Goal: Task Accomplishment & Management: Use online tool/utility

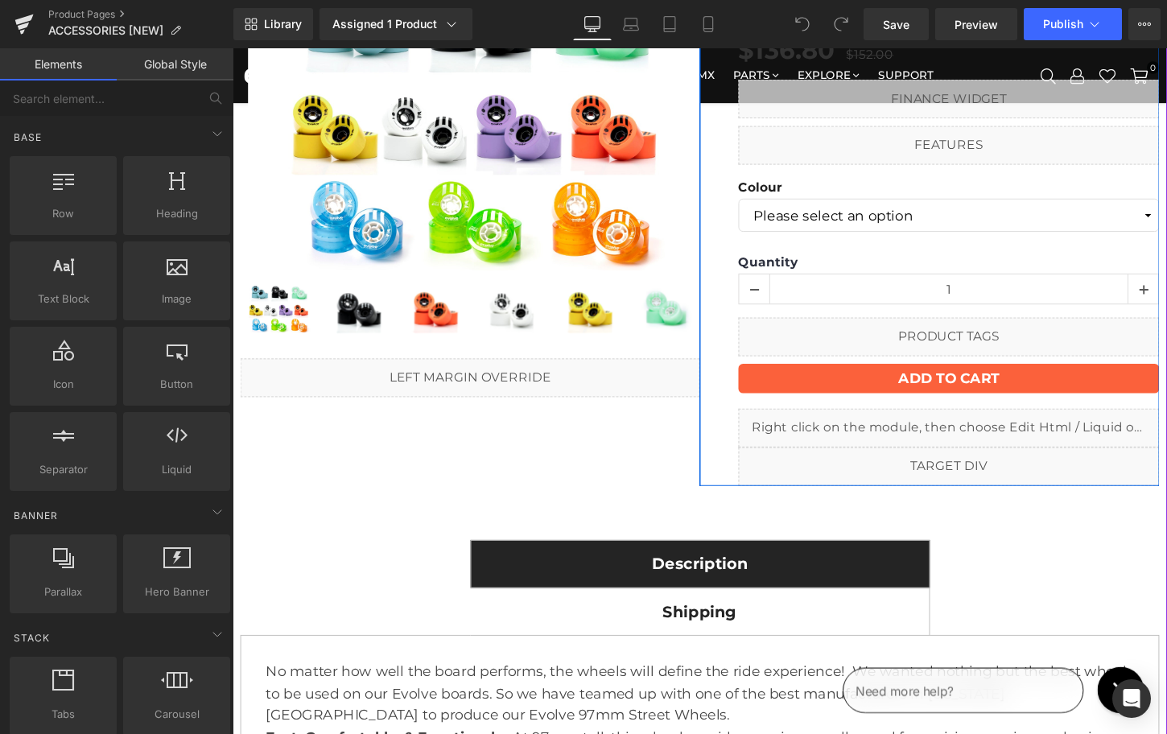
scroll to position [193, 0]
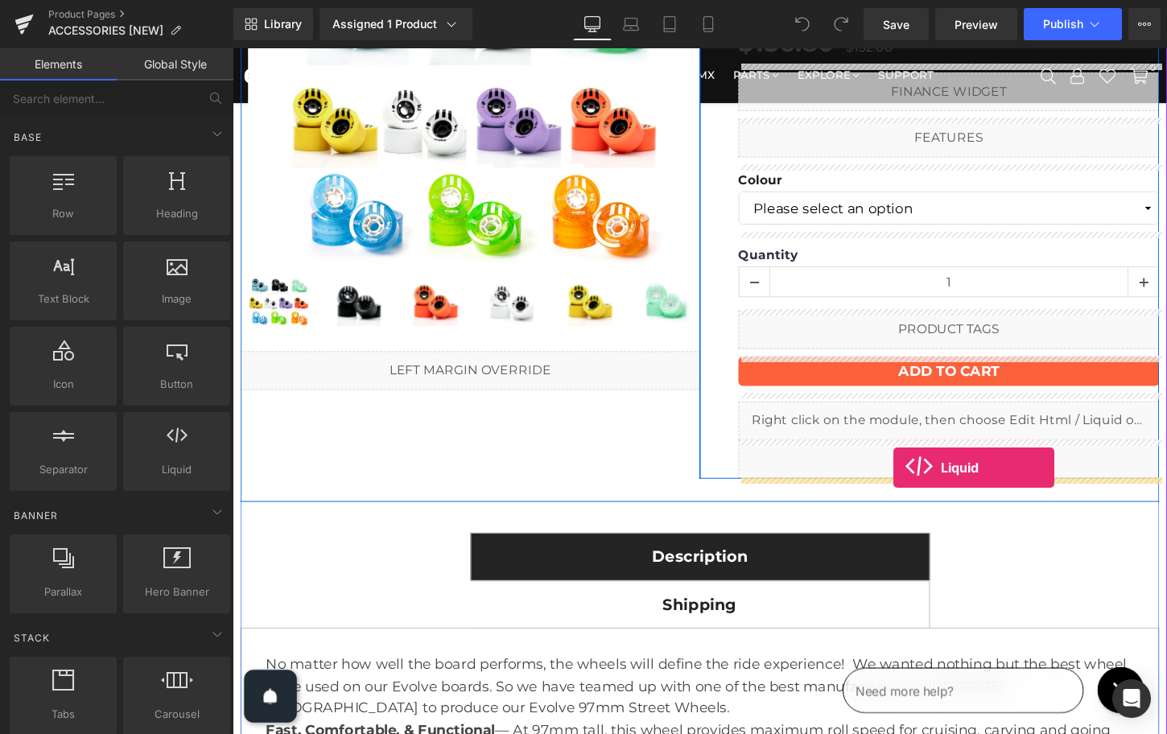
drag, startPoint x: 404, startPoint y: 510, endPoint x: 922, endPoint y: 485, distance: 518.3
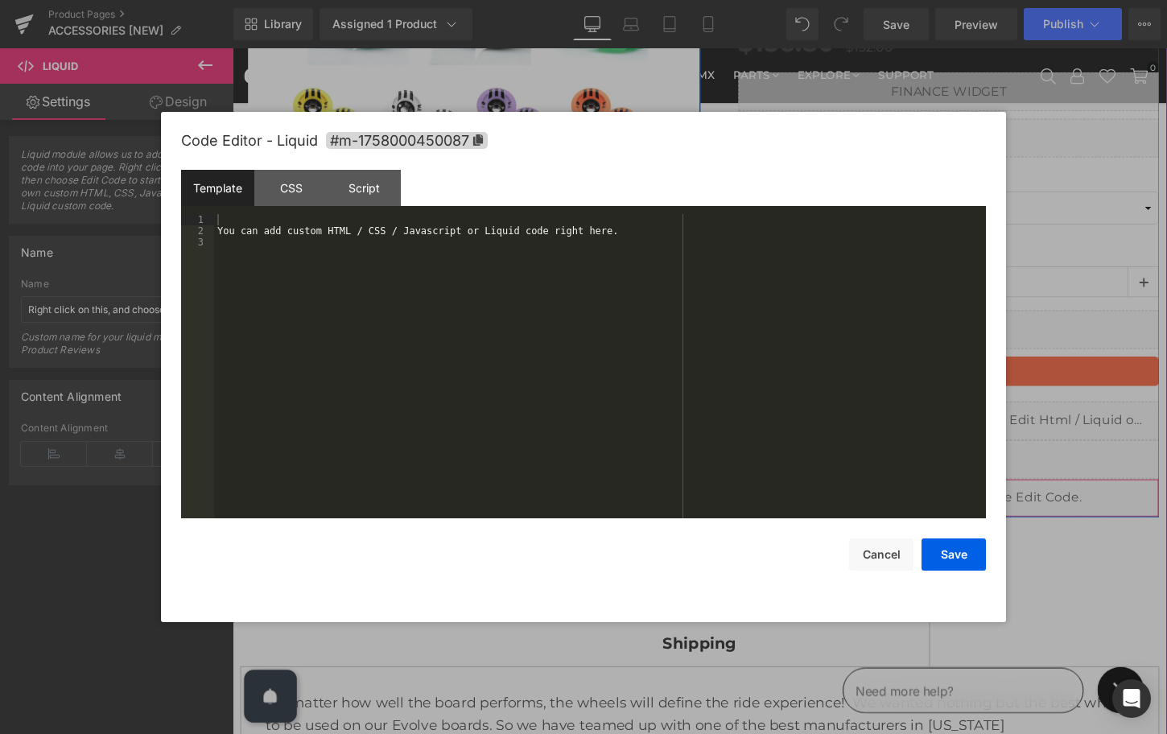
click at [998, 507] on icon at bounding box center [999, 509] width 11 height 12
click at [572, 299] on div "You can add custom HTML / CSS / Javascript or Liquid code right here." at bounding box center [600, 377] width 772 height 327
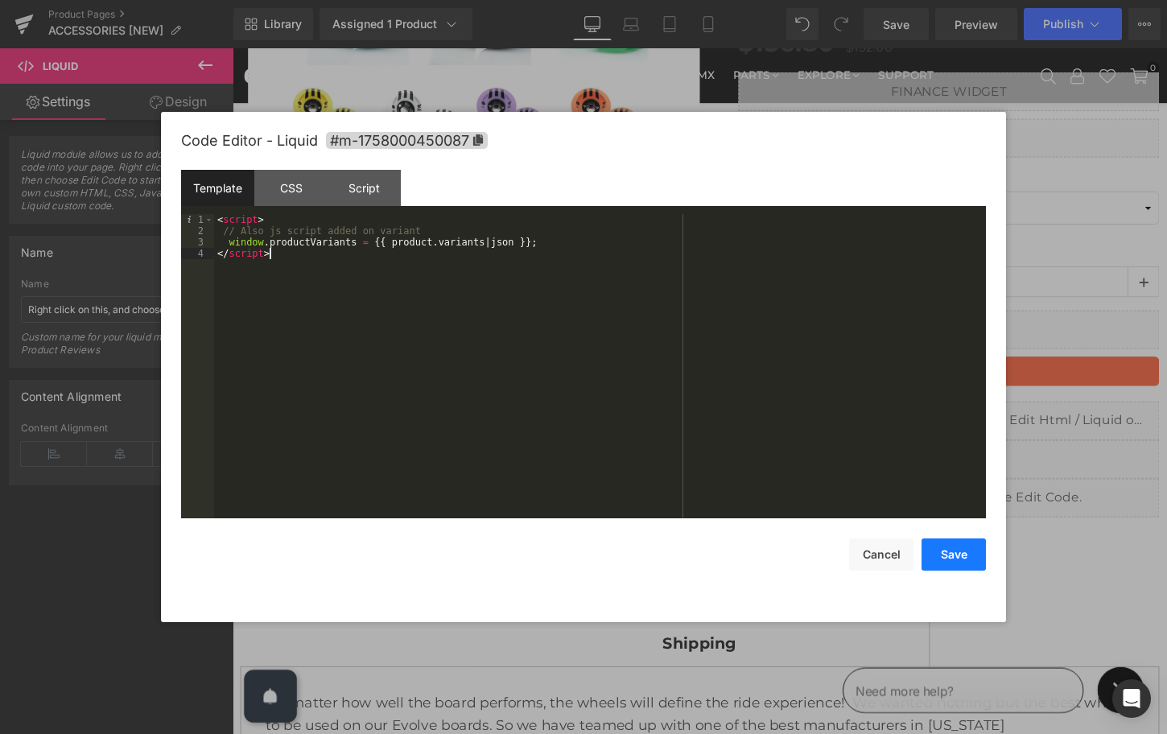
click at [949, 556] on button "Save" at bounding box center [954, 555] width 64 height 32
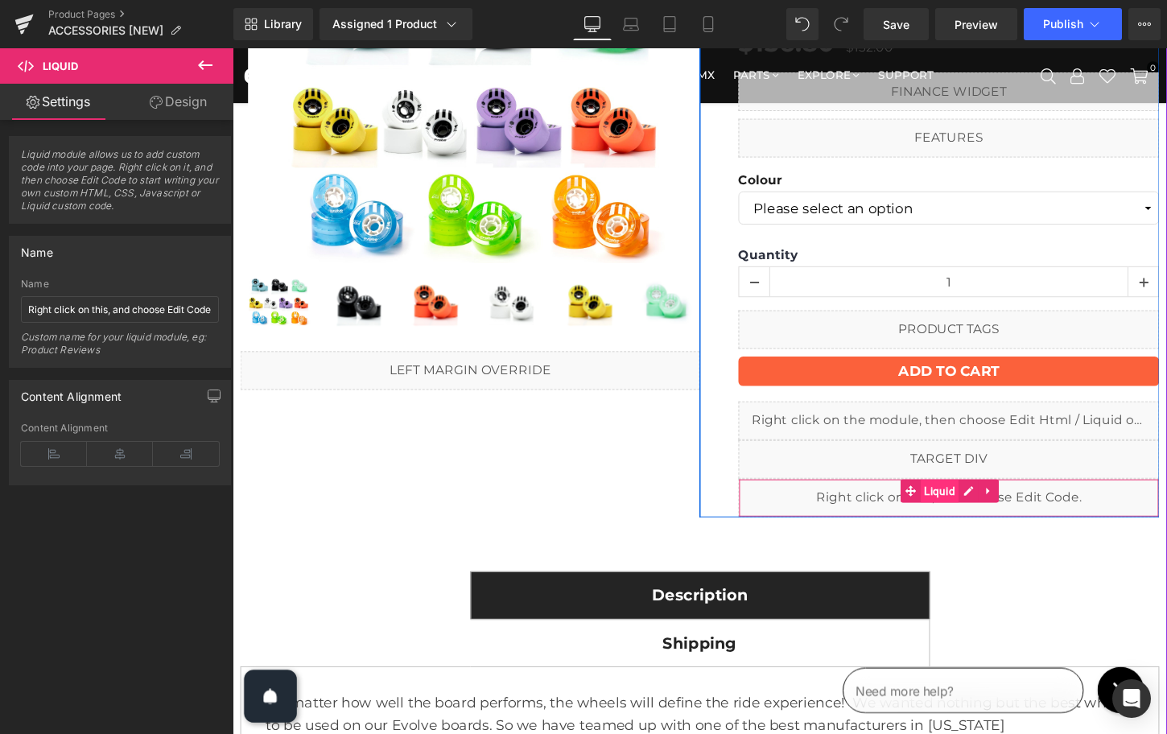
click at [967, 516] on span "Liquid" at bounding box center [970, 510] width 40 height 24
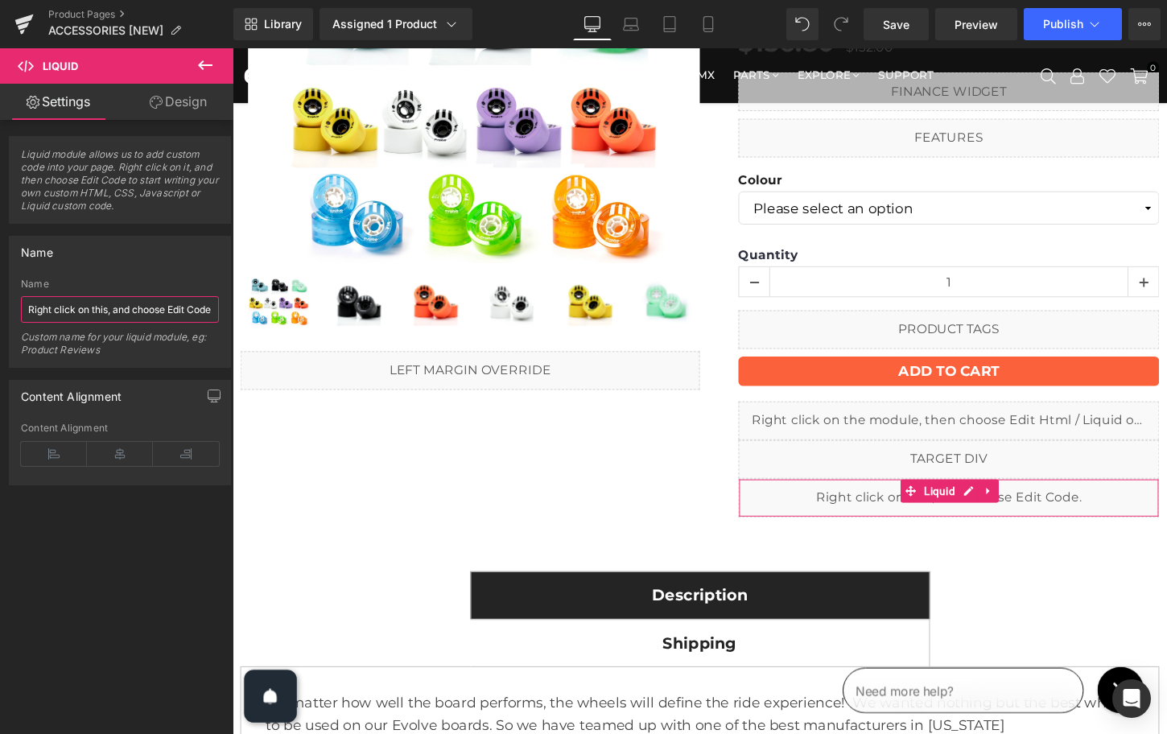
click at [98, 312] on input "Right click on this, and choose Edit Code." at bounding box center [120, 309] width 198 height 27
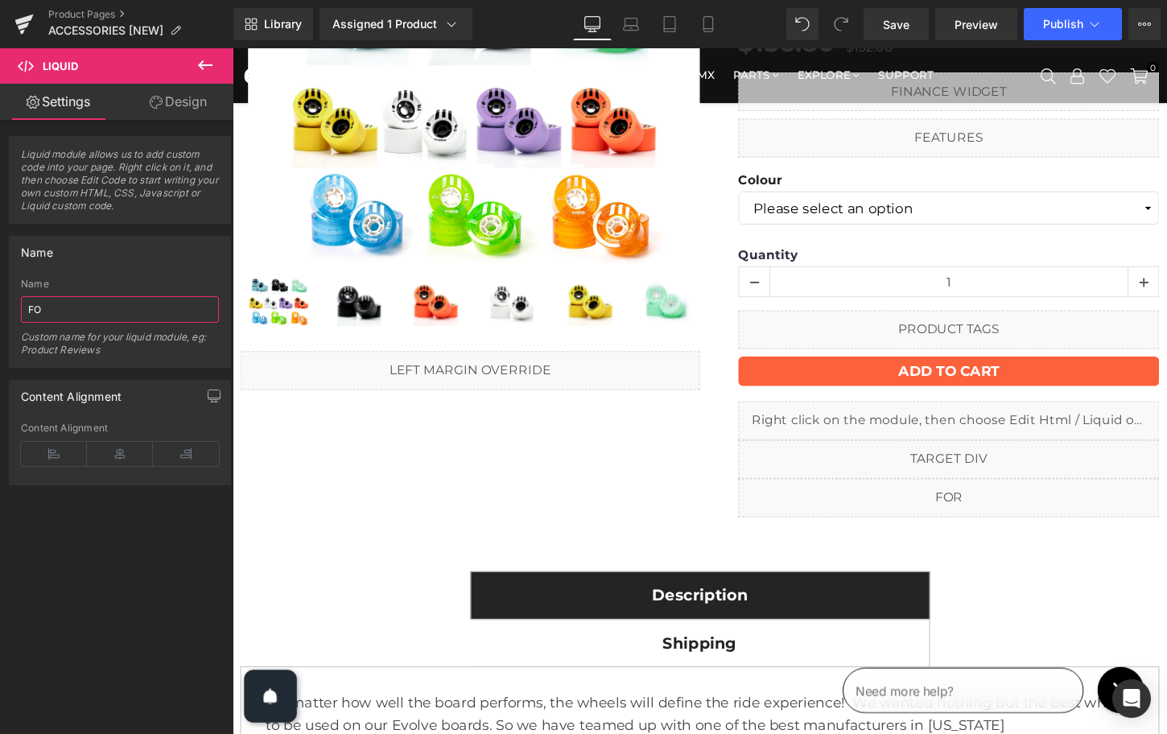
type input "F"
type input "V"
type input "FOR VARIANT SELECTOR MULTIPLE"
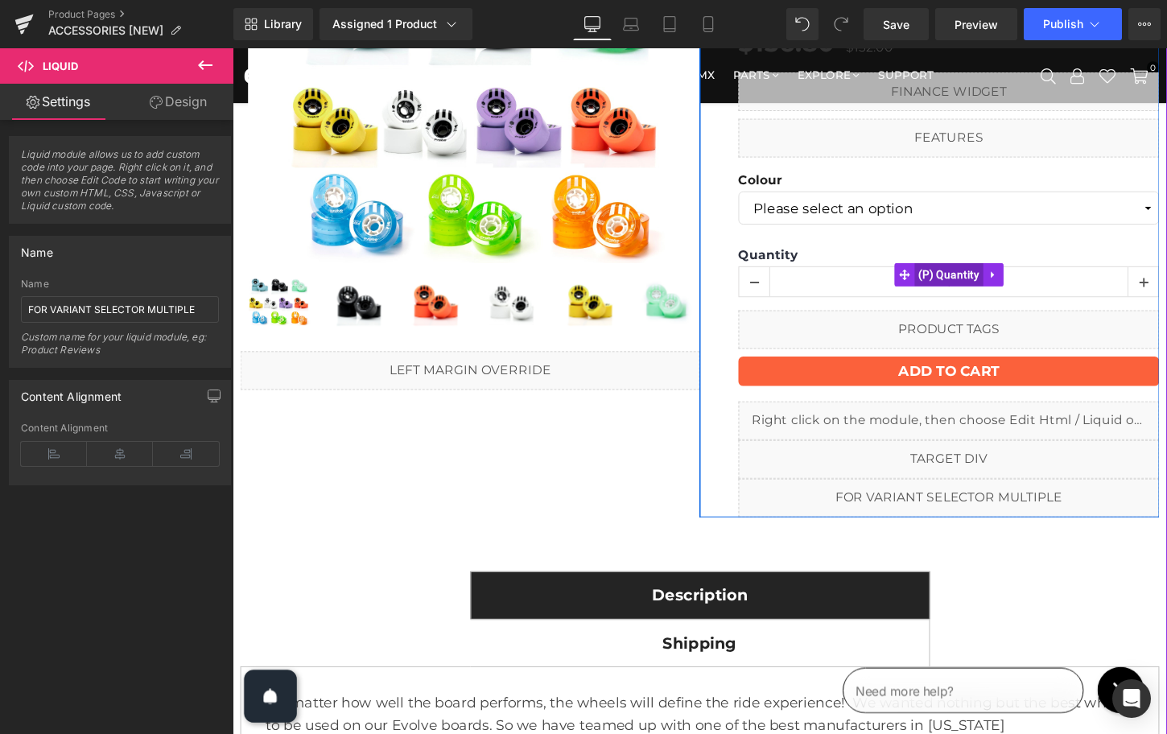
click at [963, 282] on span "(P) Quantity" at bounding box center [980, 284] width 72 height 24
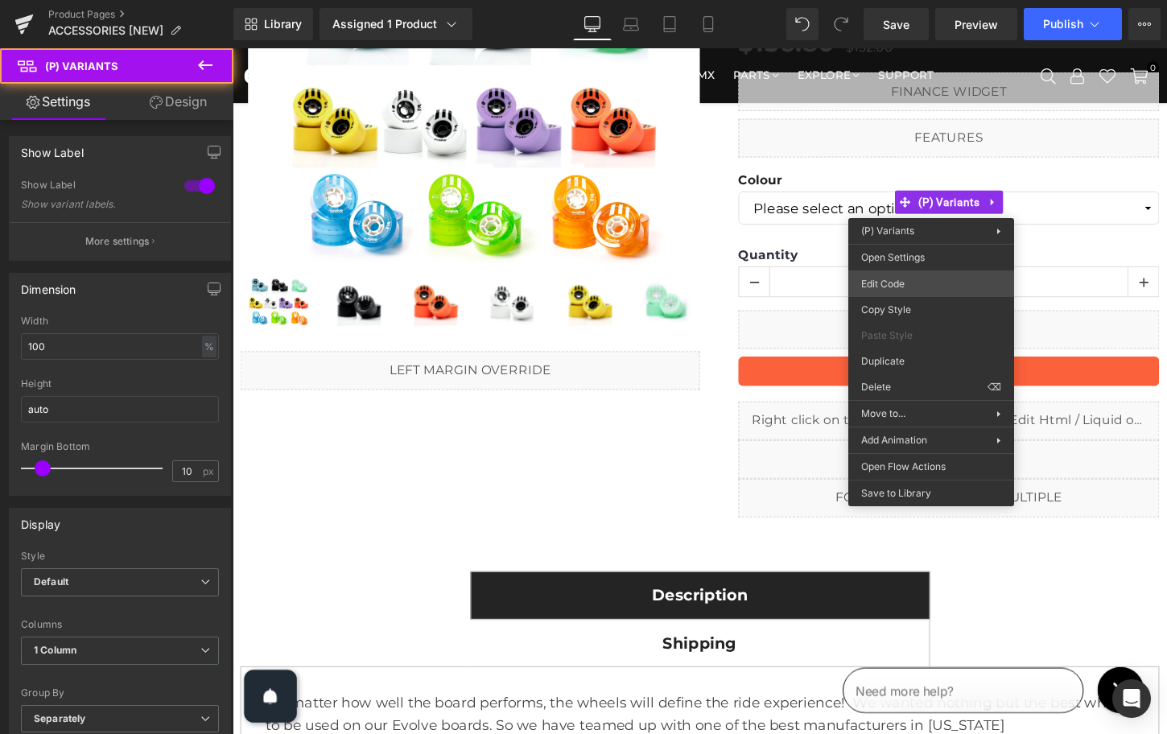
click at [899, 0] on div "(P) Variants You are previewing how the will restyle your page. You can not edi…" at bounding box center [583, 0] width 1167 height 0
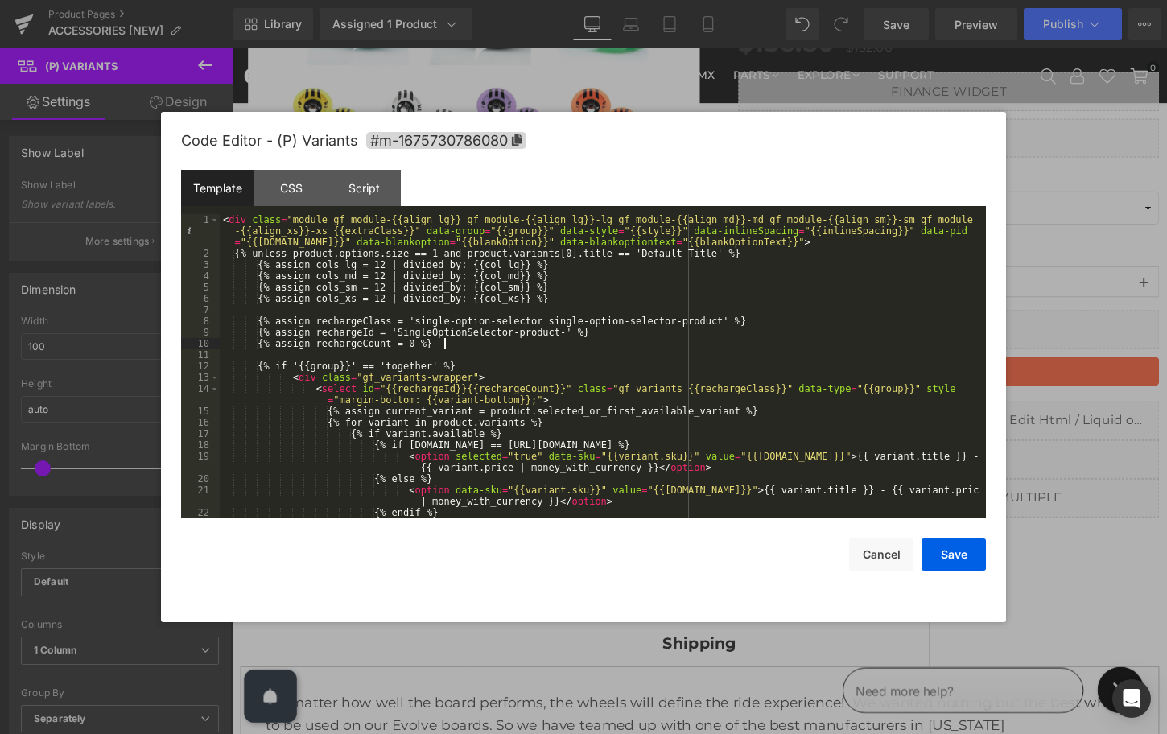
click at [450, 347] on div "< div class = "module gf_module-{{align_lg}} gf_module-{{align_lg}}-lg gf_modul…" at bounding box center [600, 388] width 760 height 349
click at [370, 197] on div "Script" at bounding box center [364, 188] width 73 height 36
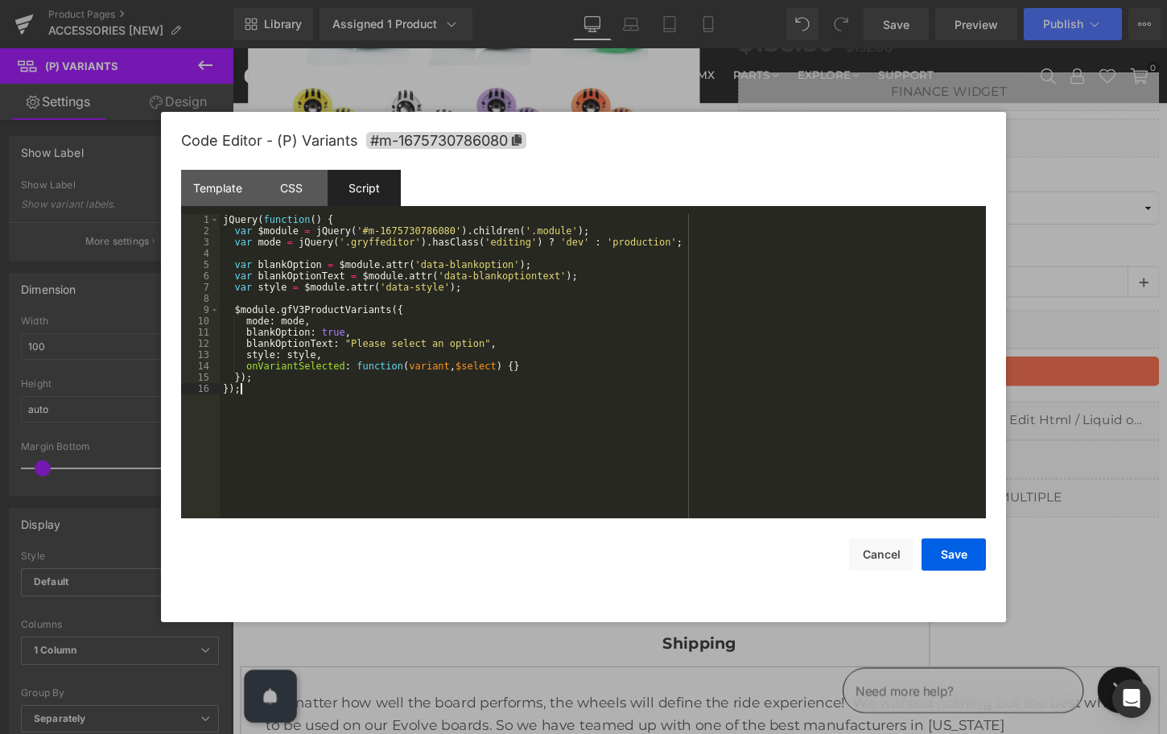
click at [299, 415] on div "jQuery ( function ( ) { var $module = jQuery ( '#m-1675730786080' ) . children …" at bounding box center [603, 377] width 766 height 327
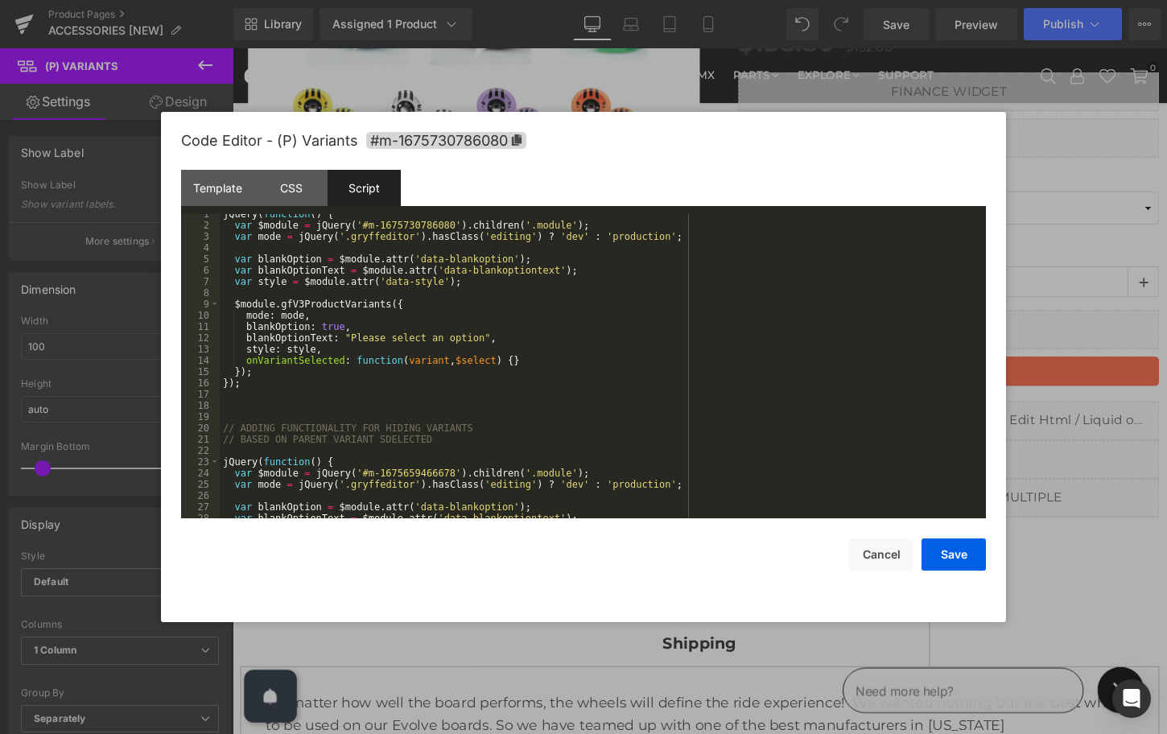
scroll to position [6, 0]
click at [407, 138] on span "#m-1675730786080" at bounding box center [446, 140] width 160 height 17
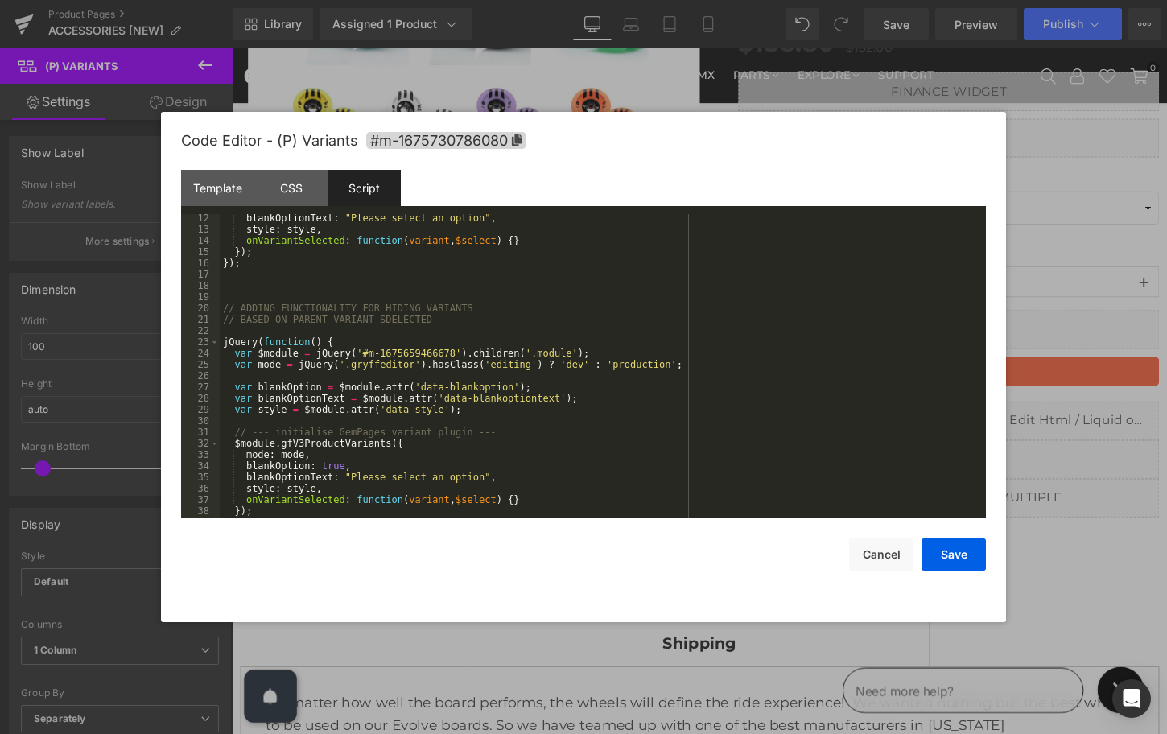
scroll to position [126, 0]
drag, startPoint x: 369, startPoint y: 354, endPoint x: 455, endPoint y: 356, distance: 86.2
click at [455, 356] on div "blankOptionText : "Please select an option" , style : style , onVariantSelected…" at bounding box center [600, 376] width 760 height 327
click at [372, 355] on div "blankOptionText : "Please select an option" , style : style , onVariantSelected…" at bounding box center [600, 376] width 760 height 327
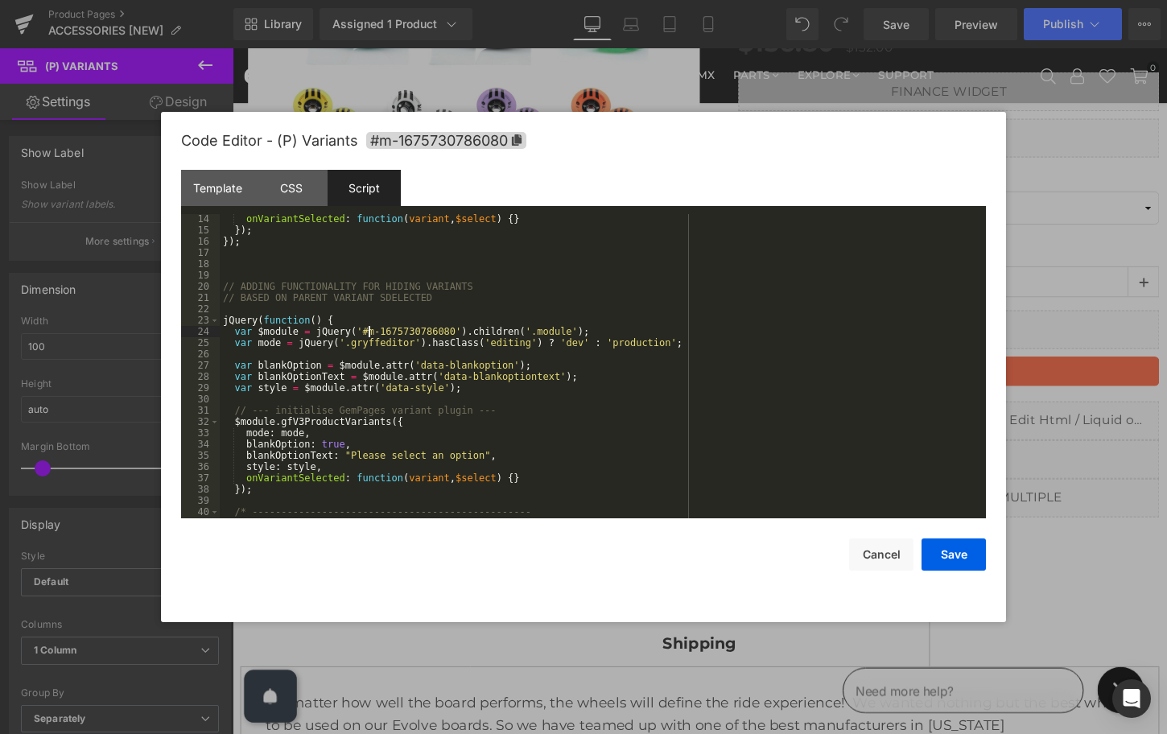
scroll to position [170, 0]
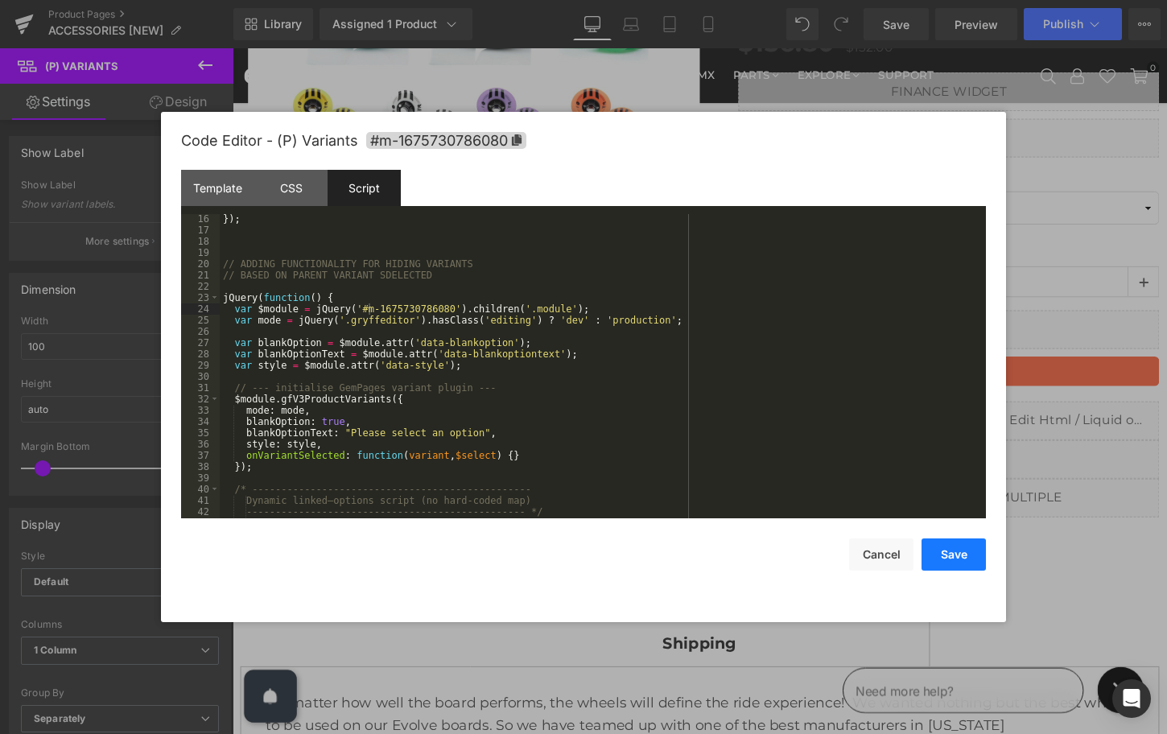
click at [935, 547] on button "Save" at bounding box center [954, 555] width 64 height 32
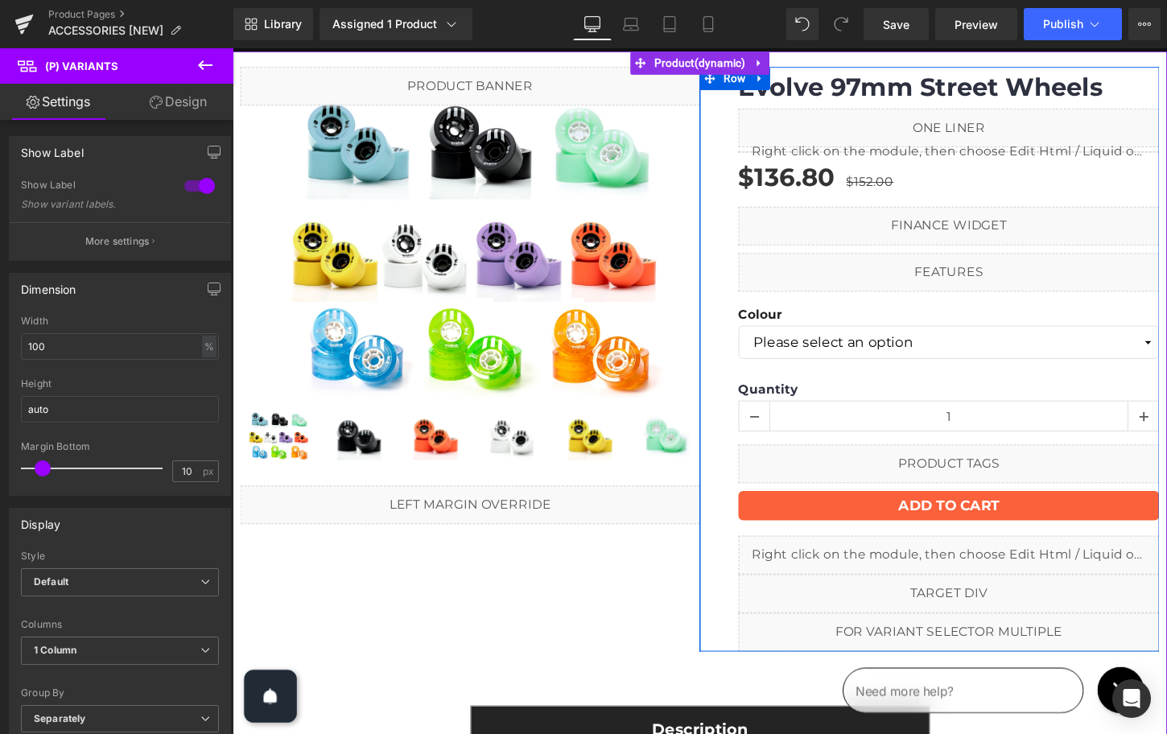
scroll to position [51, 0]
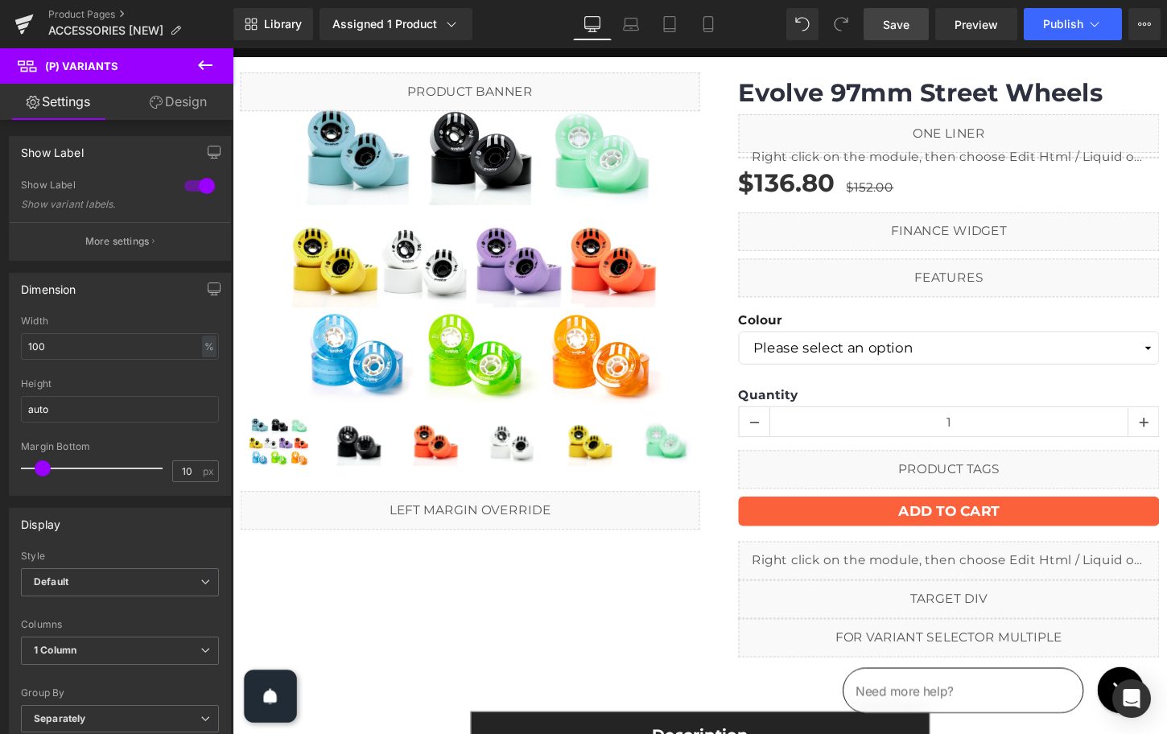
click at [898, 24] on span "Save" at bounding box center [896, 24] width 27 height 17
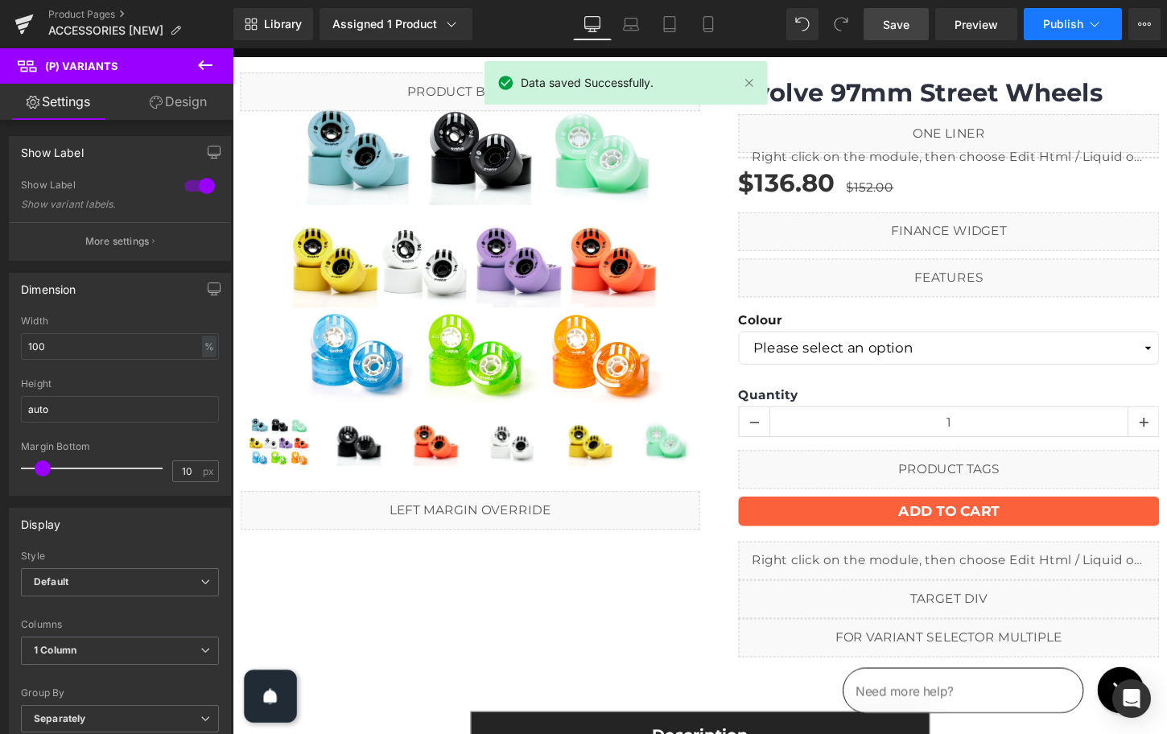
click at [1068, 20] on span "Publish" at bounding box center [1063, 24] width 40 height 13
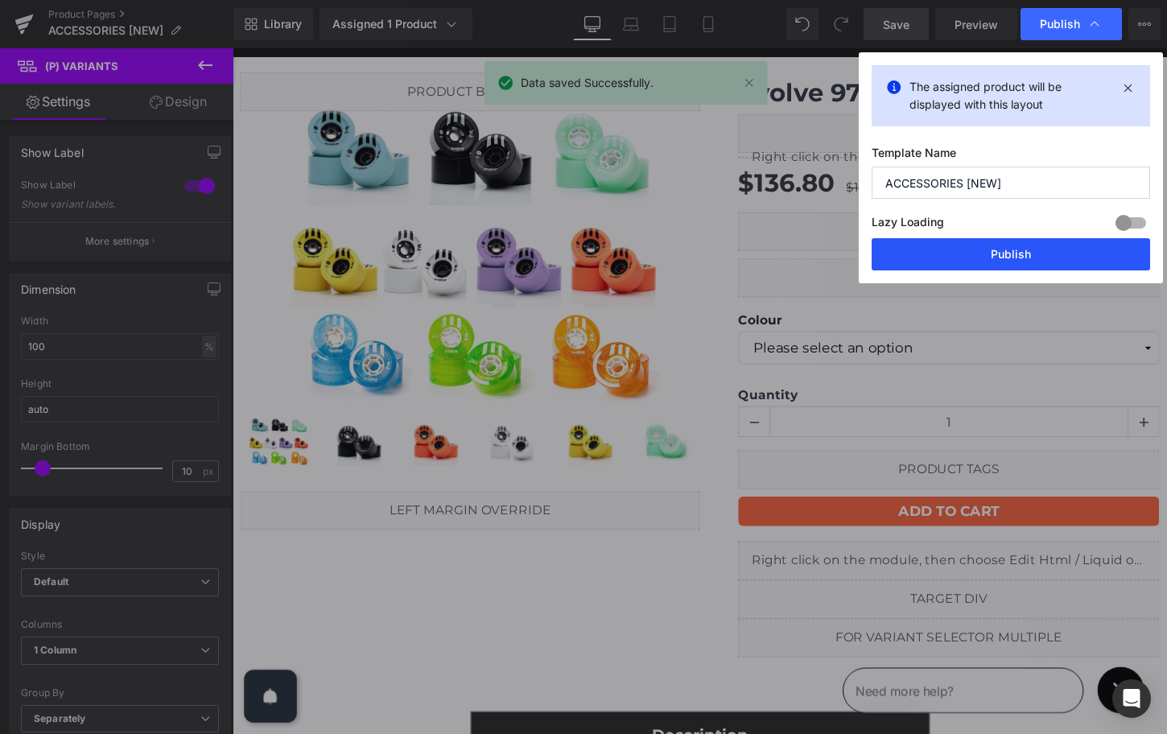
click at [1007, 257] on button "Publish" at bounding box center [1011, 254] width 279 height 32
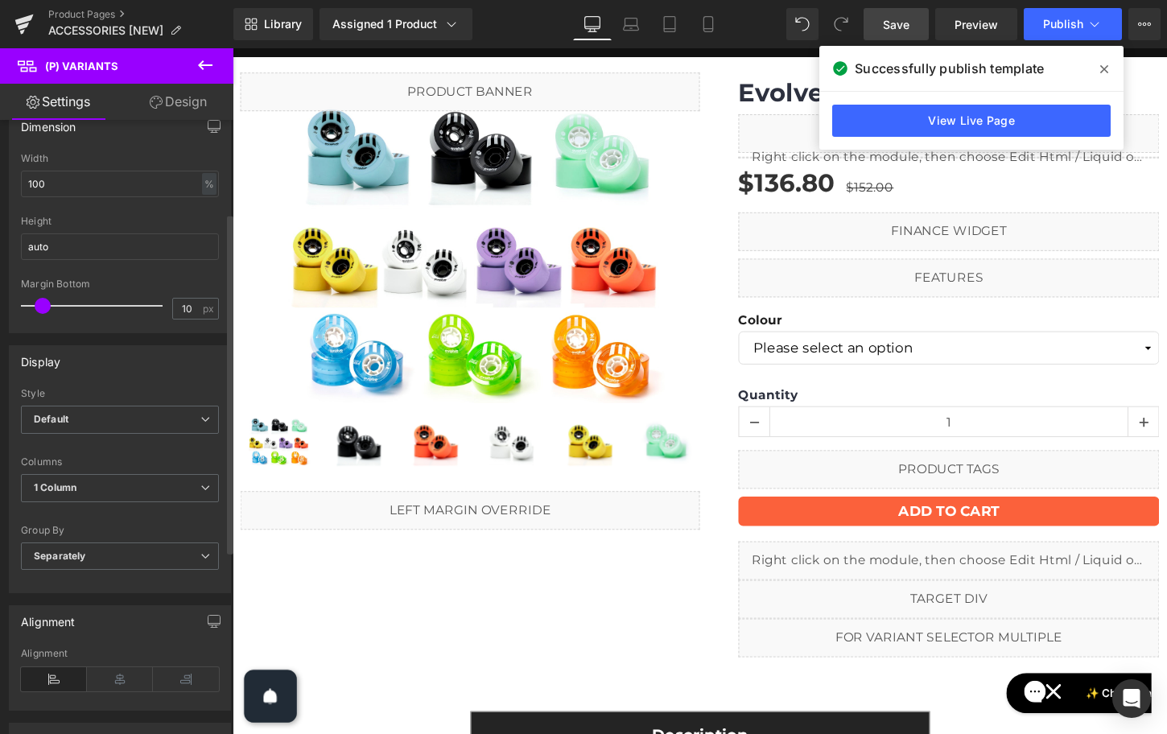
scroll to position [155, 0]
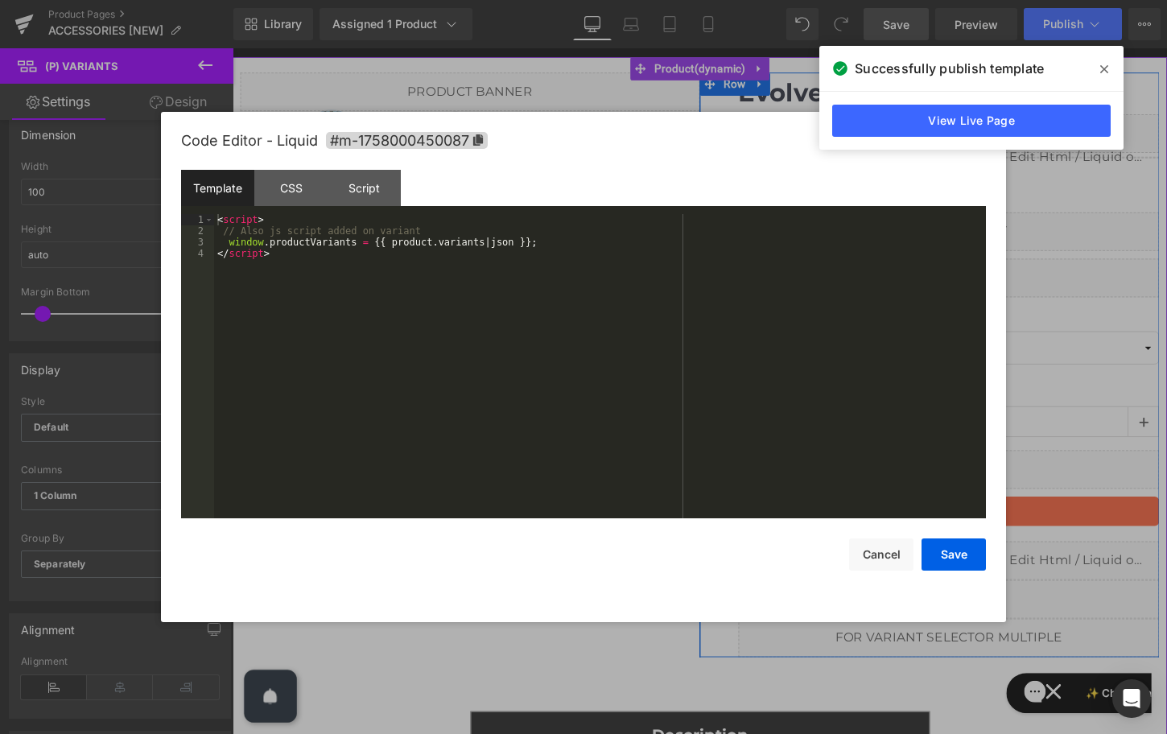
click at [998, 651] on icon at bounding box center [996, 656] width 9 height 10
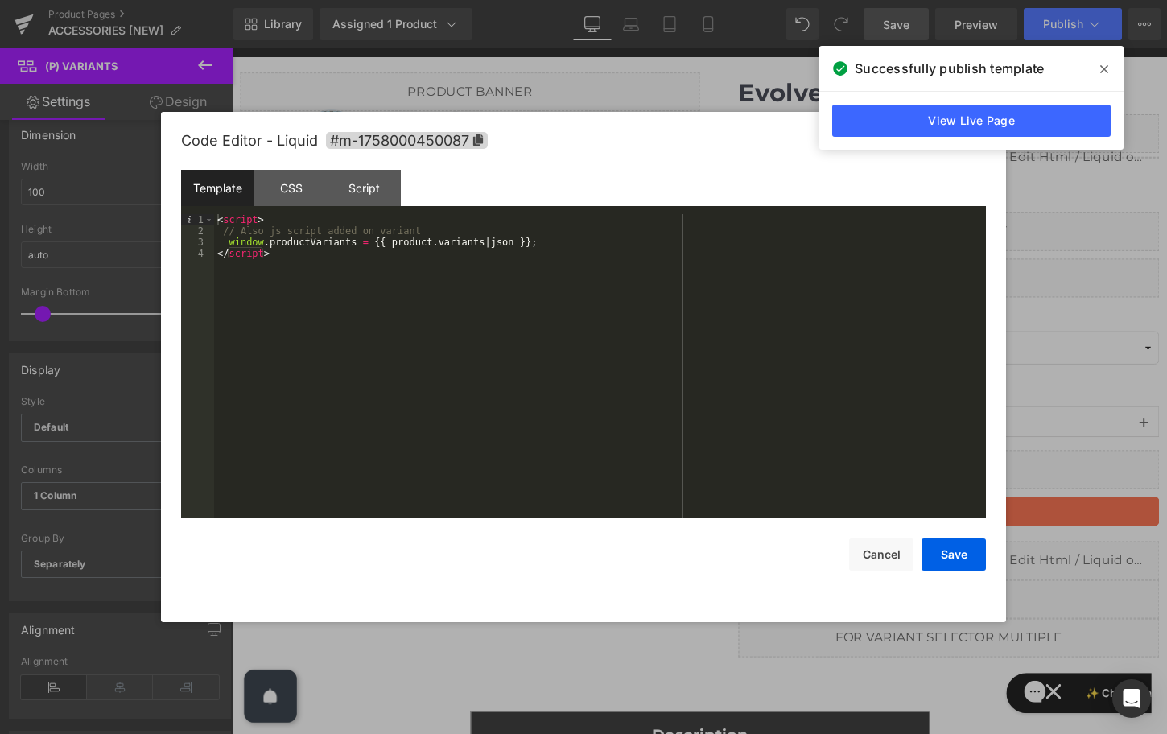
click at [473, 352] on div "< script > // Also js script added on variant window . productVariants = {{ pro…" at bounding box center [600, 377] width 772 height 327
click at [882, 562] on button "Cancel" at bounding box center [881, 555] width 64 height 32
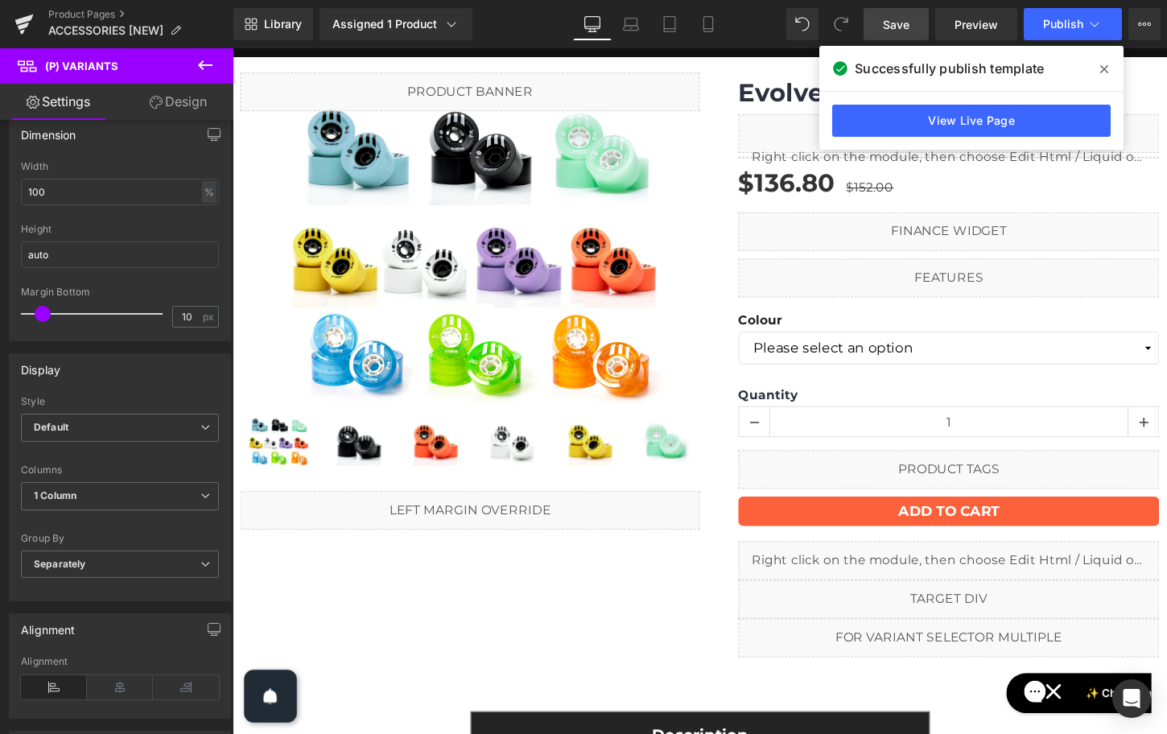
click at [1106, 69] on icon at bounding box center [1105, 69] width 8 height 13
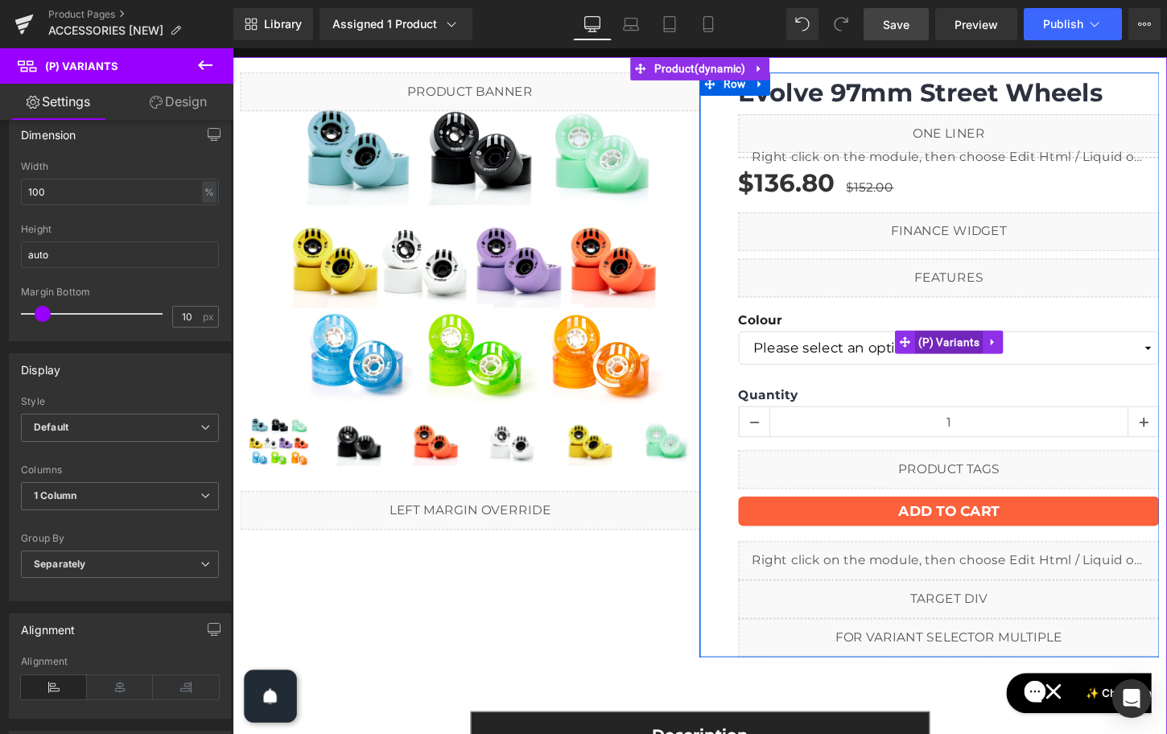
click at [949, 350] on span "(P) Variants" at bounding box center [980, 354] width 72 height 24
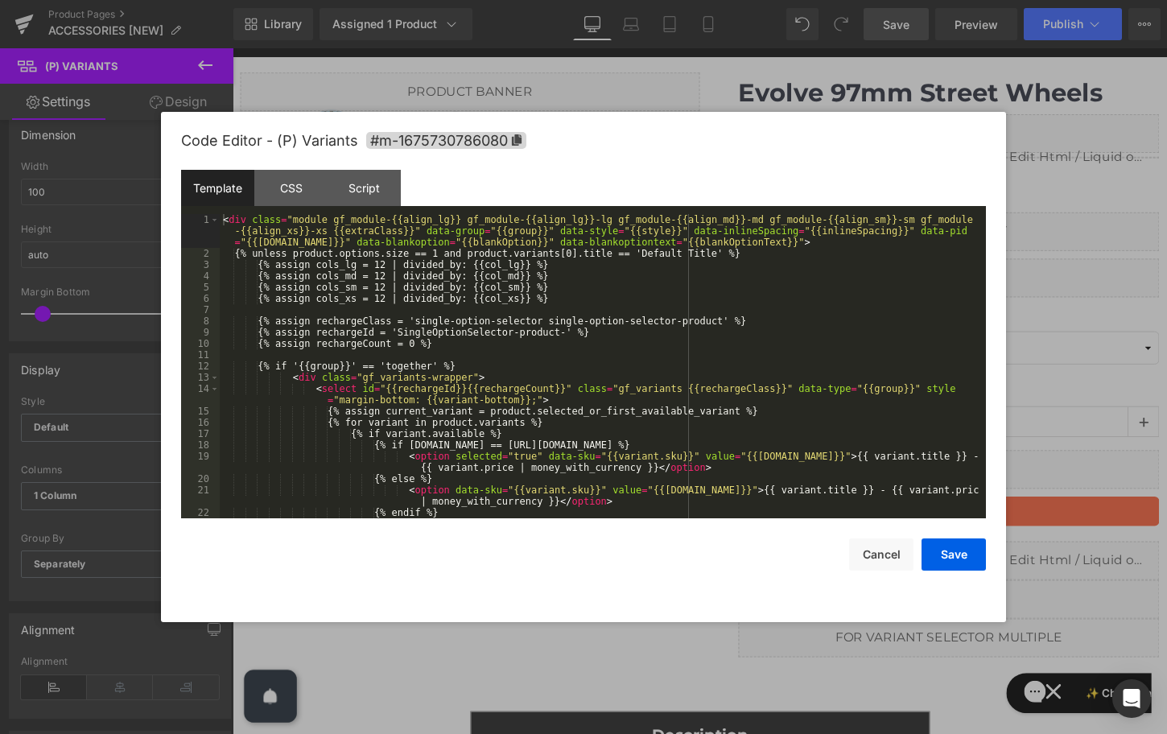
click at [912, 0] on div "(P) Variants You are previewing how the will restyle your page. You can not edi…" at bounding box center [583, 0] width 1167 height 0
click at [345, 184] on div "Script" at bounding box center [364, 188] width 73 height 36
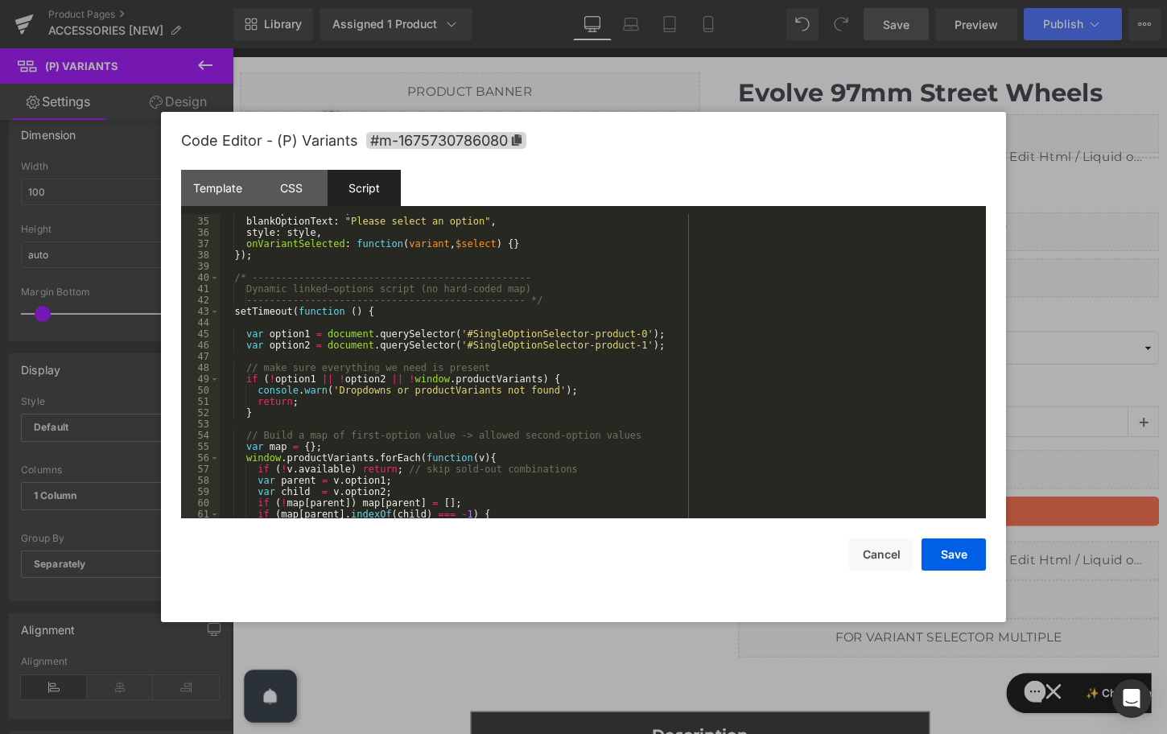
scroll to position [0, 0]
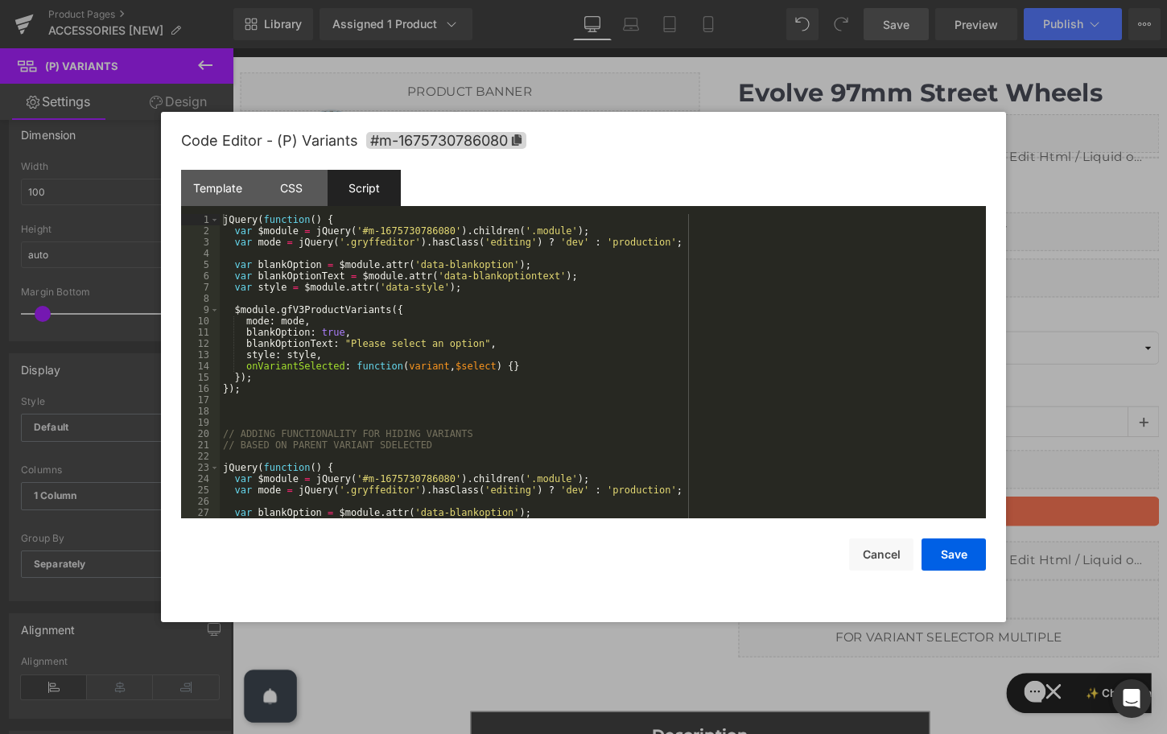
click at [384, 365] on div "jQuery ( function ( ) { var $module = jQuery ( '#m-1675730786080' ) . children …" at bounding box center [600, 377] width 760 height 327
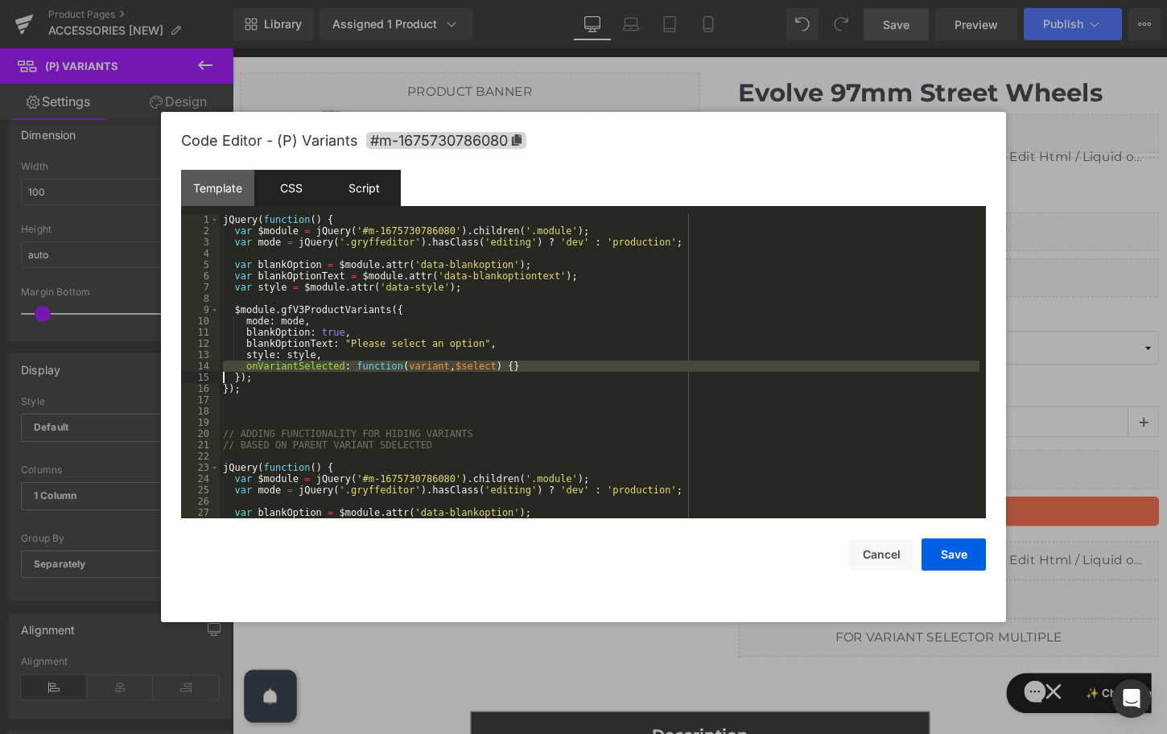
click at [298, 202] on div "CSS" at bounding box center [290, 188] width 73 height 36
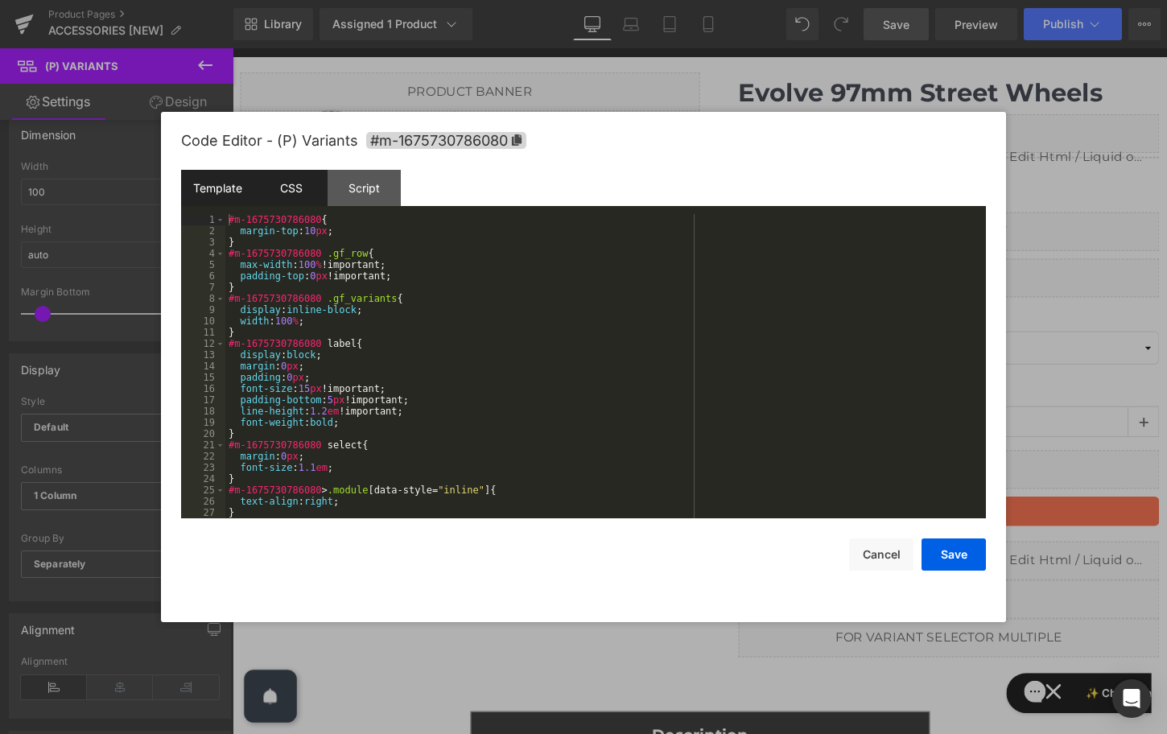
click at [213, 193] on div "Template" at bounding box center [217, 188] width 73 height 36
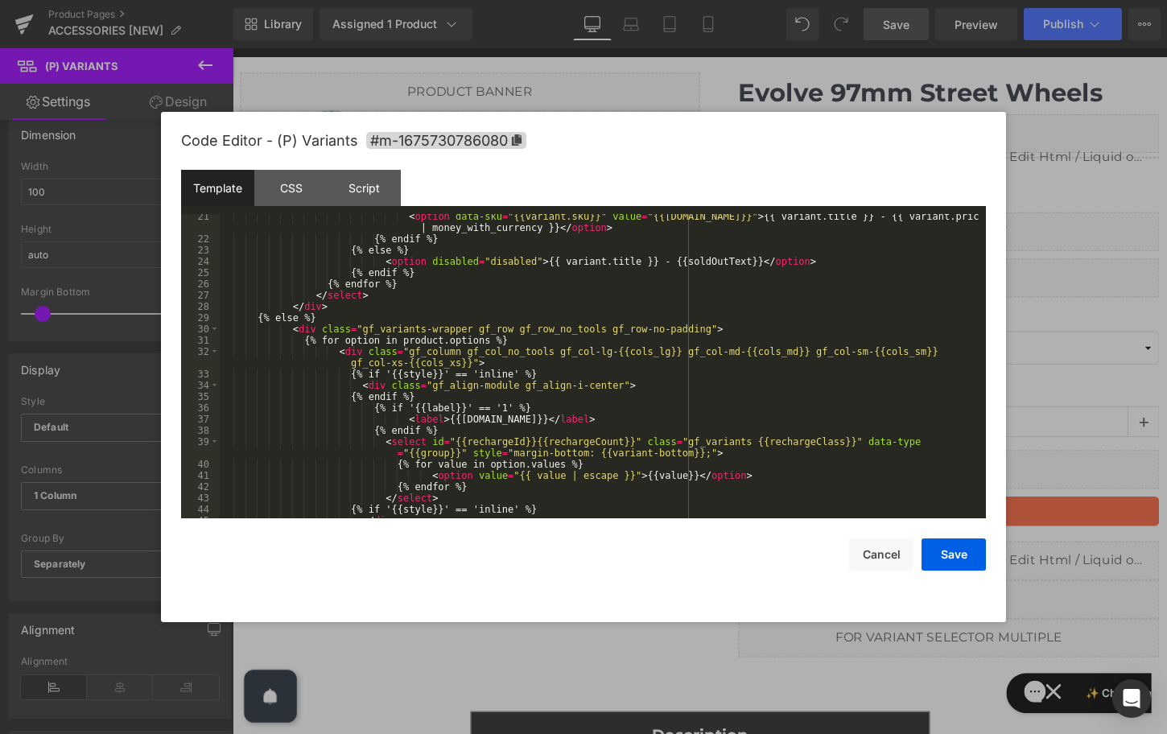
scroll to position [372, 0]
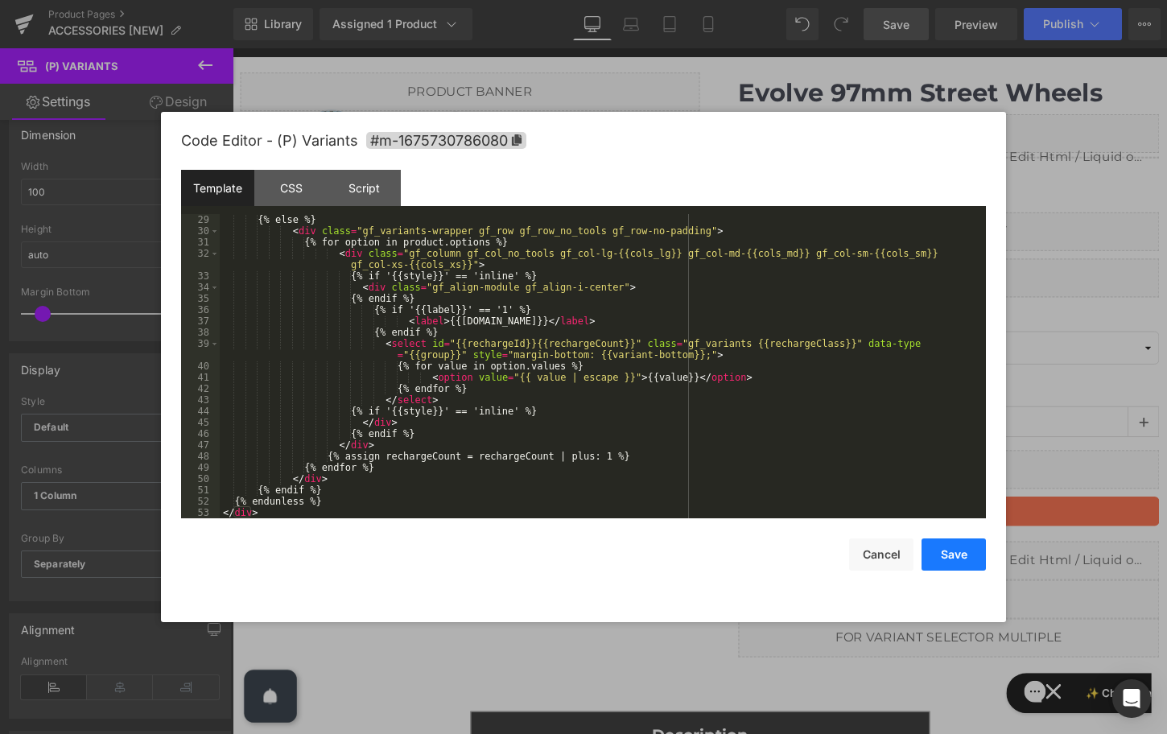
click at [952, 556] on button "Save" at bounding box center [954, 555] width 64 height 32
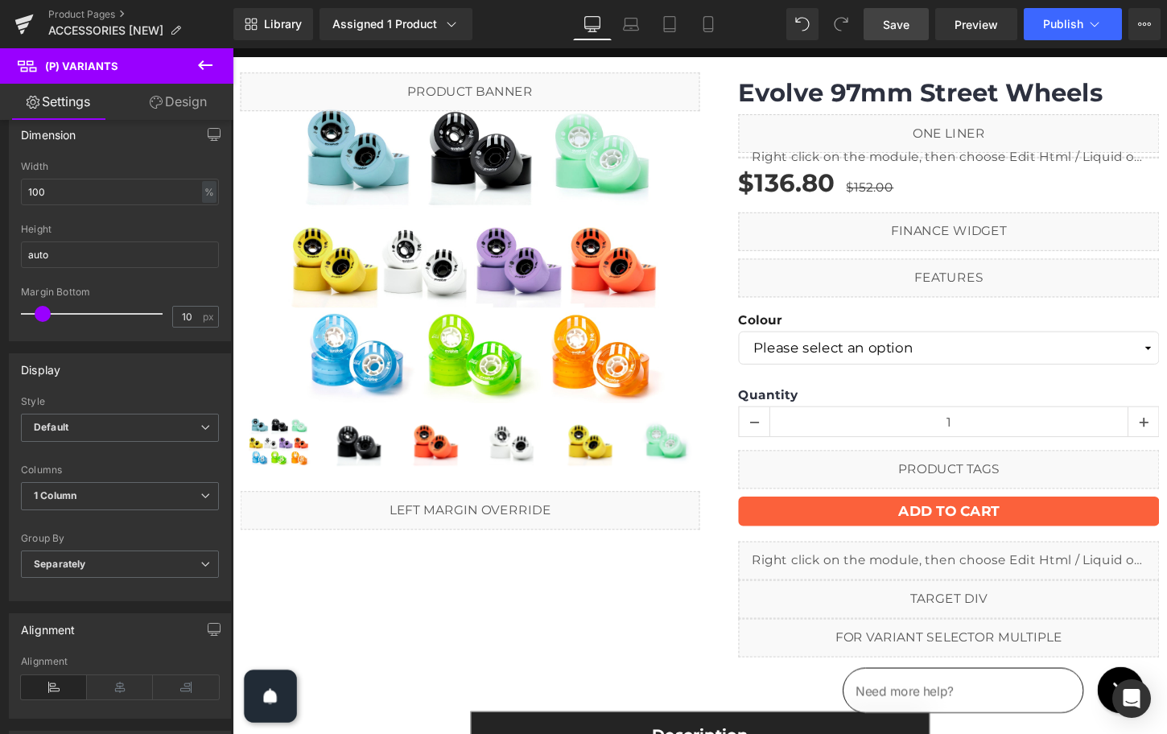
drag, startPoint x: 709, startPoint y: 2, endPoint x: 907, endPoint y: 21, distance: 198.2
click at [907, 21] on span "Save" at bounding box center [896, 24] width 27 height 17
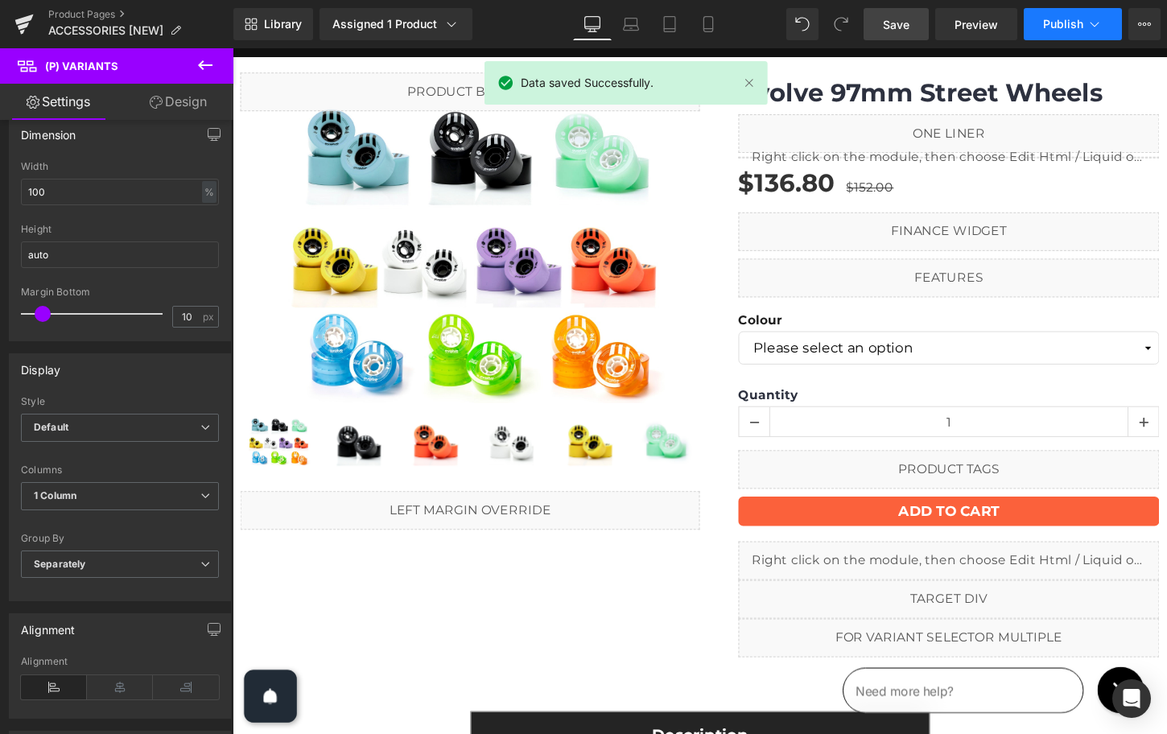
click at [1057, 23] on span "Publish" at bounding box center [1063, 24] width 40 height 13
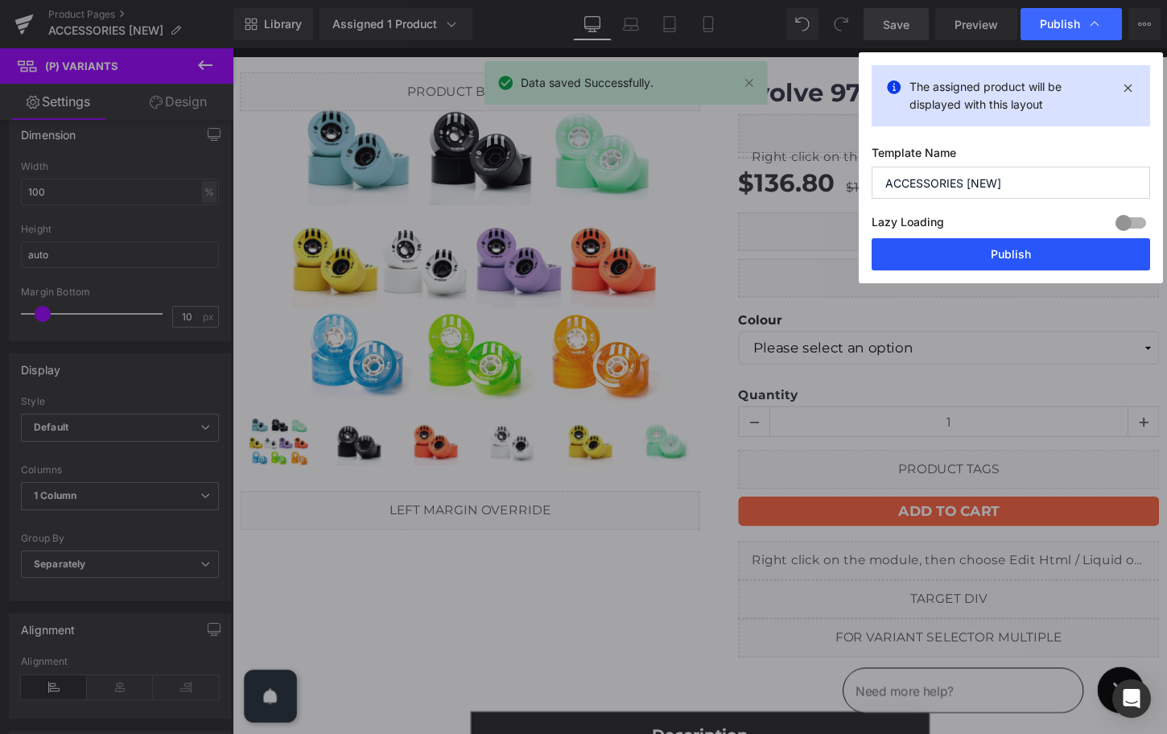
click at [1009, 254] on button "Publish" at bounding box center [1011, 254] width 279 height 32
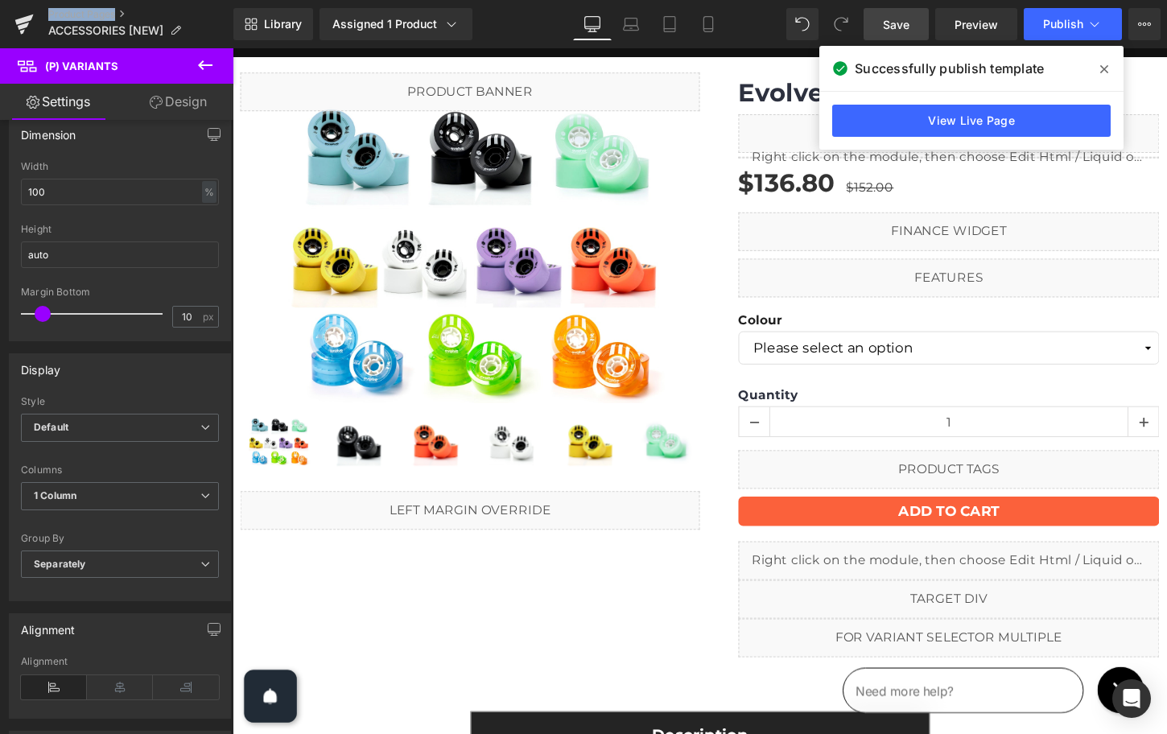
drag, startPoint x: 63, startPoint y: 15, endPoint x: 91, endPoint y: 6, distance: 29.8
click at [0, 0] on div "Product Pages ACCESSORIES [NEW]" at bounding box center [116, 24] width 233 height 48
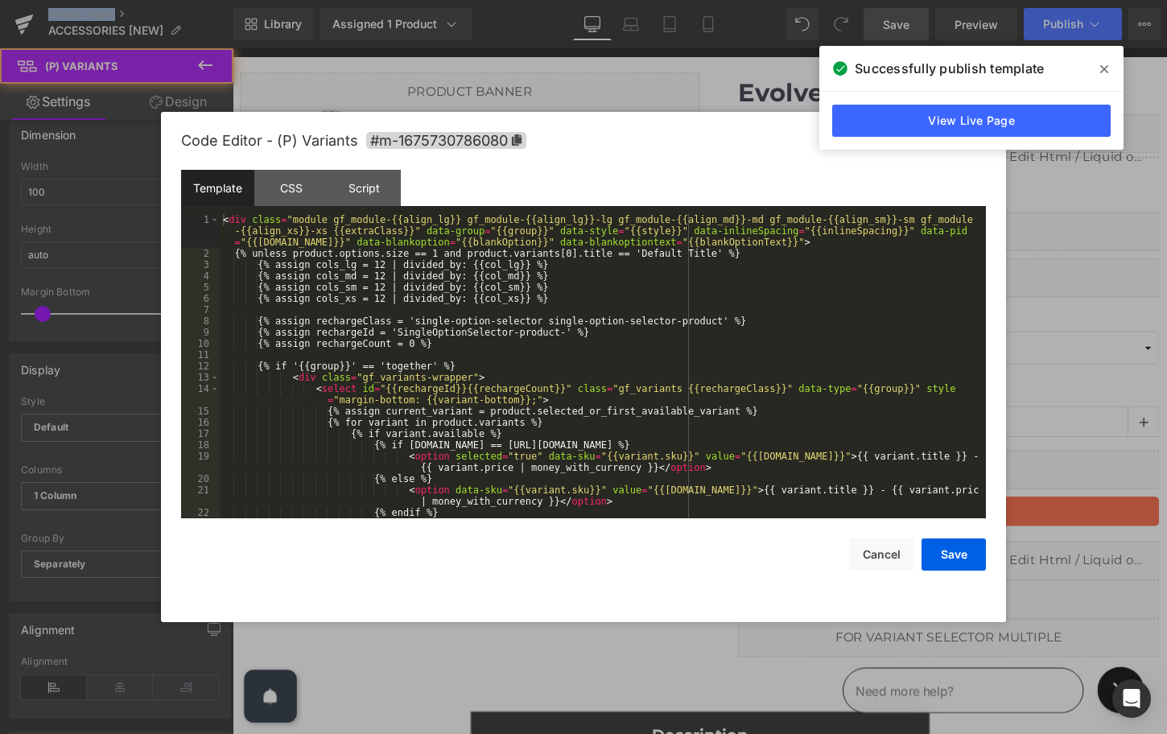
click at [887, 0] on div "(P) Variants You are previewing how the will restyle your page. You can not edi…" at bounding box center [583, 0] width 1167 height 0
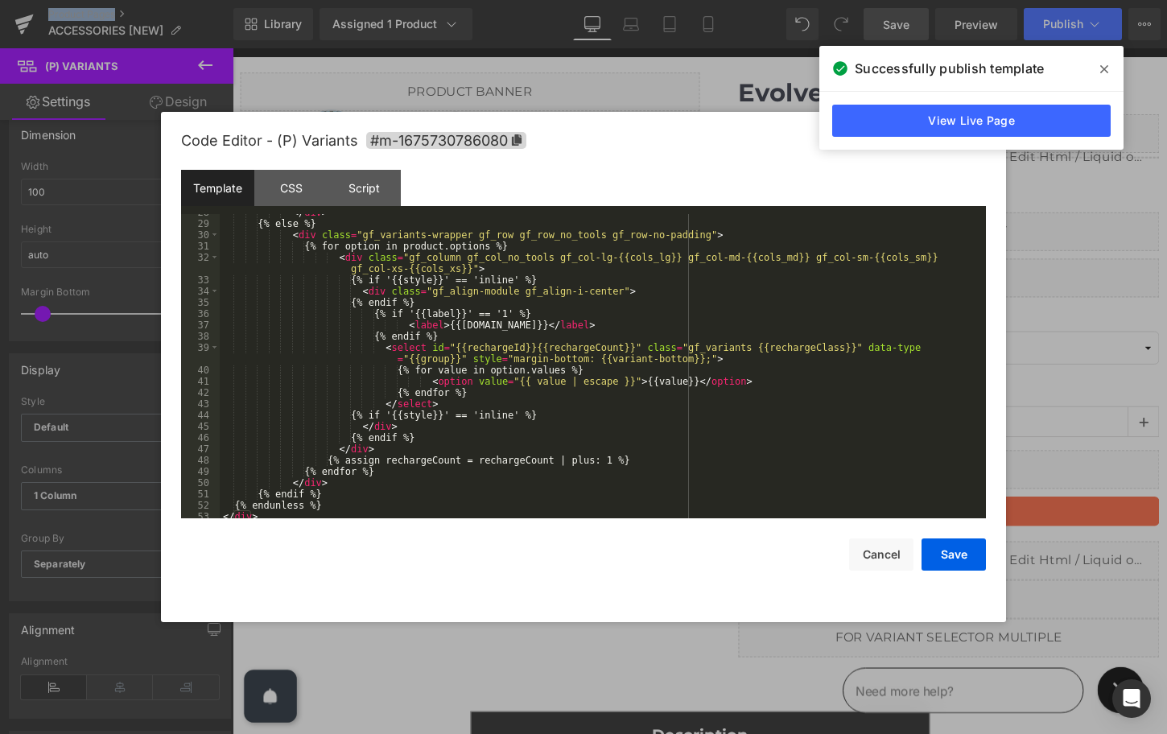
scroll to position [0, 0]
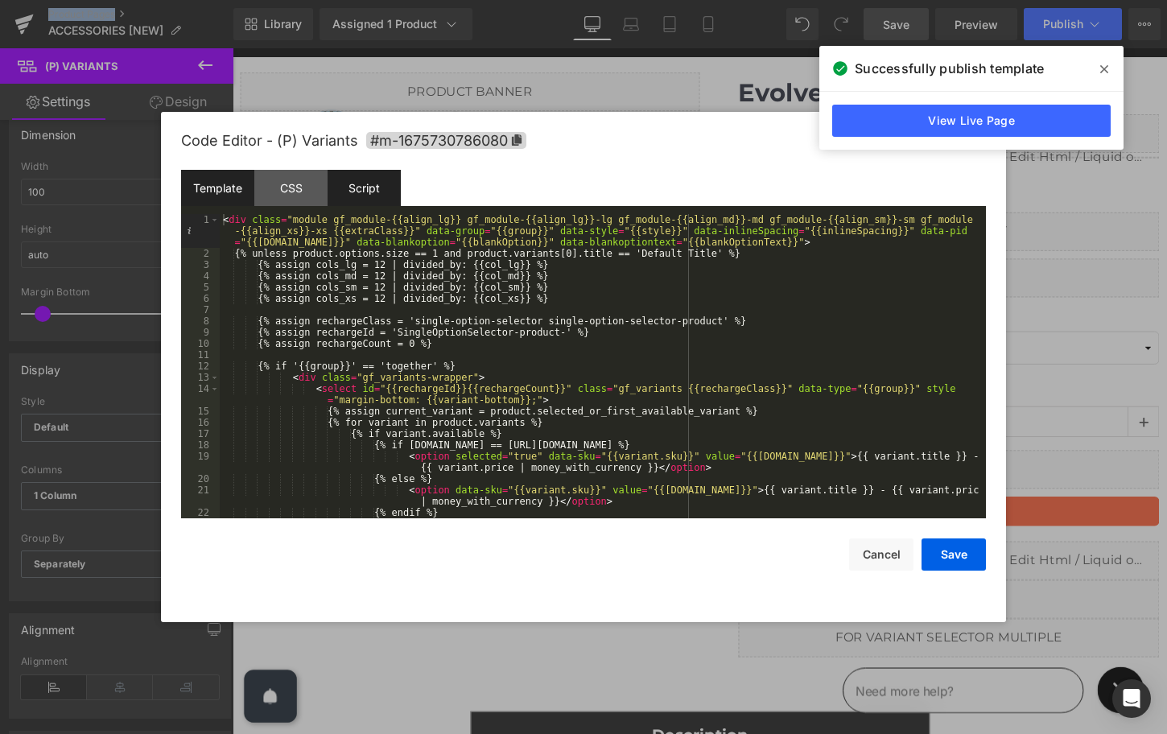
click at [383, 204] on div "Script" at bounding box center [364, 188] width 73 height 36
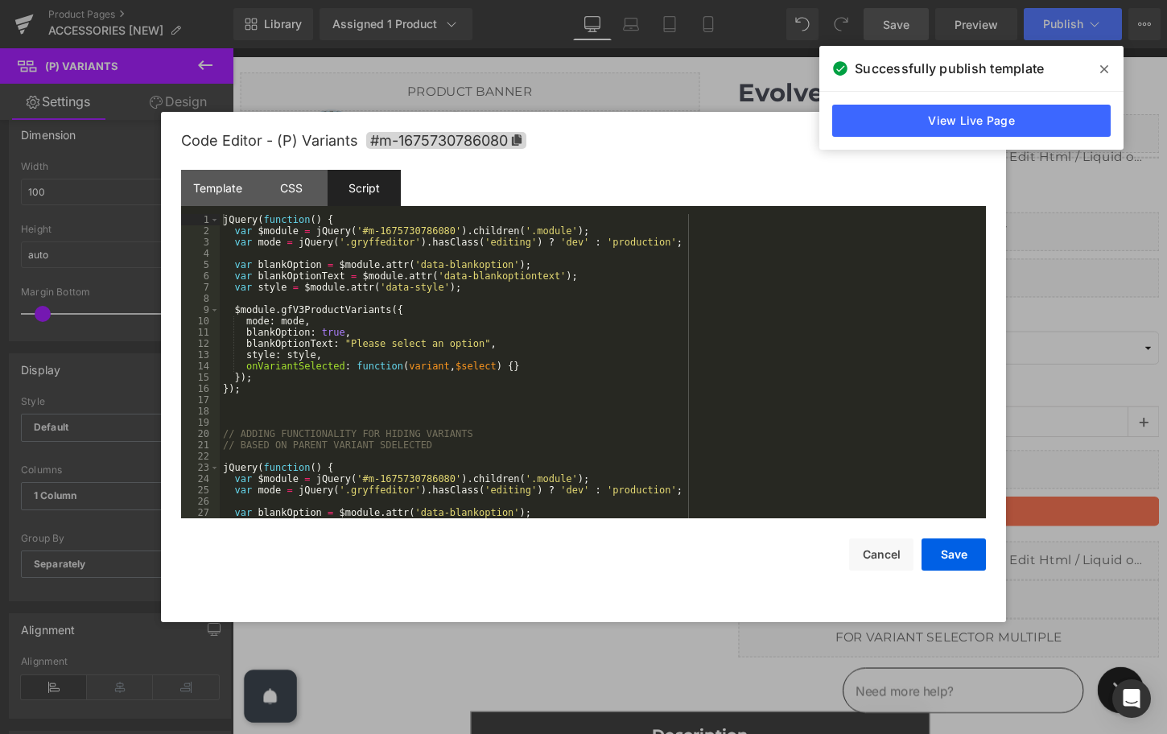
click at [295, 426] on div "jQuery ( function ( ) { var $module = jQuery ( '#m-1675730786080' ) . children …" at bounding box center [600, 377] width 760 height 327
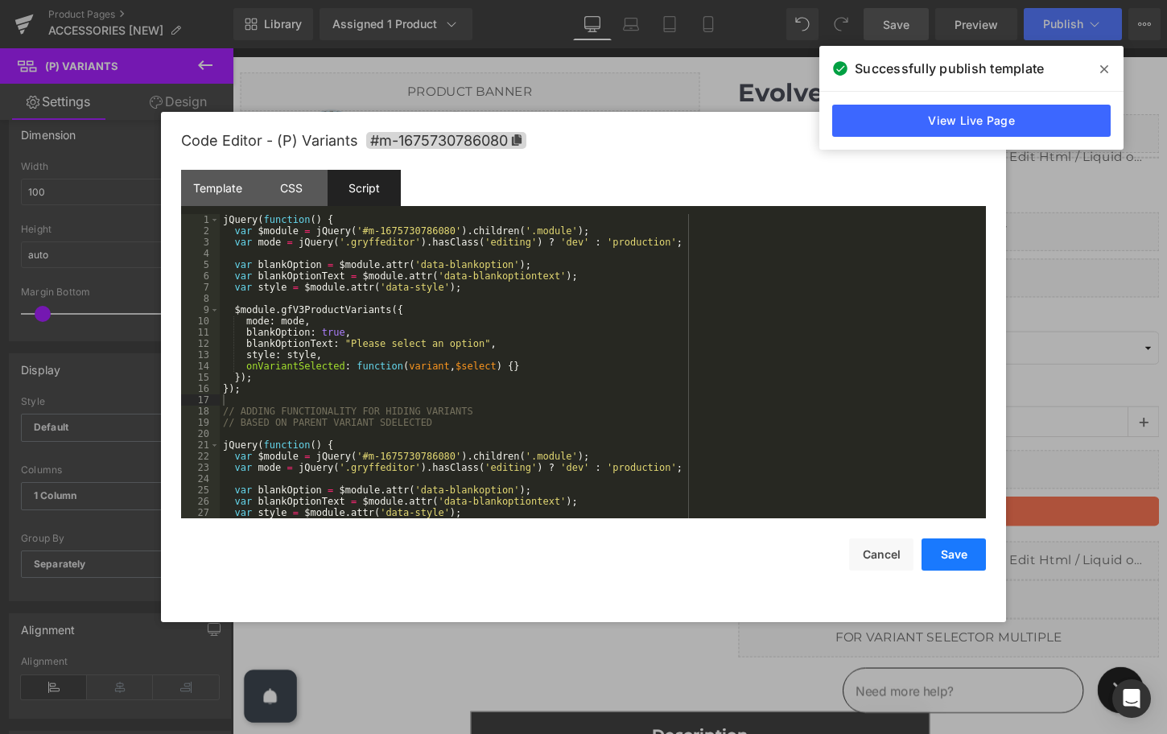
click at [962, 563] on button "Save" at bounding box center [954, 555] width 64 height 32
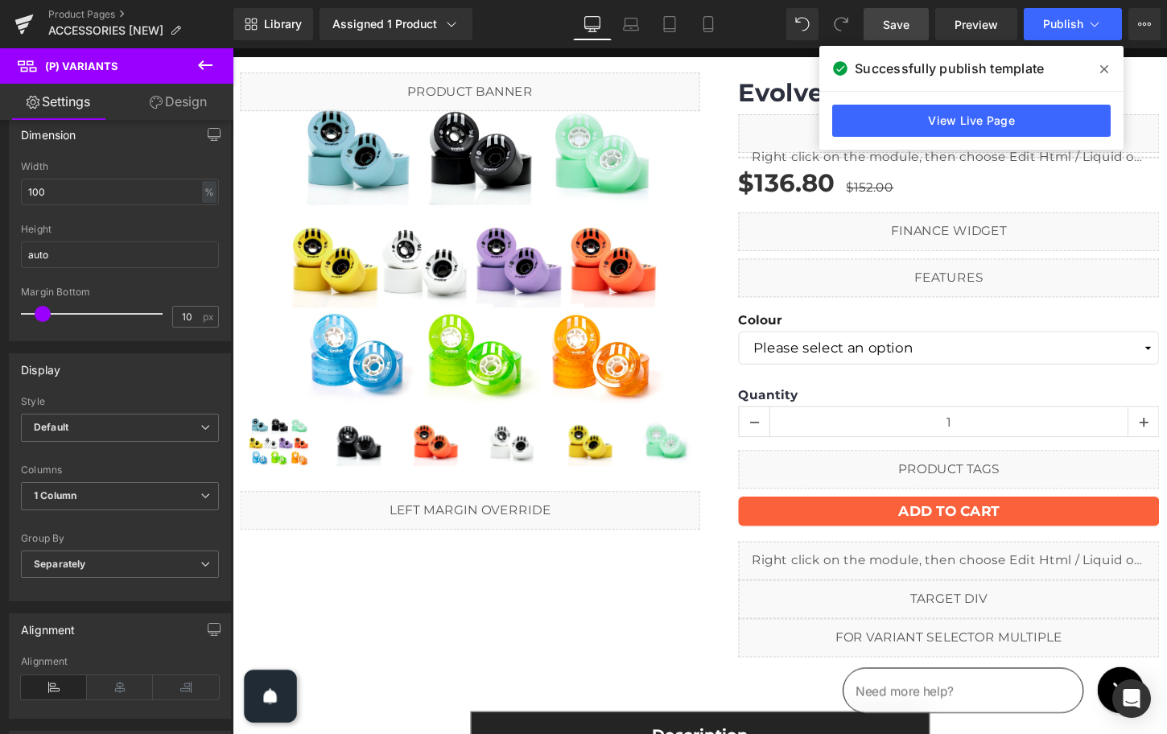
click at [882, 34] on link "Save" at bounding box center [896, 24] width 65 height 32
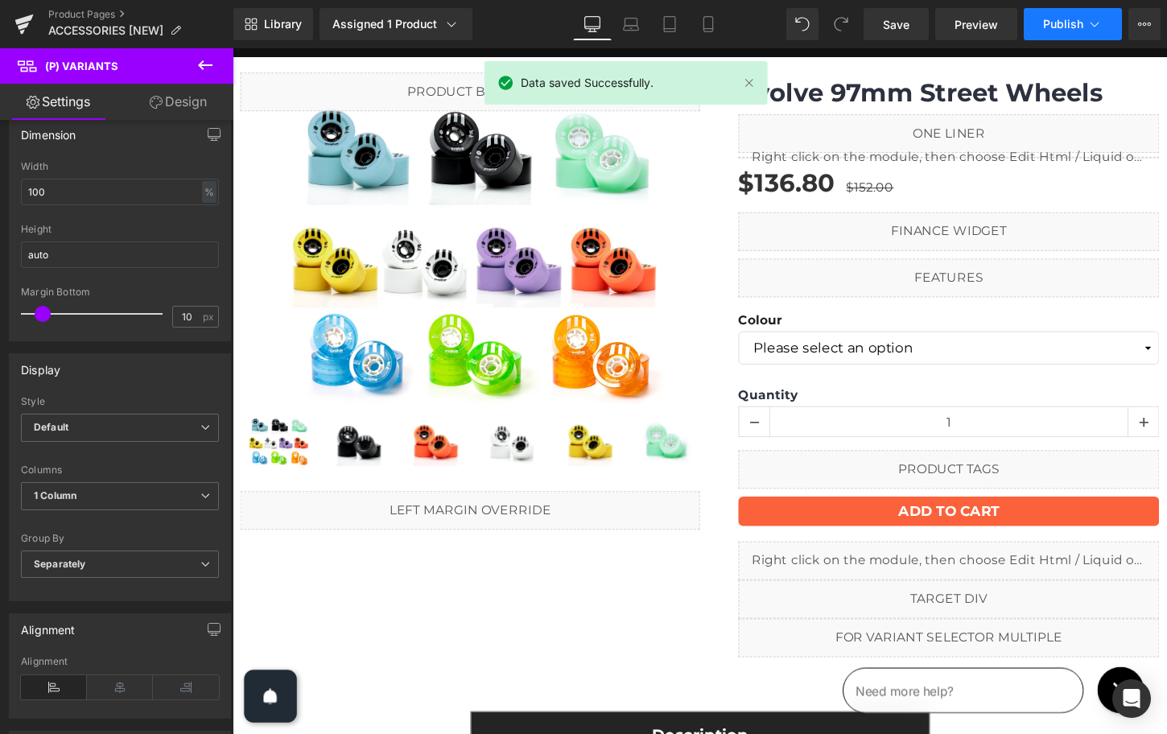
click at [1049, 31] on span "Publish" at bounding box center [1063, 24] width 40 height 13
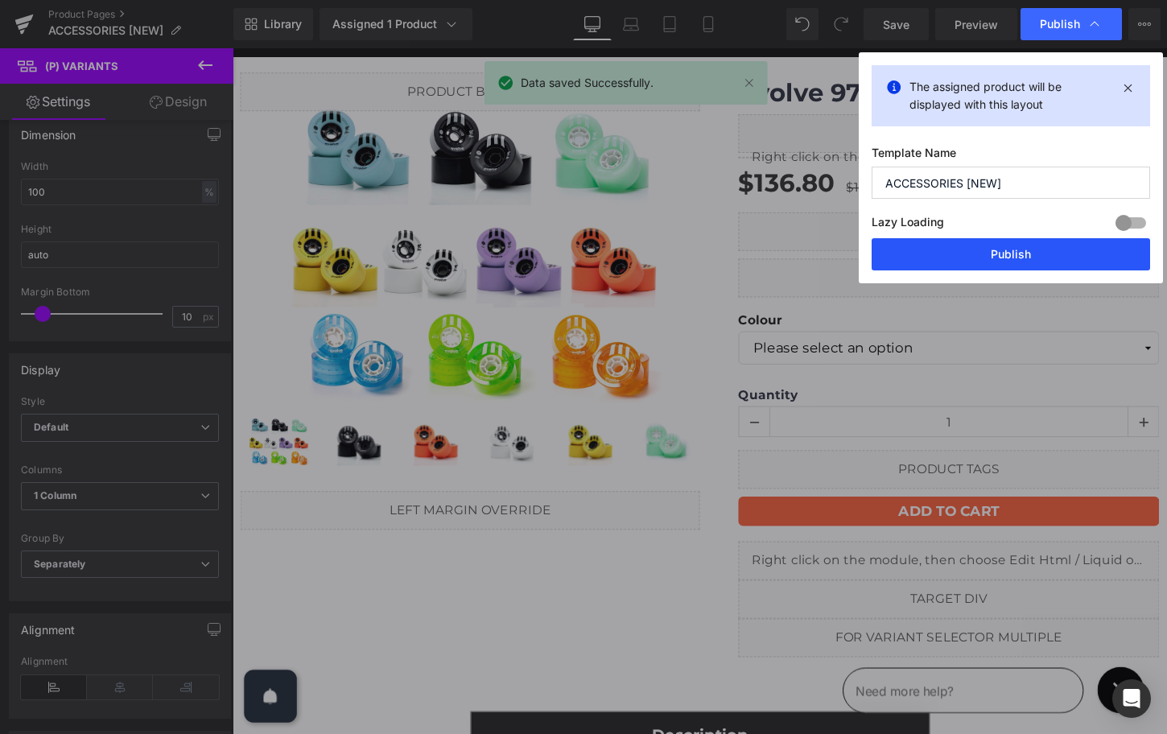
click at [1000, 252] on button "Publish" at bounding box center [1011, 254] width 279 height 32
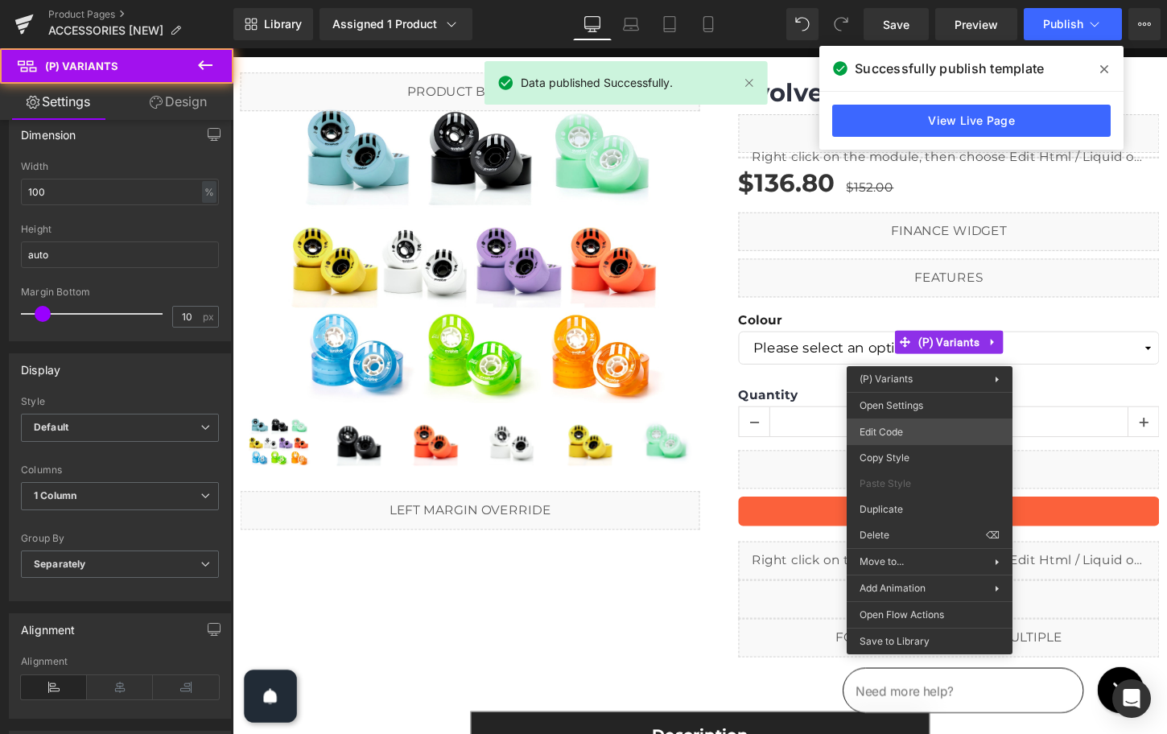
click at [896, 0] on div "(P) Variants You are previewing how the will restyle your page. You can not edi…" at bounding box center [583, 0] width 1167 height 0
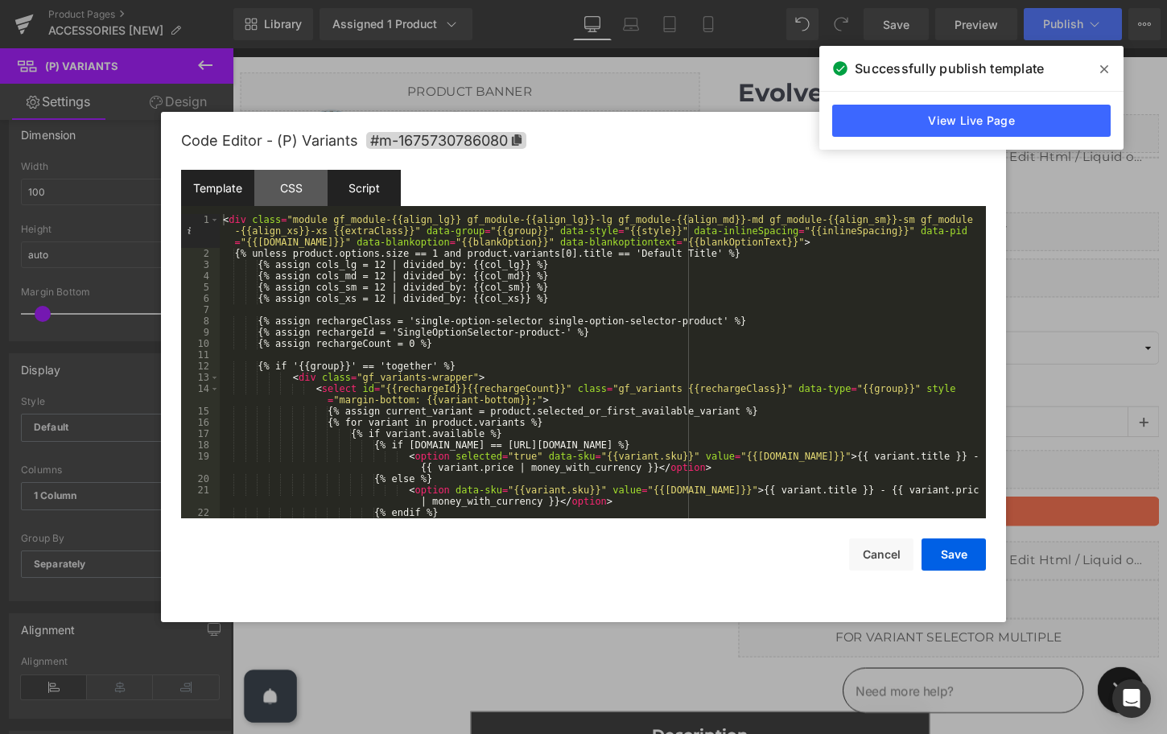
click at [358, 186] on div "Script" at bounding box center [364, 188] width 73 height 36
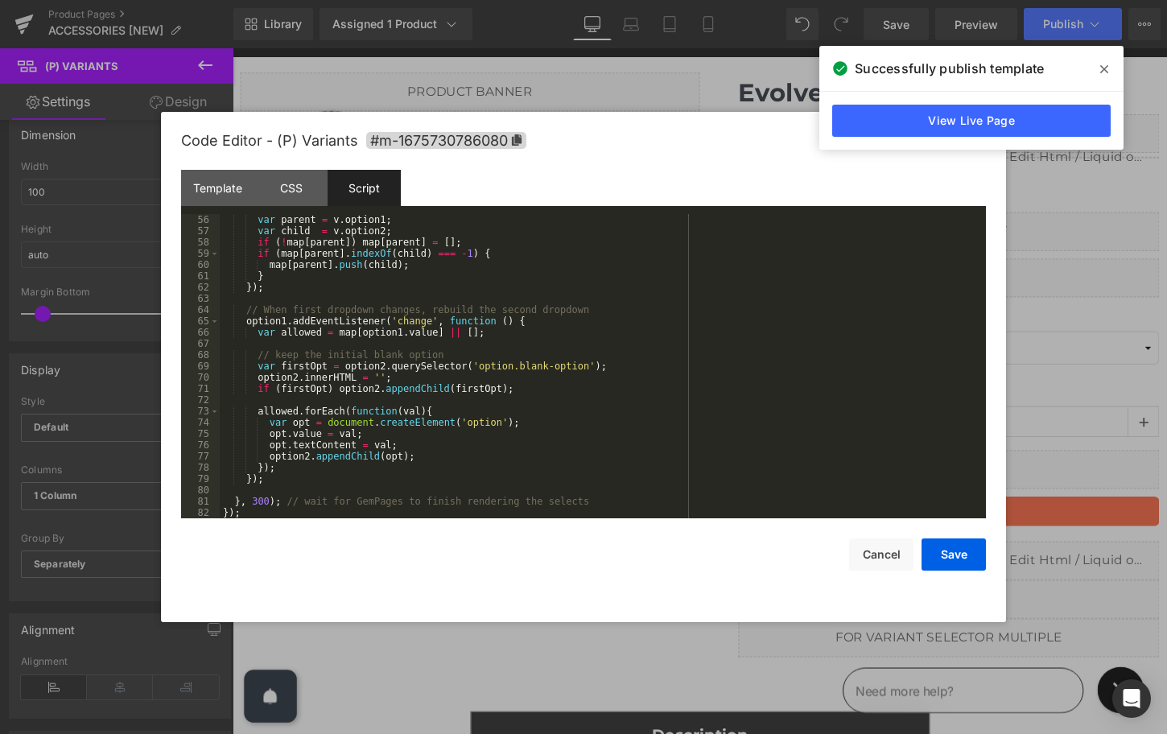
scroll to position [620, 0]
click at [261, 502] on div "var parent = v . option1 ; var child = v . option2 ; if ( ! map [ parent ]) map…" at bounding box center [600, 377] width 760 height 327
click at [974, 551] on button "Save" at bounding box center [954, 555] width 64 height 32
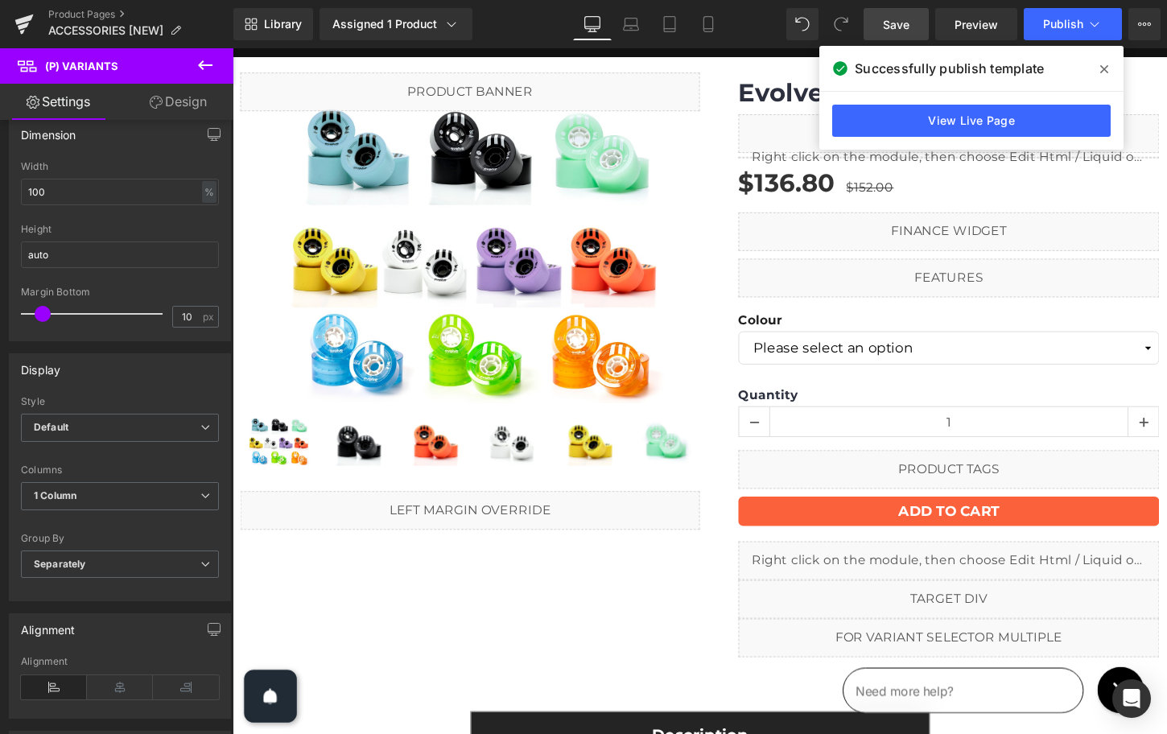
click at [907, 14] on link "Save" at bounding box center [896, 24] width 65 height 32
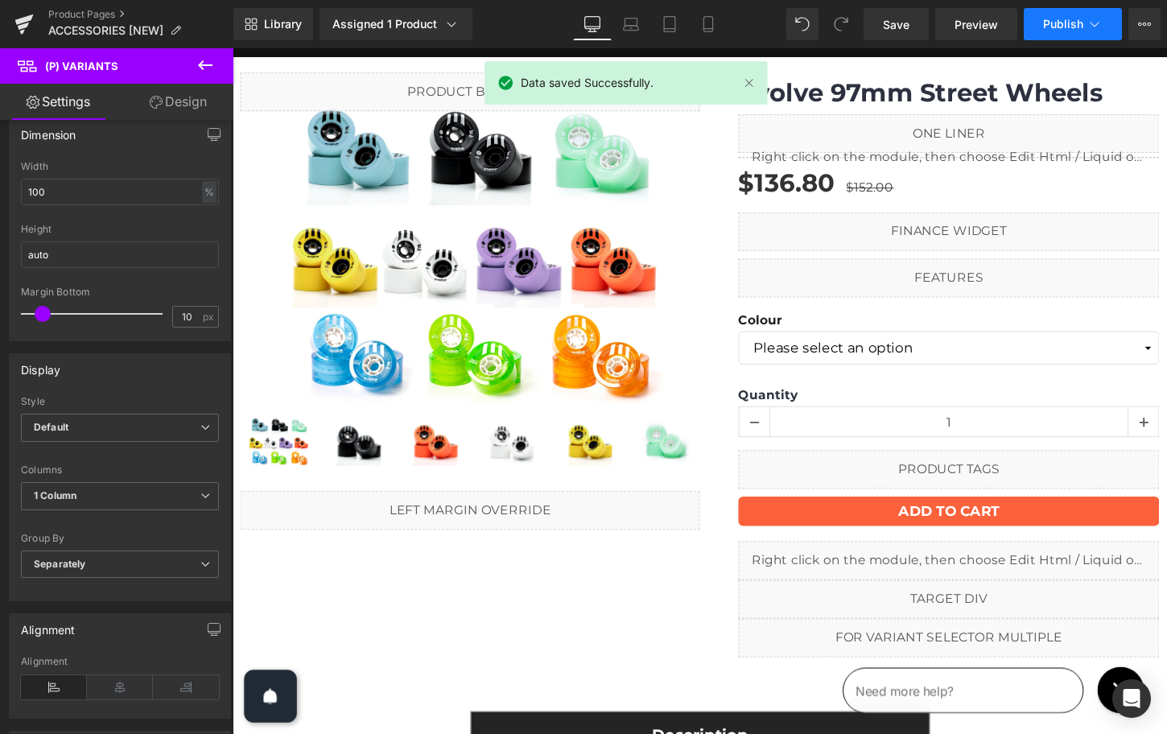
click at [1052, 22] on span "Publish" at bounding box center [1063, 24] width 40 height 13
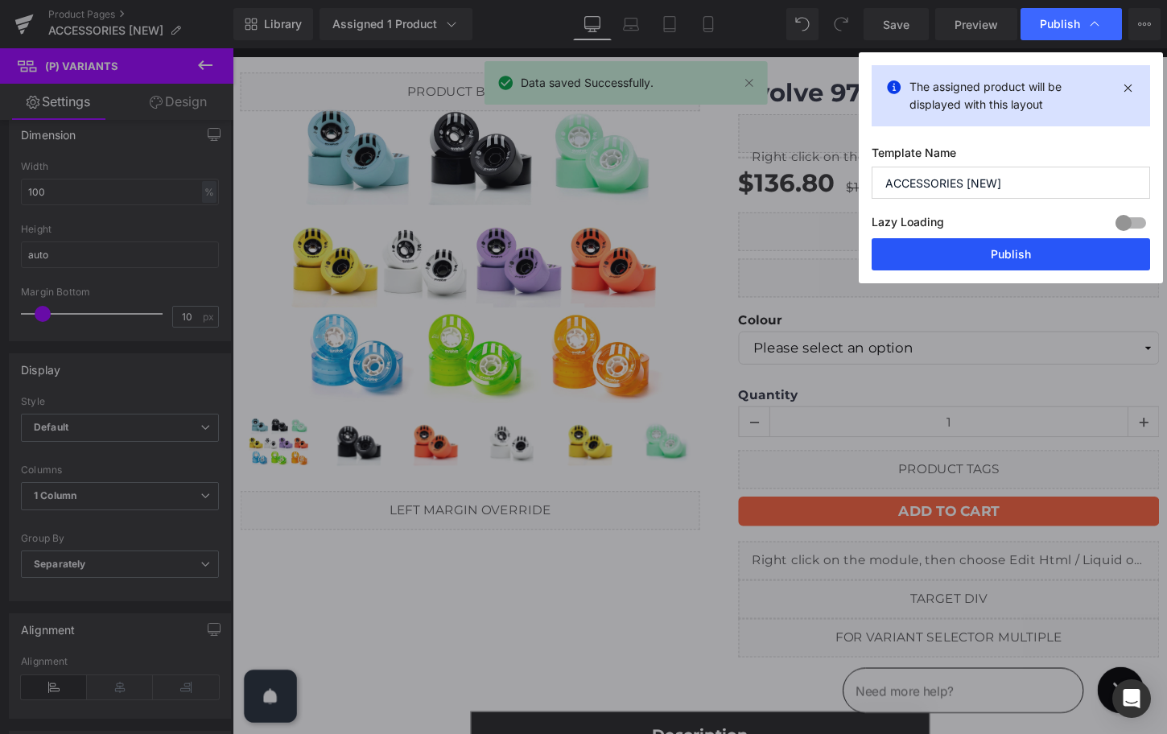
click at [996, 259] on button "Publish" at bounding box center [1011, 254] width 279 height 32
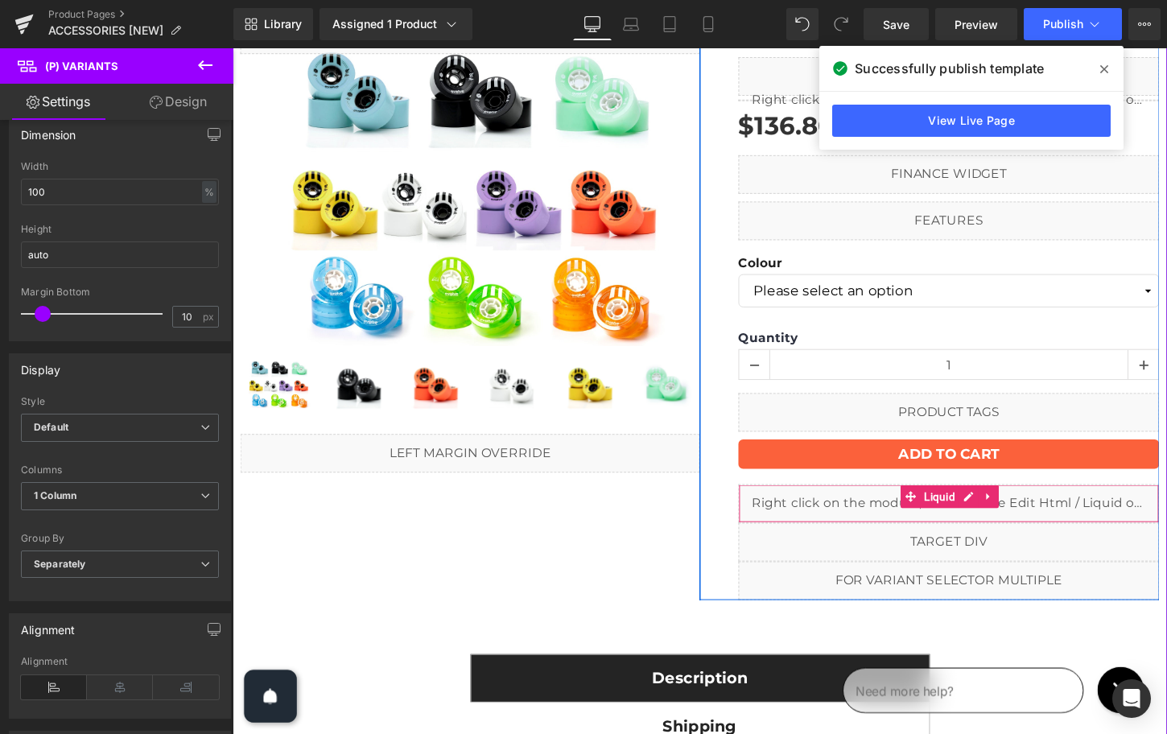
scroll to position [111, 0]
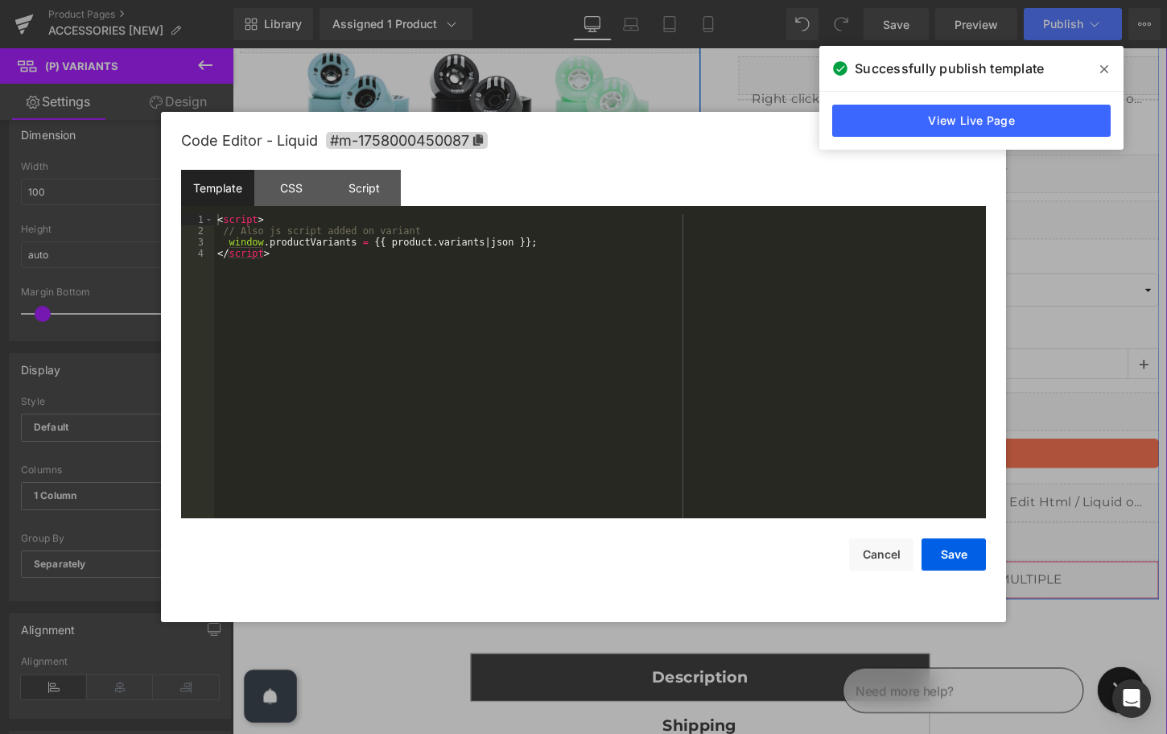
click at [998, 596] on icon at bounding box center [999, 595] width 11 height 12
click at [419, 336] on div "< script > // Also js script added on variant window . productVariants = {{ pro…" at bounding box center [600, 377] width 772 height 327
click at [342, 290] on div "< script > // Also js script added on variant window . productVariants = {{ pro…" at bounding box center [600, 377] width 772 height 327
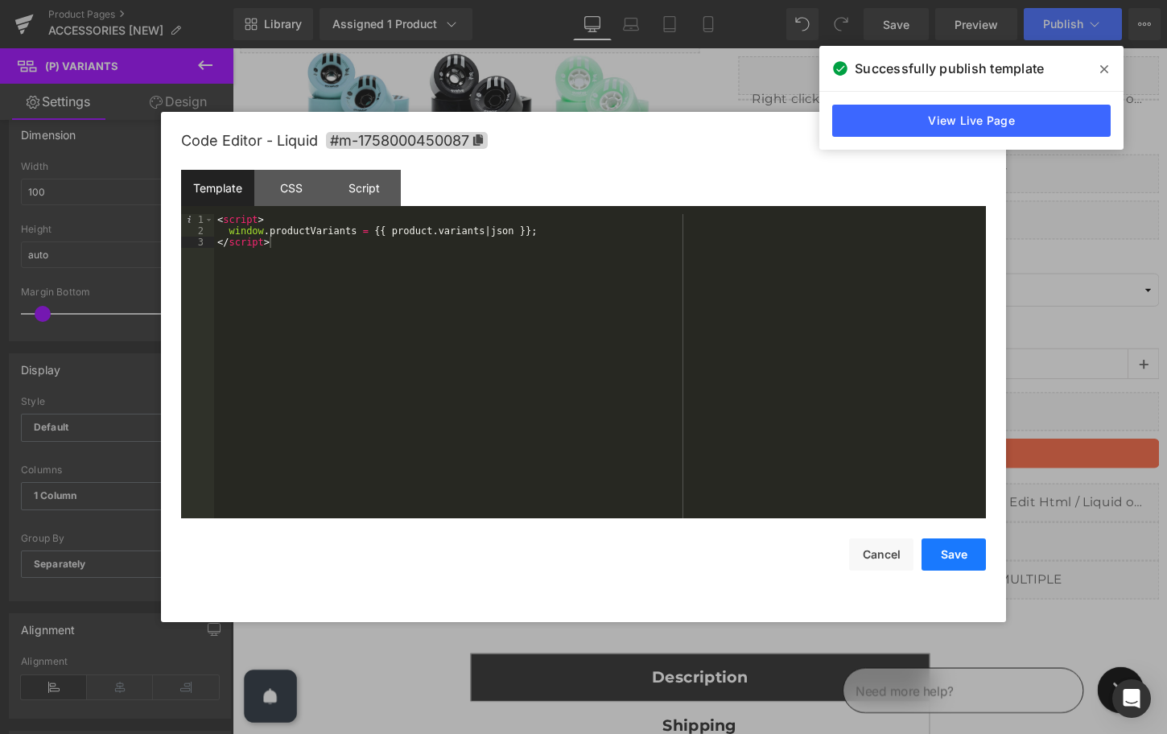
click at [955, 559] on button "Save" at bounding box center [954, 555] width 64 height 32
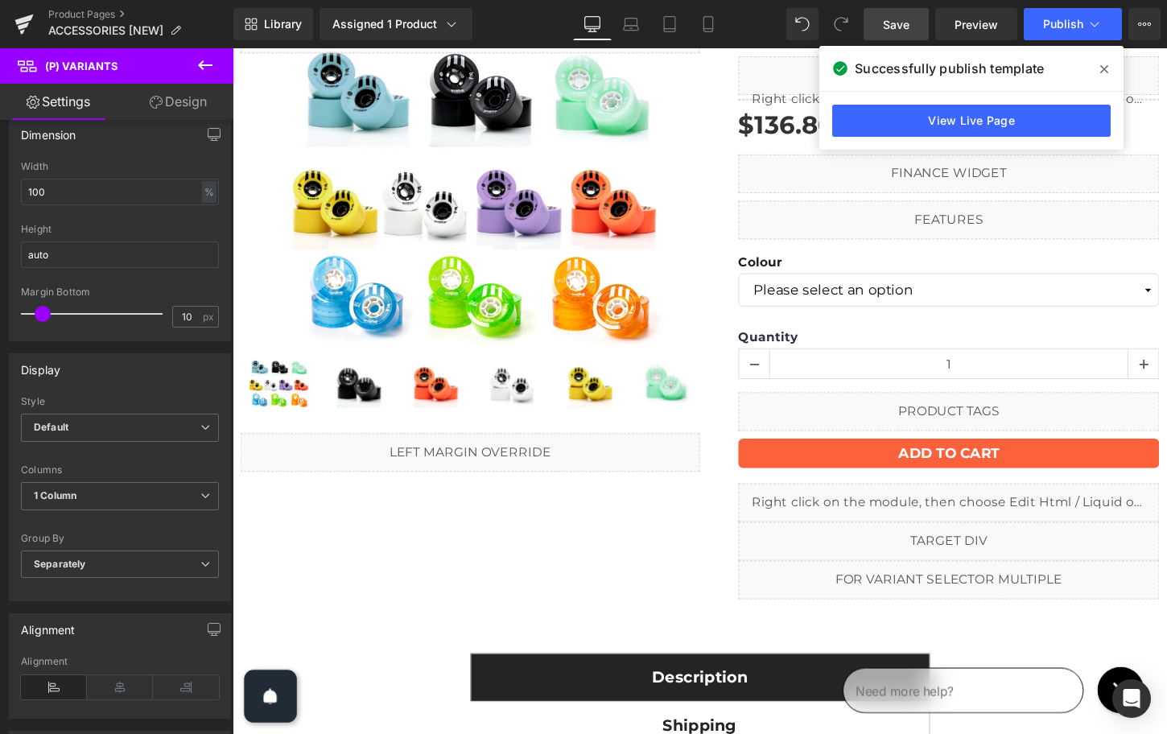
click at [903, 22] on span "Save" at bounding box center [896, 24] width 27 height 17
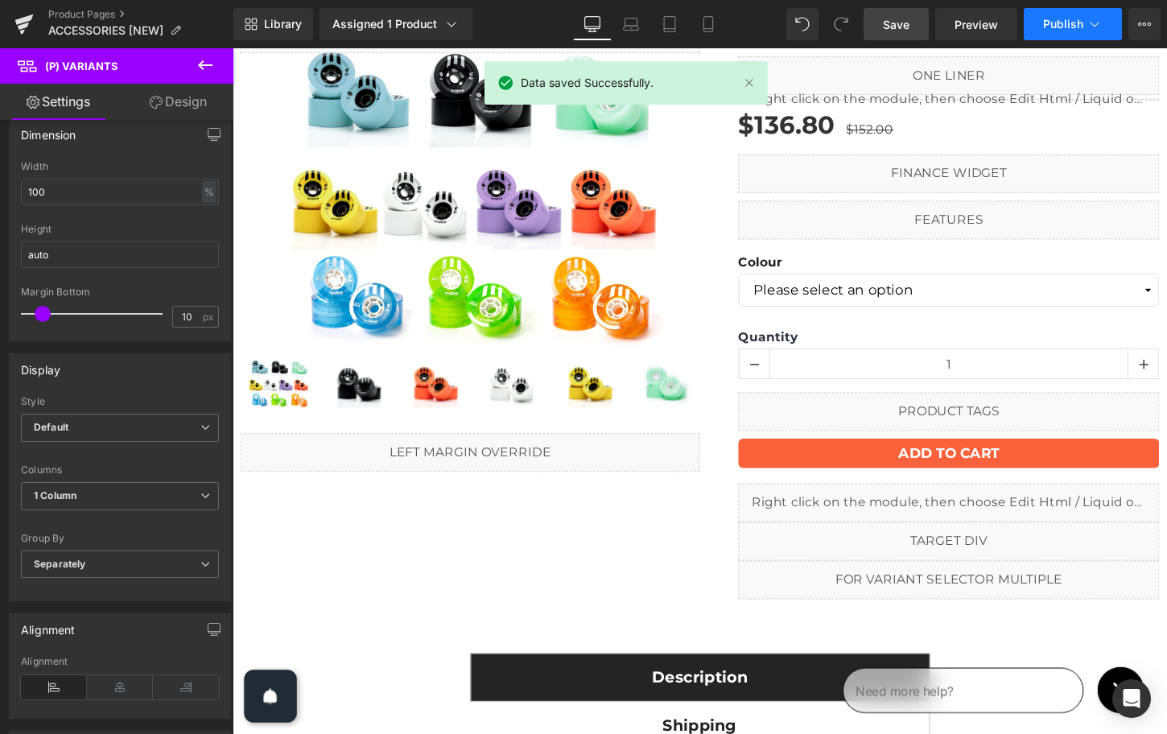
click at [1045, 22] on span "Publish" at bounding box center [1063, 24] width 40 height 13
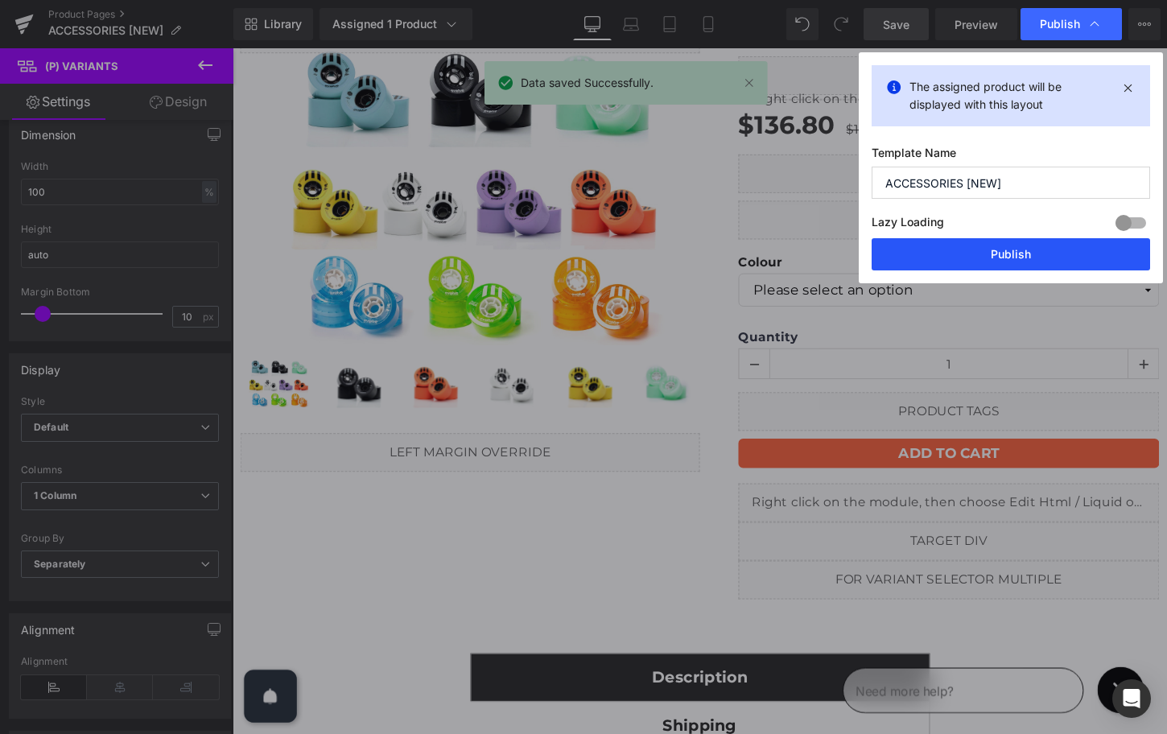
click at [966, 249] on button "Publish" at bounding box center [1011, 254] width 279 height 32
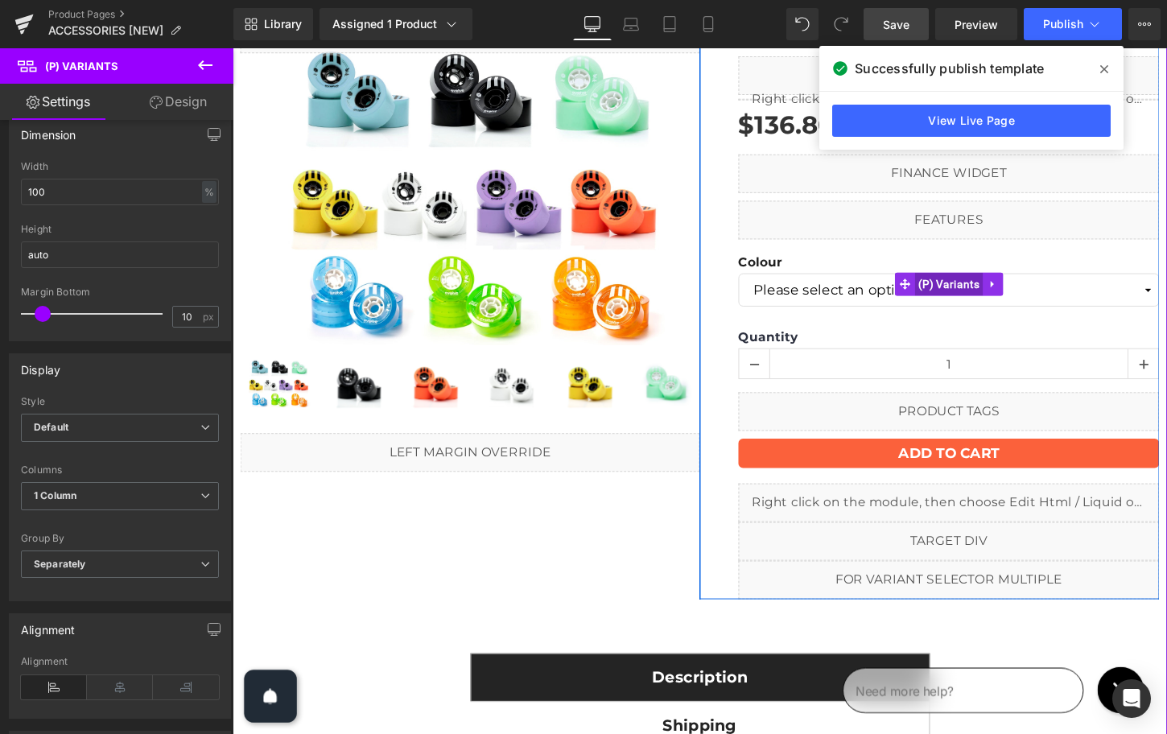
click at [978, 291] on span "(P) Variants" at bounding box center [980, 294] width 72 height 24
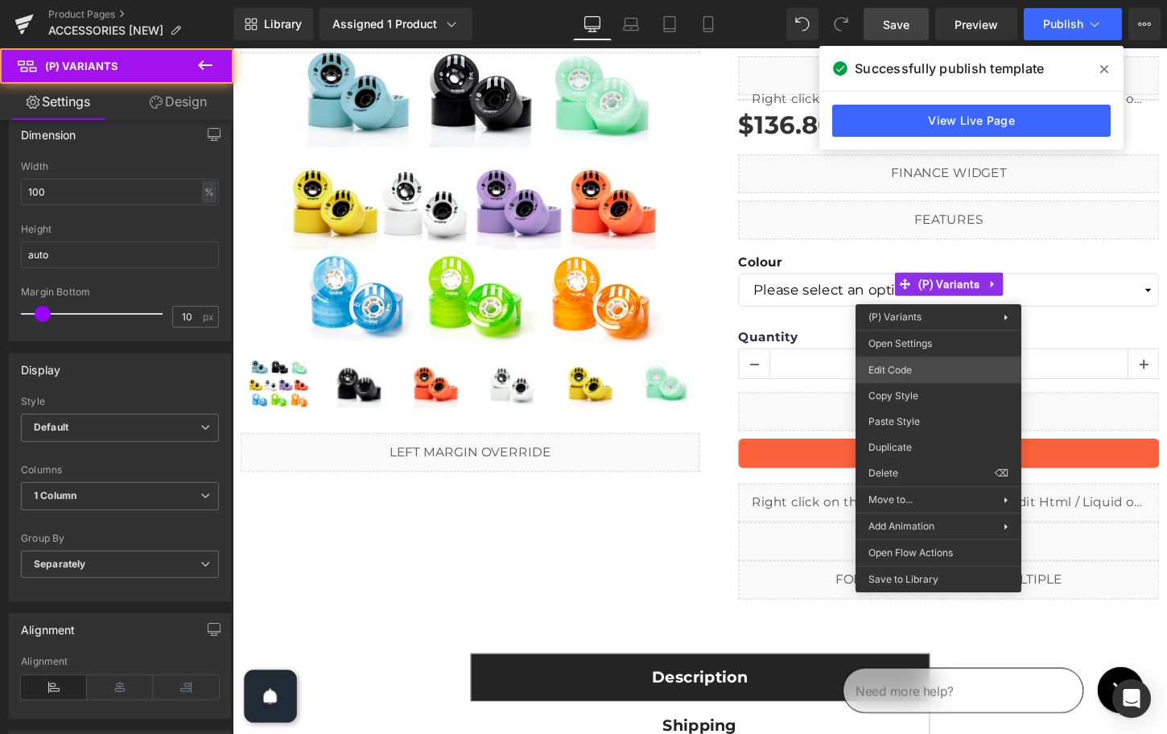
click at [914, 0] on div "(P) Variants You are previewing how the will restyle your page. You can not edi…" at bounding box center [583, 0] width 1167 height 0
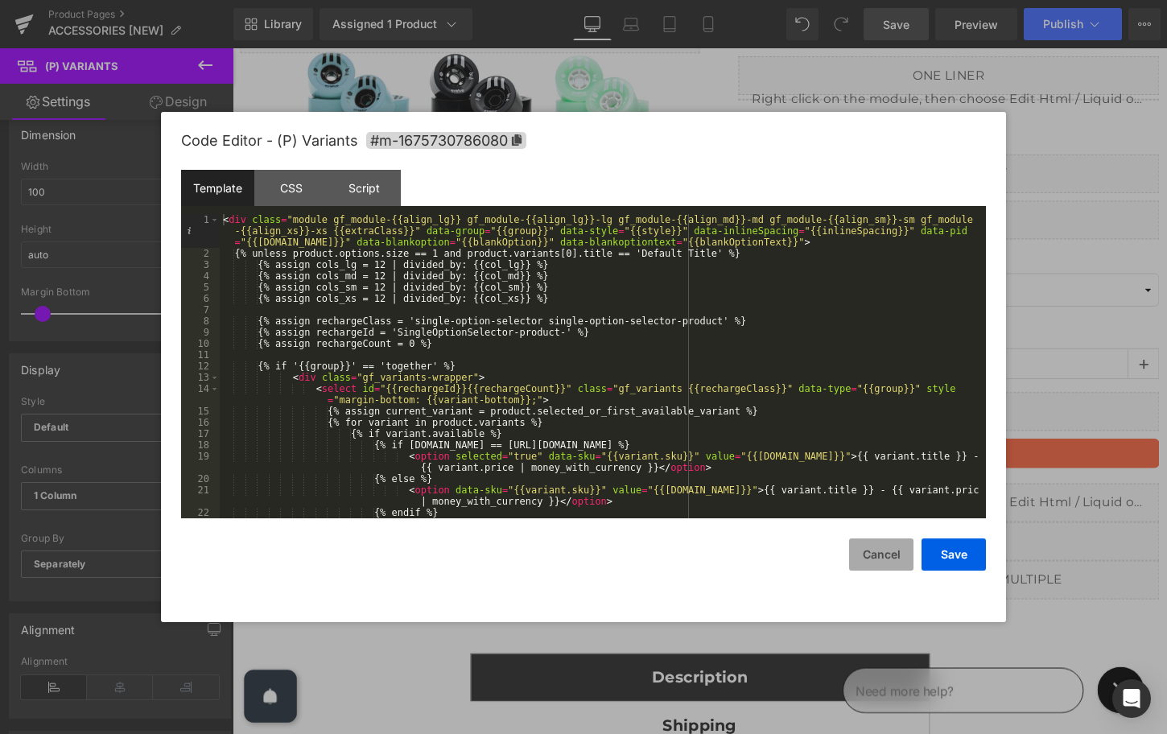
click at [885, 552] on button "Cancel" at bounding box center [881, 555] width 64 height 32
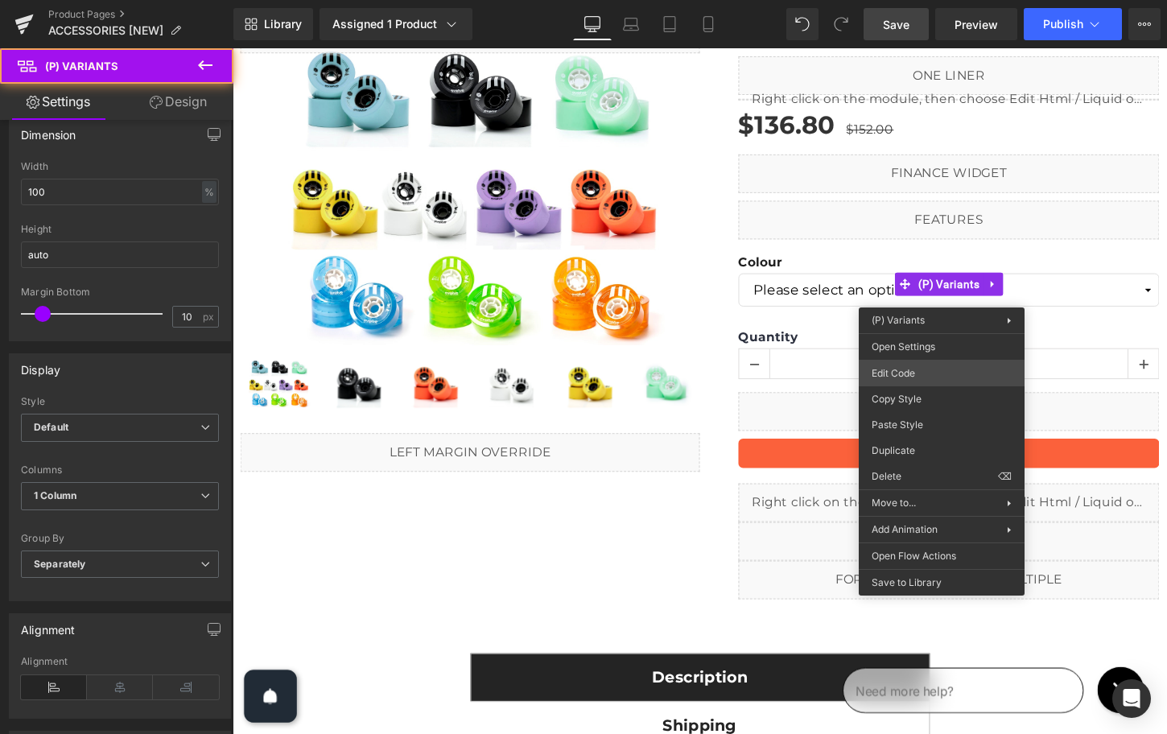
click at [916, 0] on div "(P) Variants You are previewing how the will restyle your page. You can not edi…" at bounding box center [583, 0] width 1167 height 0
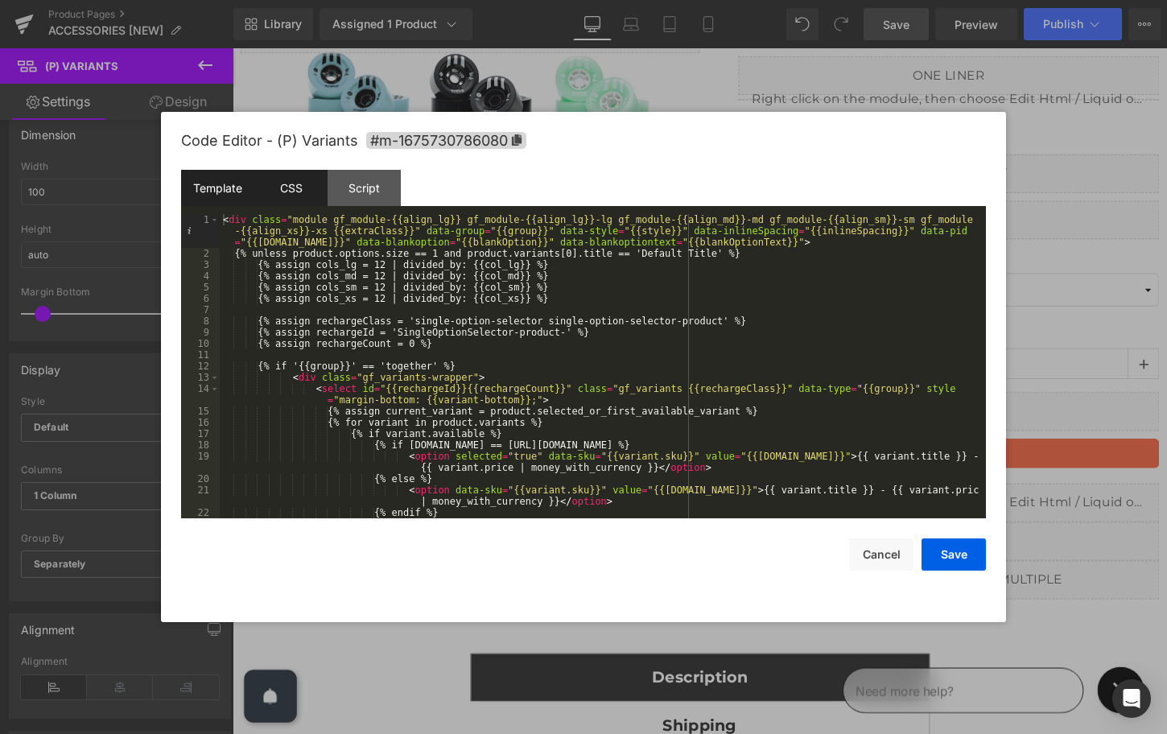
click at [304, 199] on div "CSS" at bounding box center [290, 188] width 73 height 36
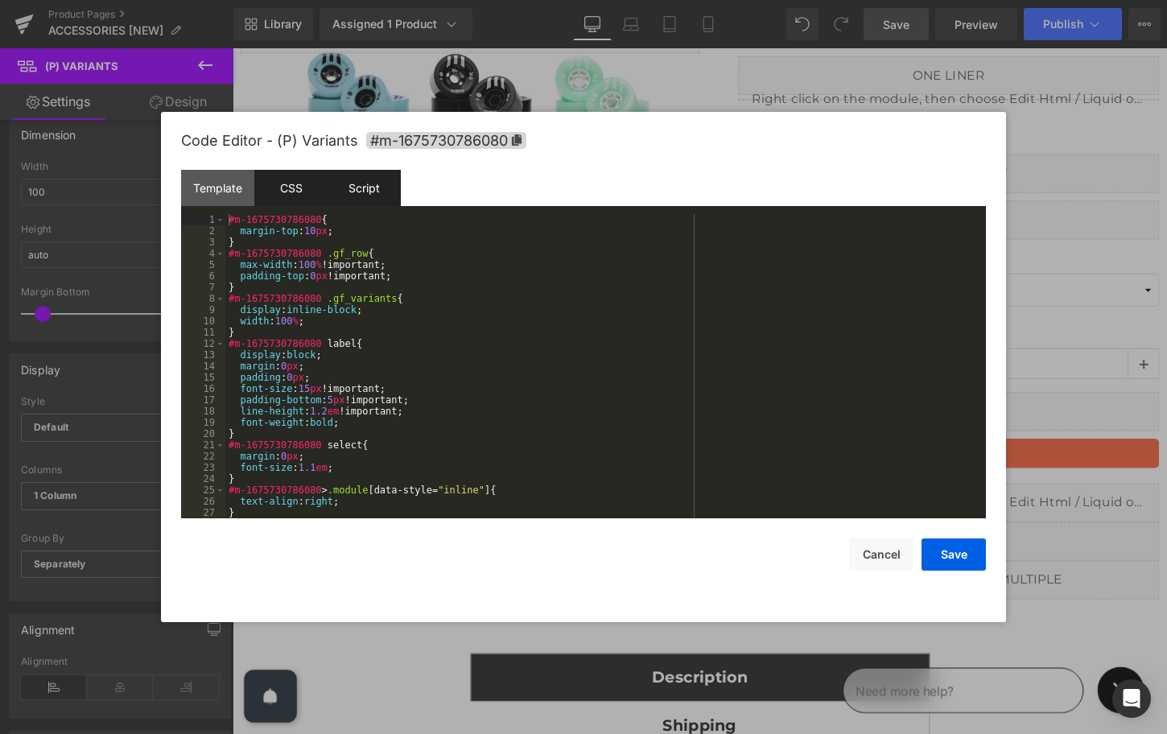
click at [363, 191] on div "Script" at bounding box center [364, 188] width 73 height 36
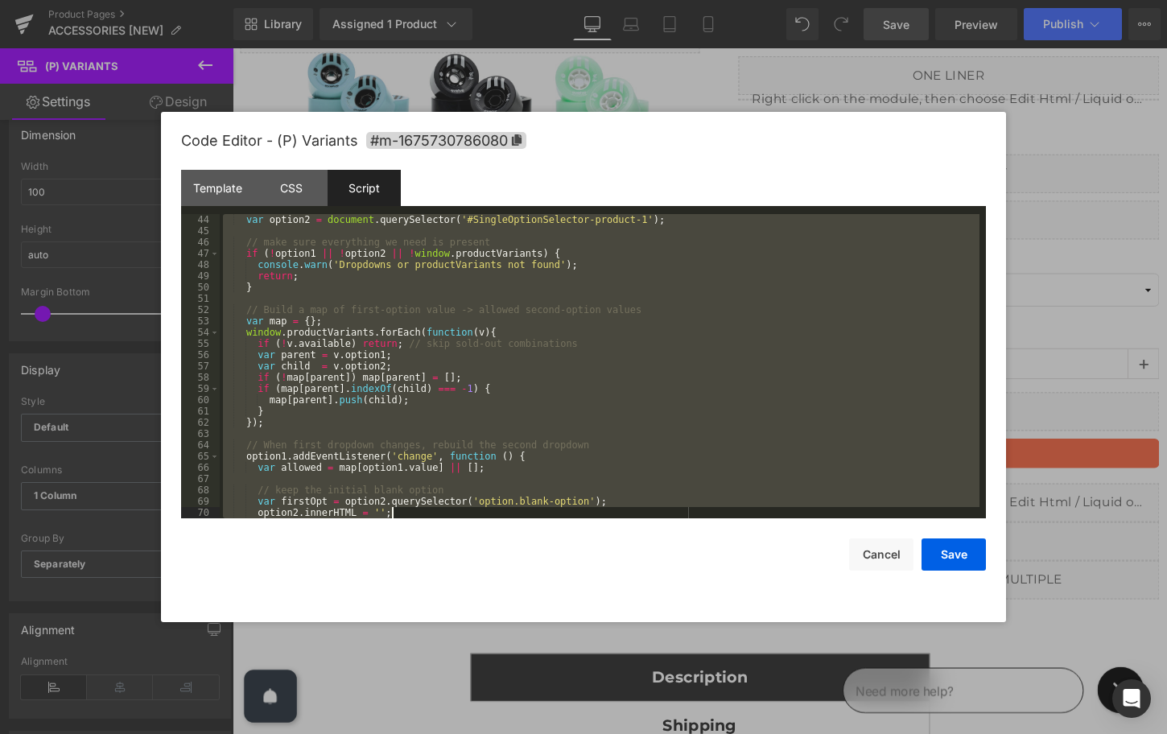
scroll to position [620, 0]
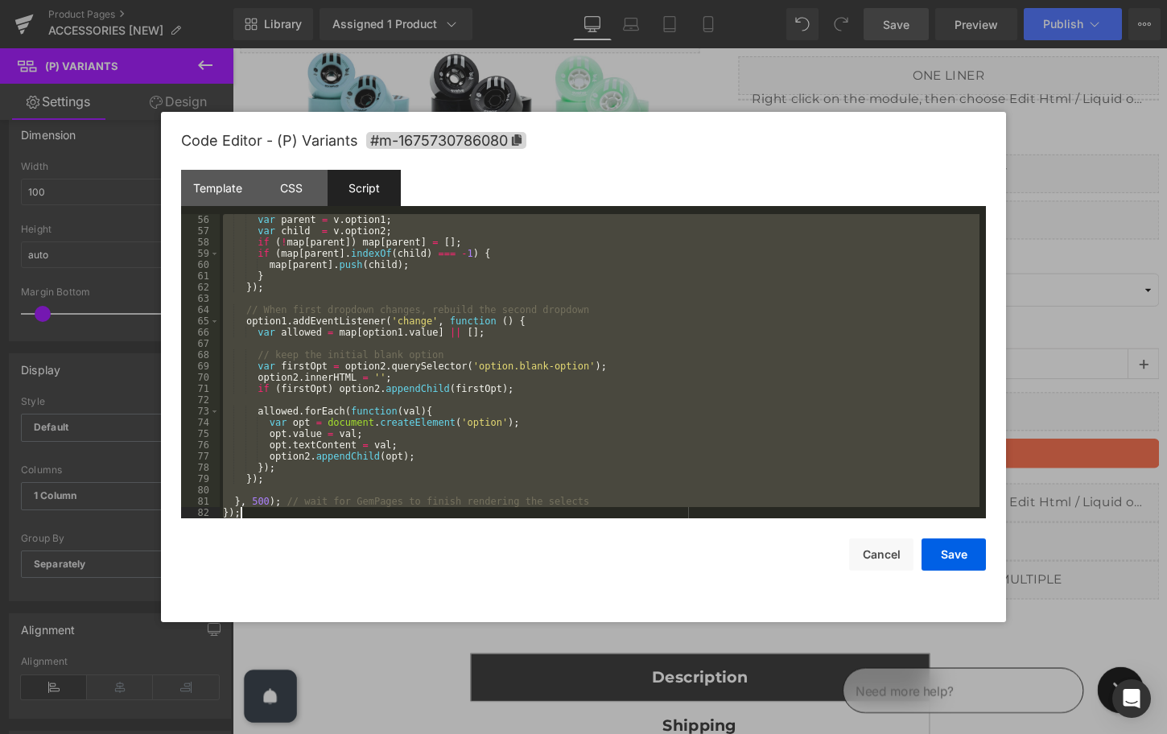
drag, startPoint x: 225, startPoint y: 448, endPoint x: 423, endPoint y: 630, distance: 270.1
click at [423, 630] on body "(P) Variants You are previewing how the will restyle your page. You can not edi…" at bounding box center [583, 367] width 1167 height 734
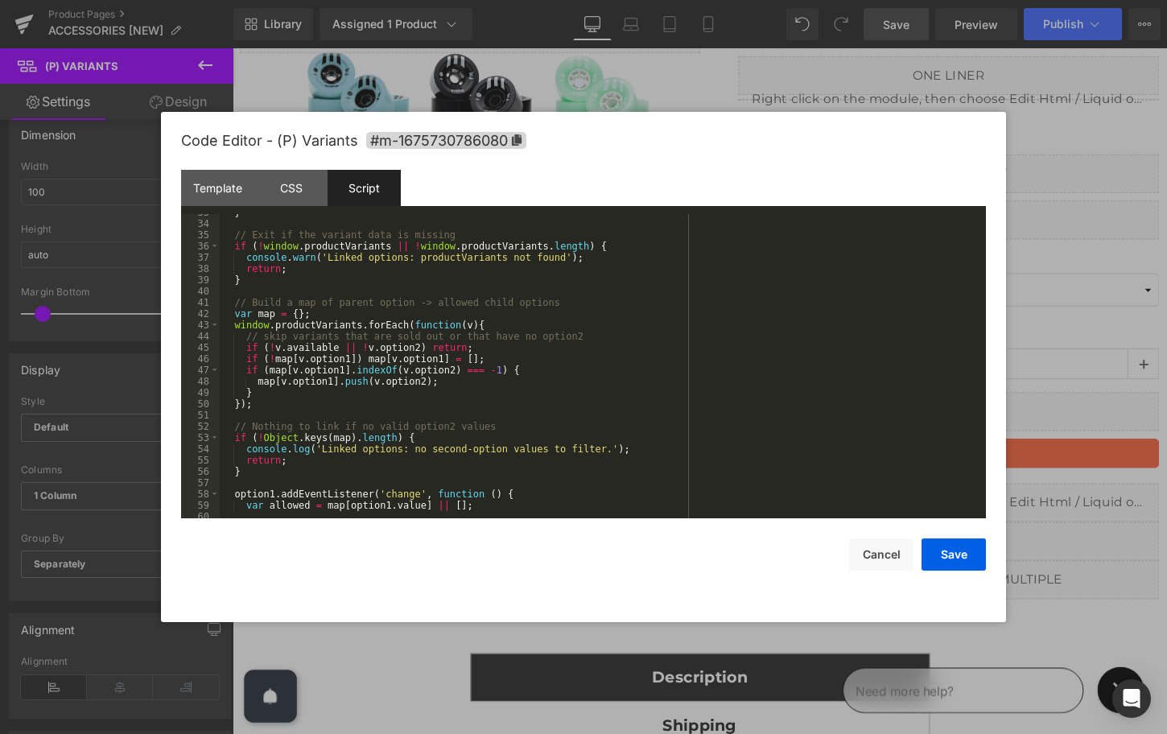
scroll to position [370, 0]
click at [944, 551] on button "Save" at bounding box center [954, 555] width 64 height 32
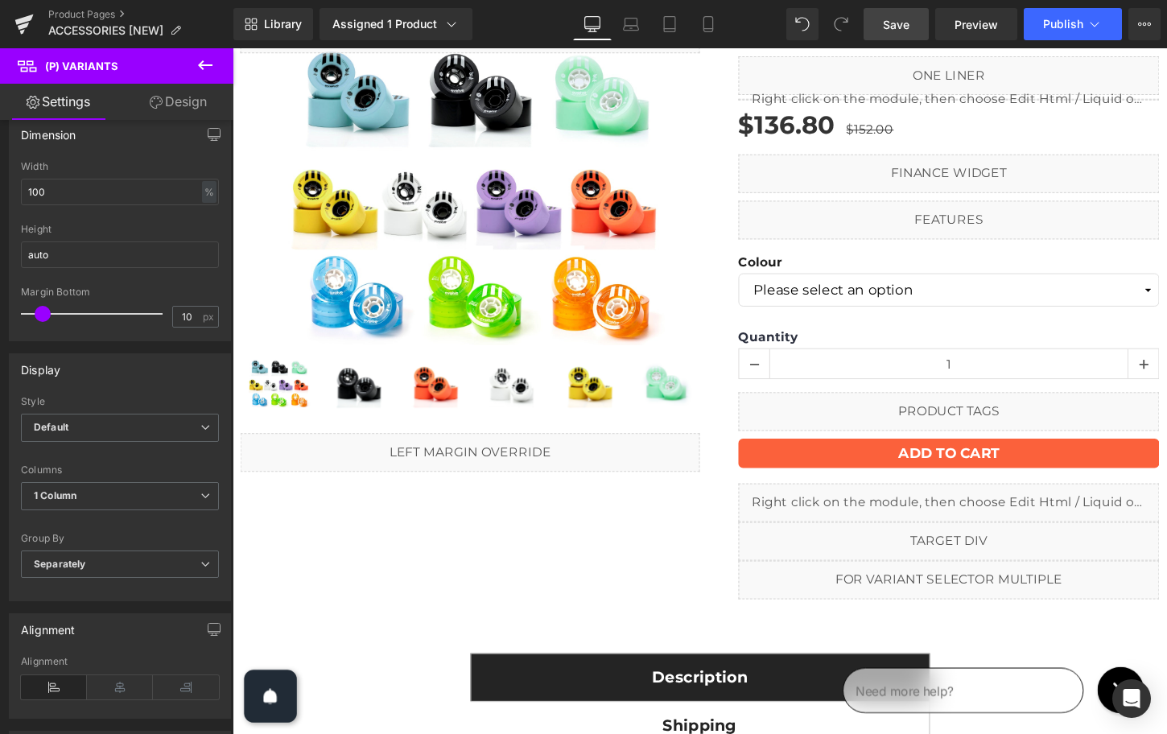
click at [898, 25] on span "Save" at bounding box center [896, 24] width 27 height 17
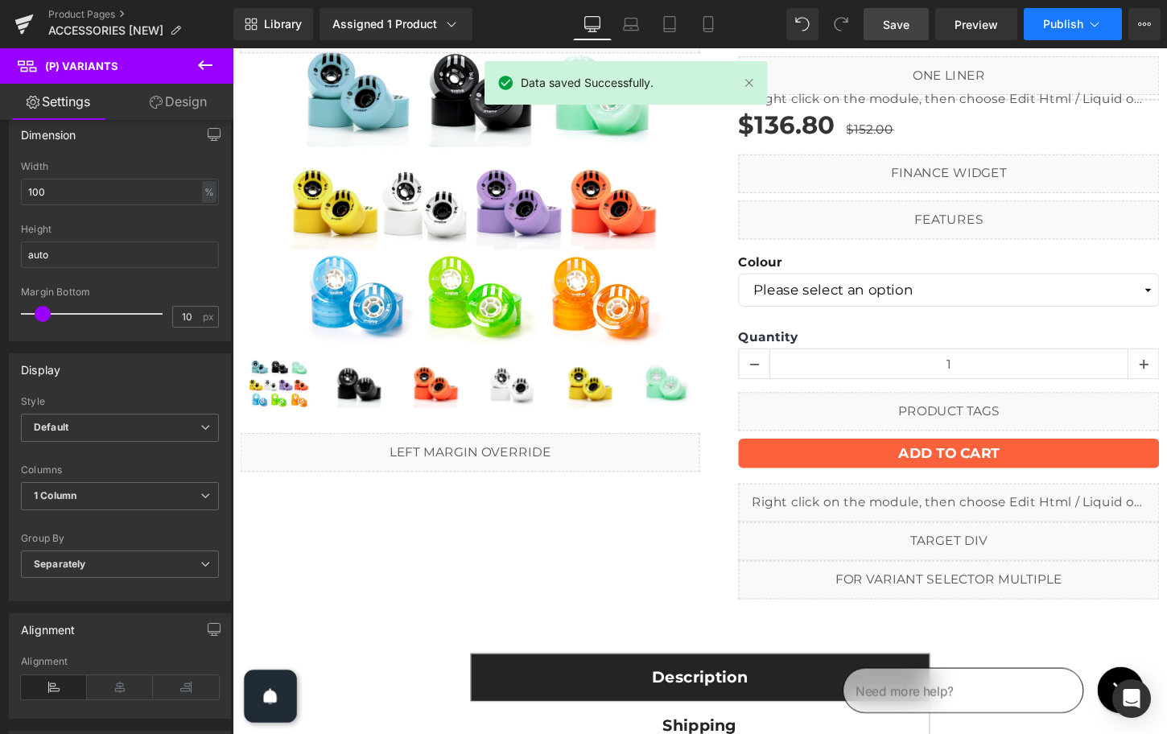
click at [1055, 27] on span "Publish" at bounding box center [1063, 24] width 40 height 13
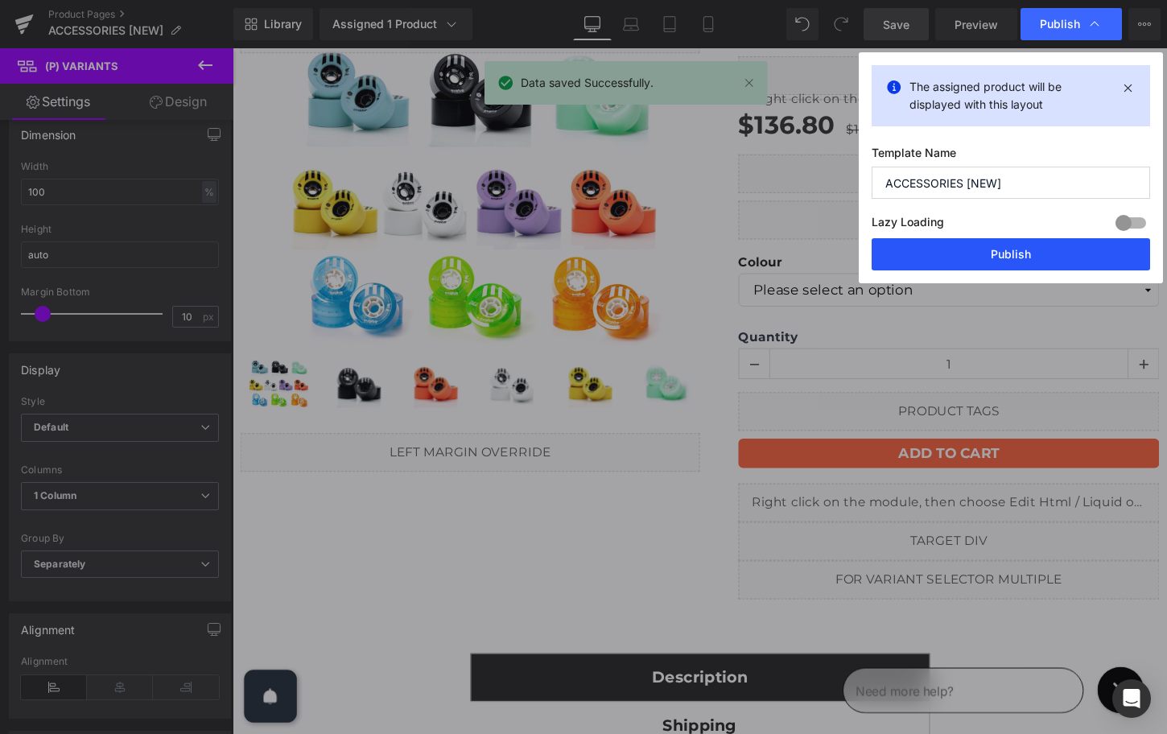
click at [997, 249] on button "Publish" at bounding box center [1011, 254] width 279 height 32
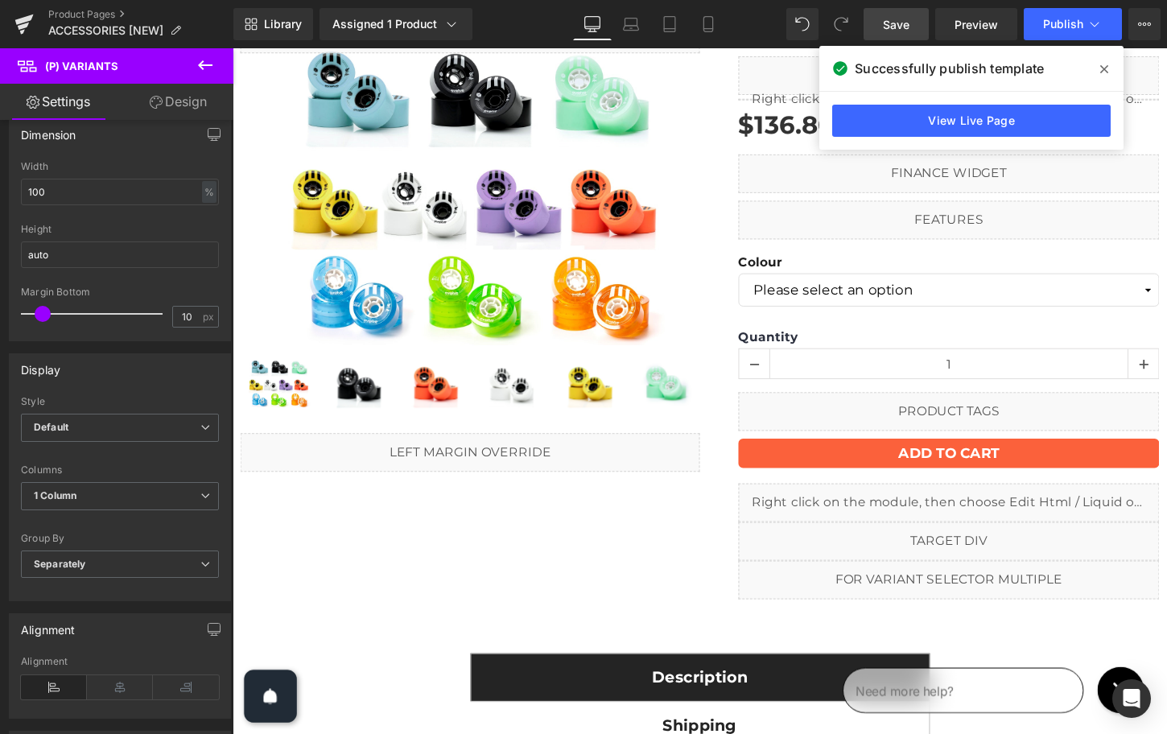
click at [1107, 71] on icon at bounding box center [1105, 69] width 8 height 13
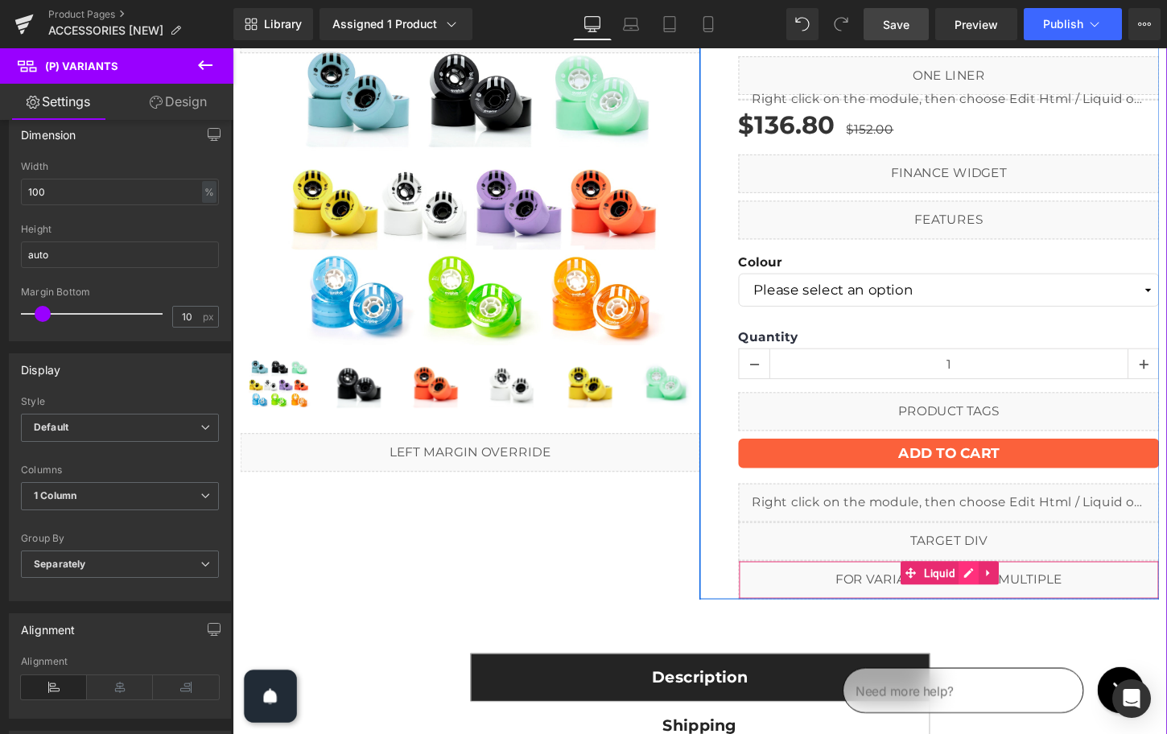
click at [999, 595] on icon at bounding box center [999, 595] width 11 height 12
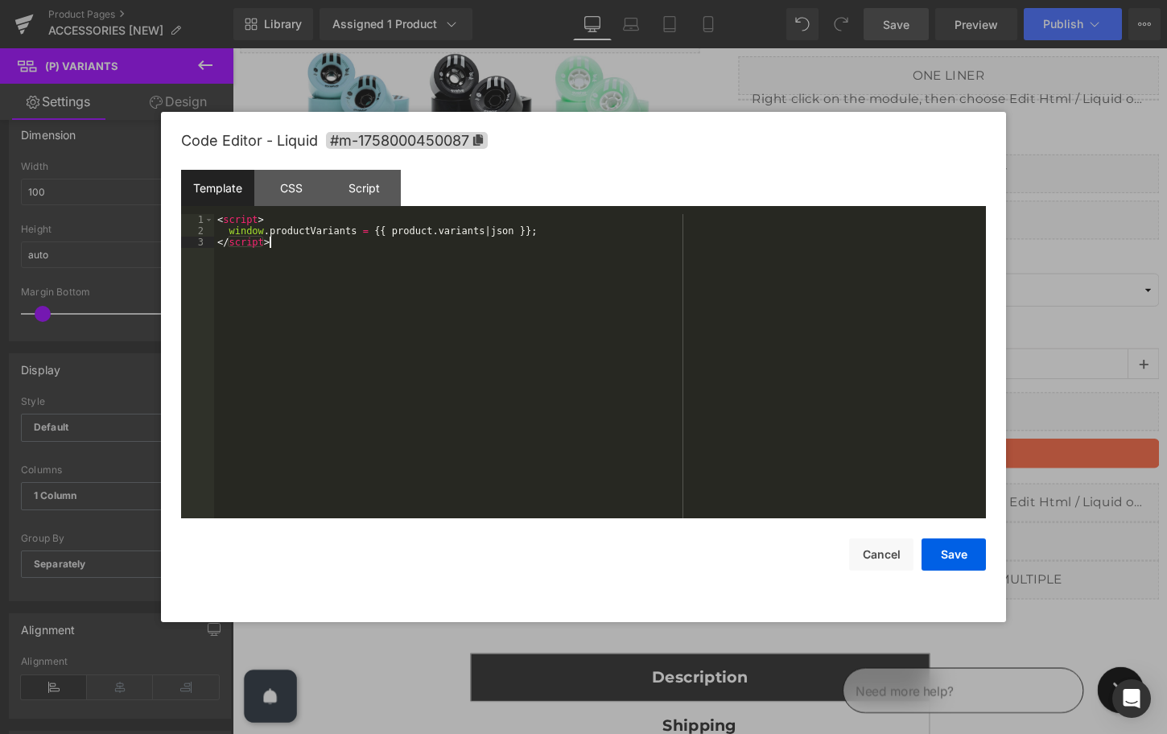
click at [521, 356] on div "< script > window . productVariants = {{ product . variants | json }} ; </ scri…" at bounding box center [600, 377] width 772 height 327
click at [947, 554] on button "Save" at bounding box center [954, 555] width 64 height 32
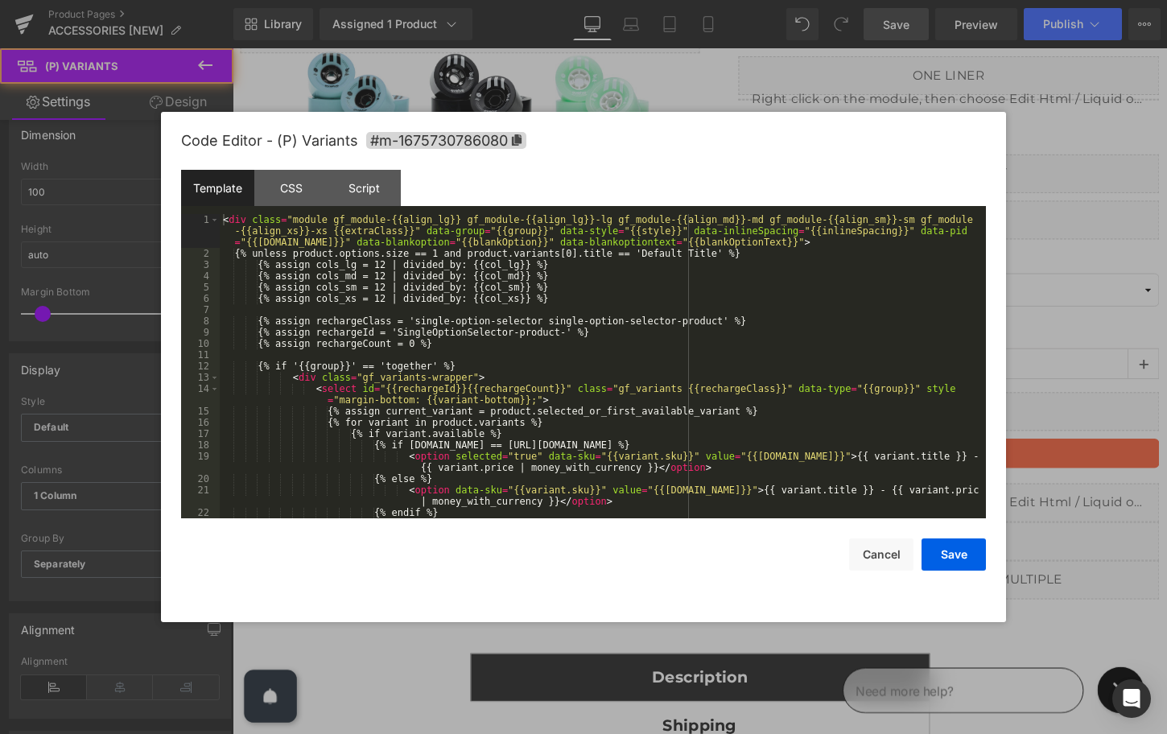
click at [913, 0] on div "(P) Variants You are previewing how the will restyle your page. You can not edi…" at bounding box center [583, 0] width 1167 height 0
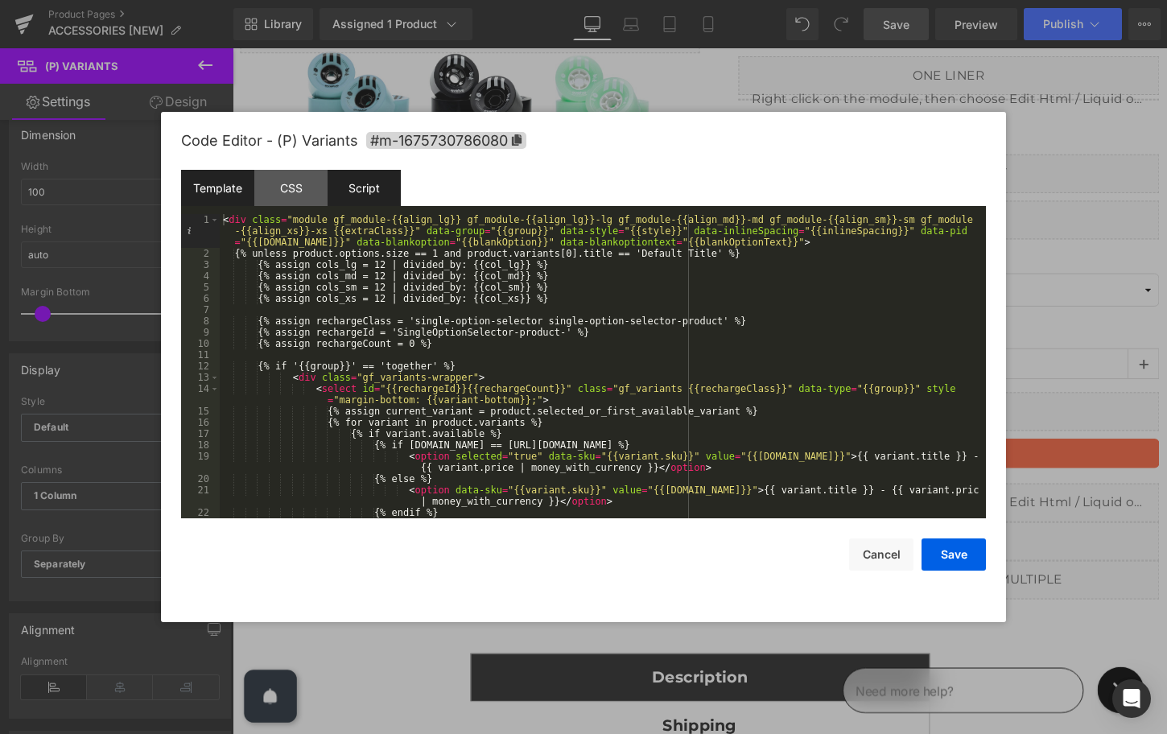
click at [355, 181] on div "Script" at bounding box center [364, 188] width 73 height 36
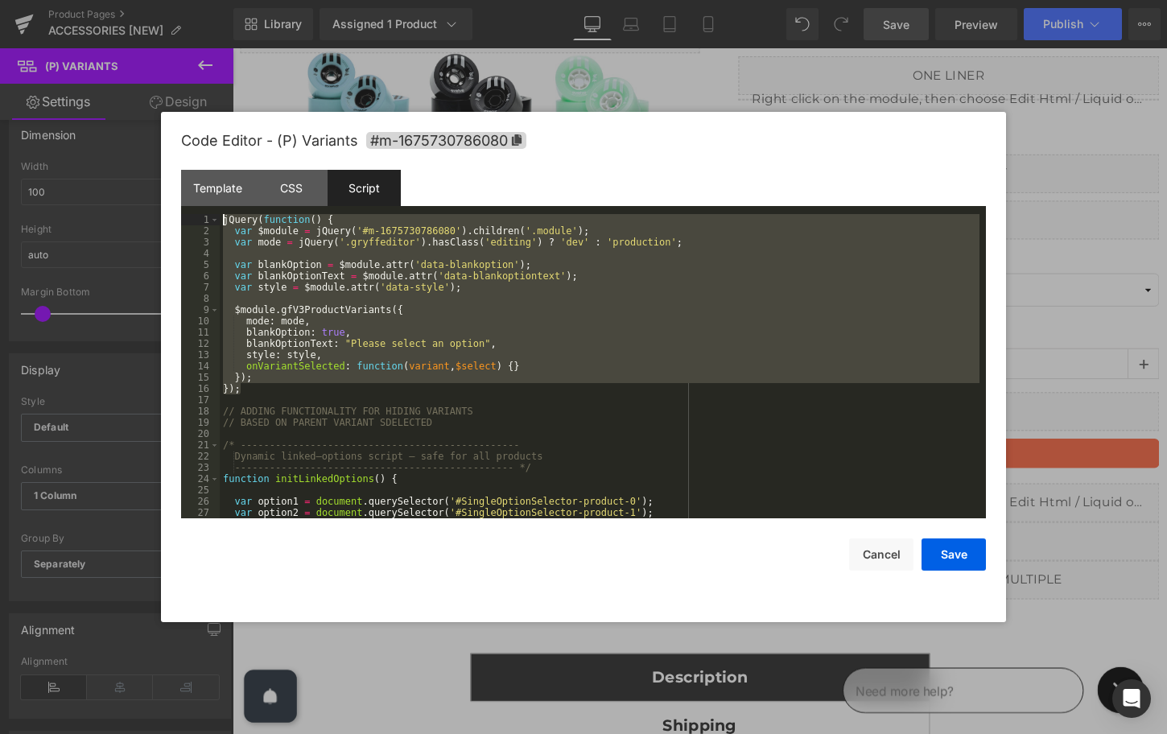
drag, startPoint x: 258, startPoint y: 391, endPoint x: 208, endPoint y: 213, distance: 185.8
click at [208, 215] on pre "1 2 3 4 5 6 7 8 9 10 11 12 13 14 15 16 17 18 19 20 21 22 23 24 25 26 27 28 jQue…" at bounding box center [583, 366] width 805 height 304
click at [338, 415] on div "jQuery ( function ( ) { var $module = jQuery ( '#m-1675730786080' ) . children …" at bounding box center [600, 377] width 760 height 327
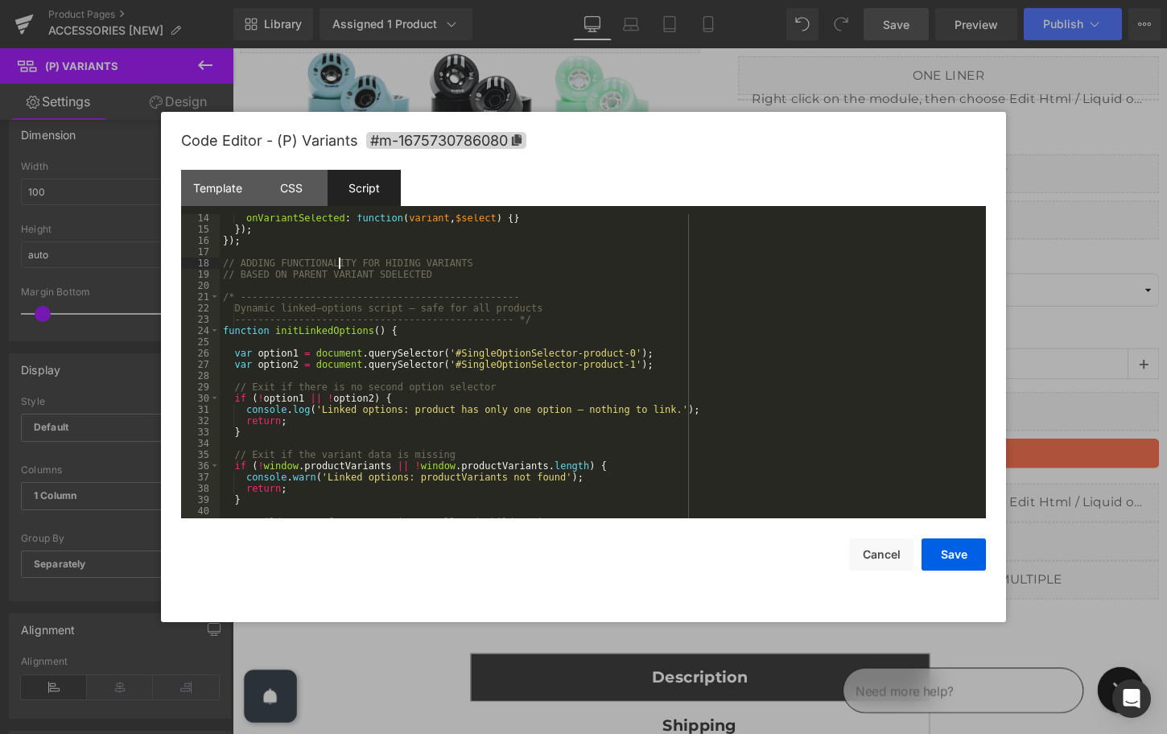
scroll to position [196, 0]
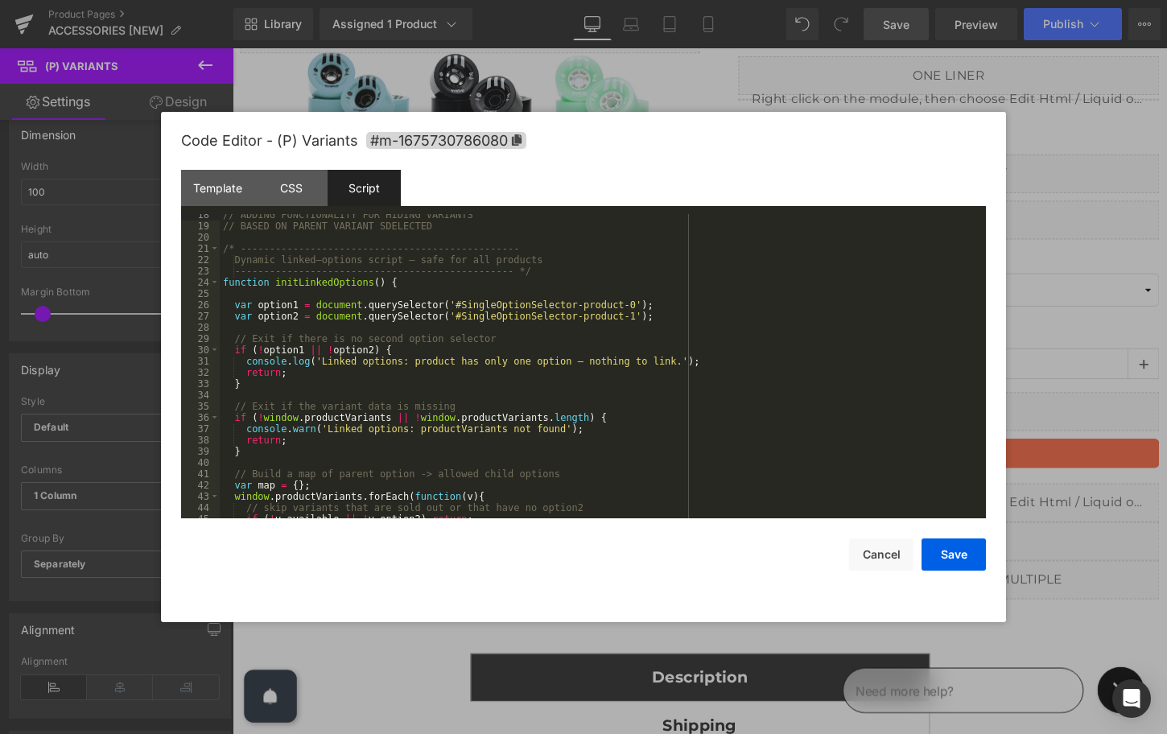
click at [223, 247] on div "// ADDING FUNCTIONALITY FOR HIDING VARIANTS // BASED ON PARENT VARIANT SDELECTE…" at bounding box center [600, 372] width 760 height 327
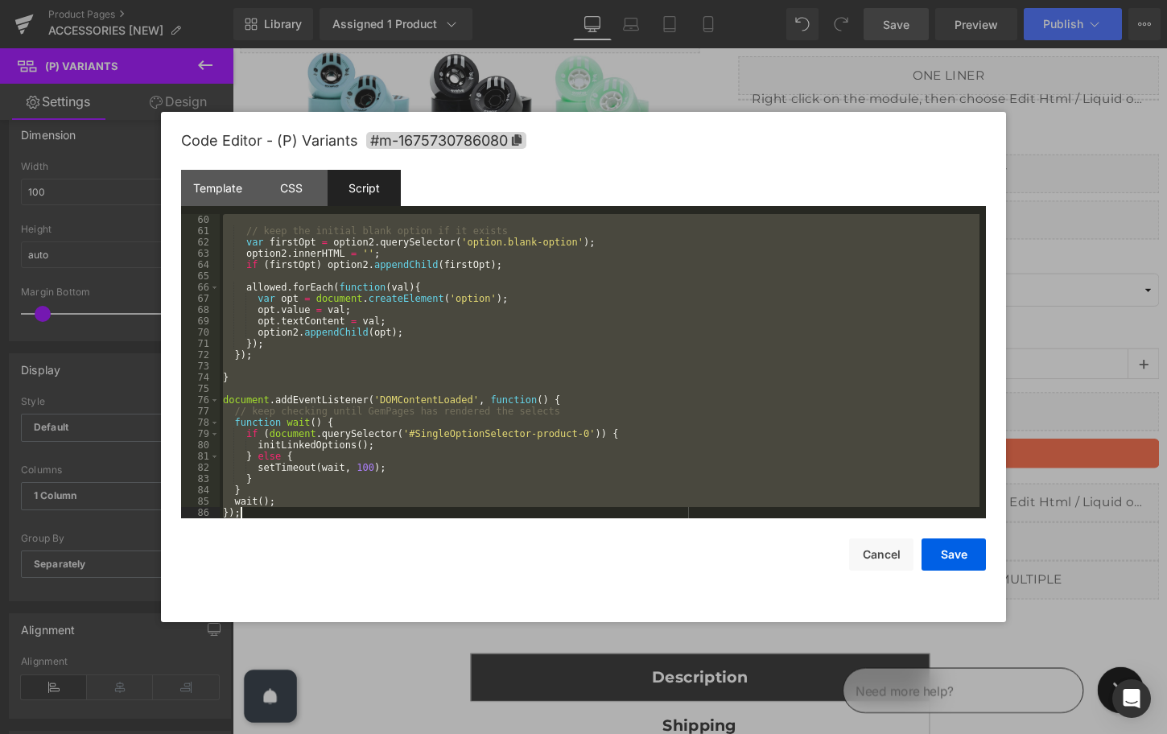
scroll to position [665, 0]
drag, startPoint x: 223, startPoint y: 247, endPoint x: 460, endPoint y: 661, distance: 476.7
click at [461, 664] on body "(P) Variants You are previewing how the will restyle your page. You can not edi…" at bounding box center [583, 367] width 1167 height 734
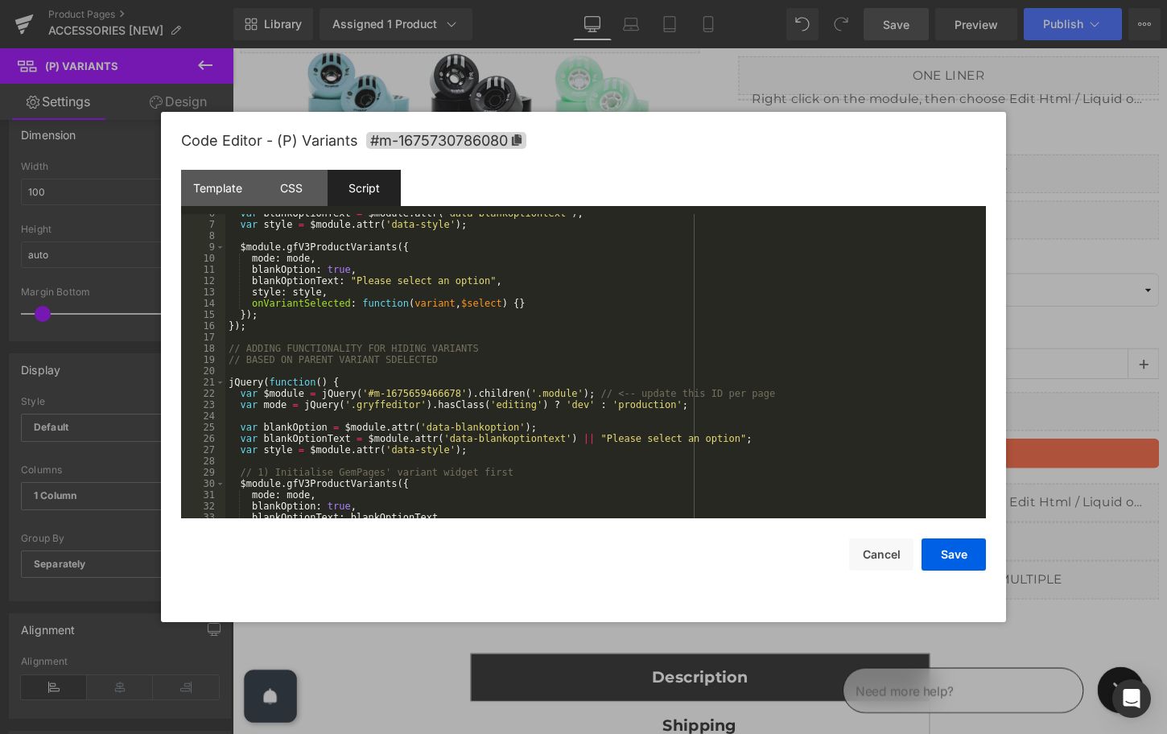
scroll to position [0, 0]
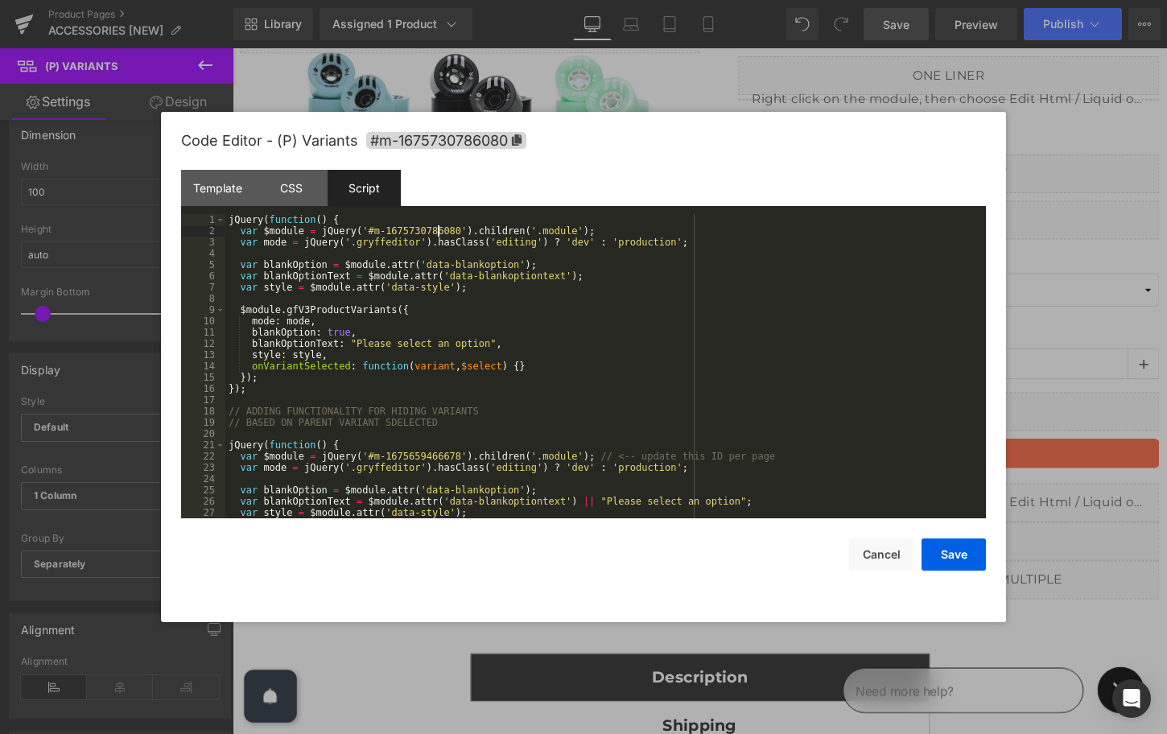
click at [438, 230] on div "jQuery ( function ( ) { var $module = jQuery ( '#m-1675730786080' ) . children …" at bounding box center [602, 377] width 754 height 327
click at [423, 457] on div "jQuery ( function ( ) { var $module = jQuery ( '#m-1675730786080' ) . children …" at bounding box center [602, 377] width 754 height 327
click at [946, 555] on button "Save" at bounding box center [954, 555] width 64 height 32
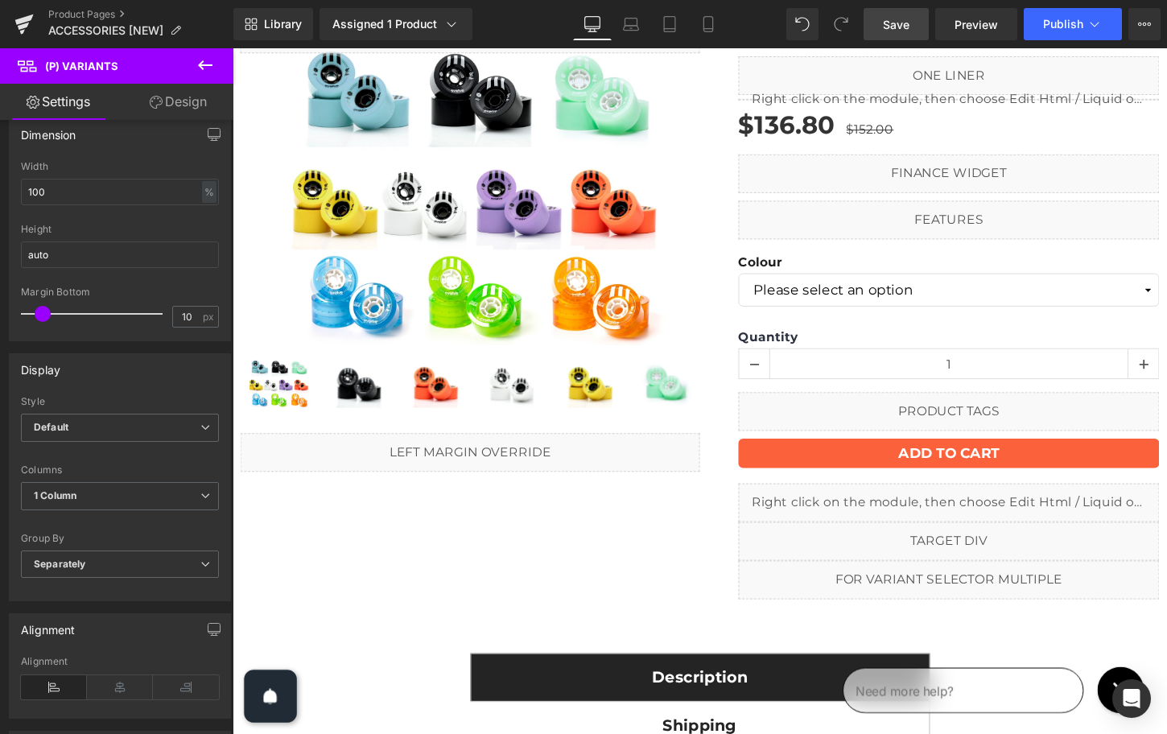
click at [890, 31] on span "Save" at bounding box center [896, 24] width 27 height 17
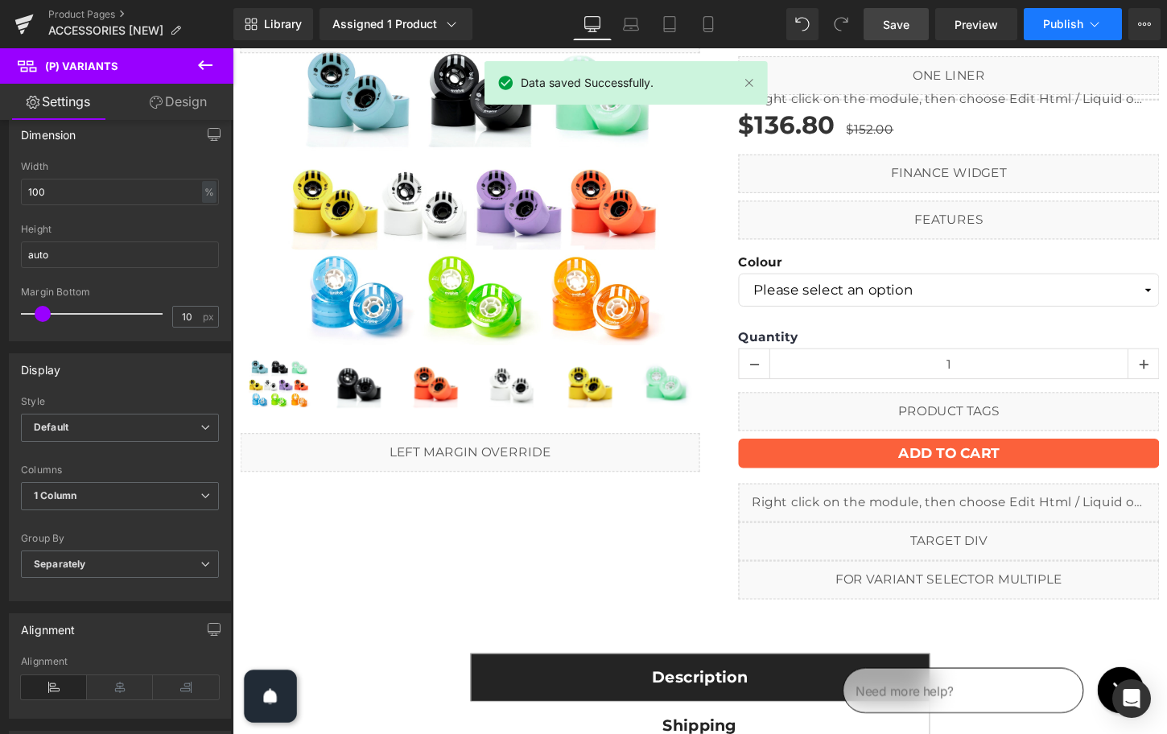
click at [1072, 39] on button "Publish" at bounding box center [1073, 24] width 98 height 32
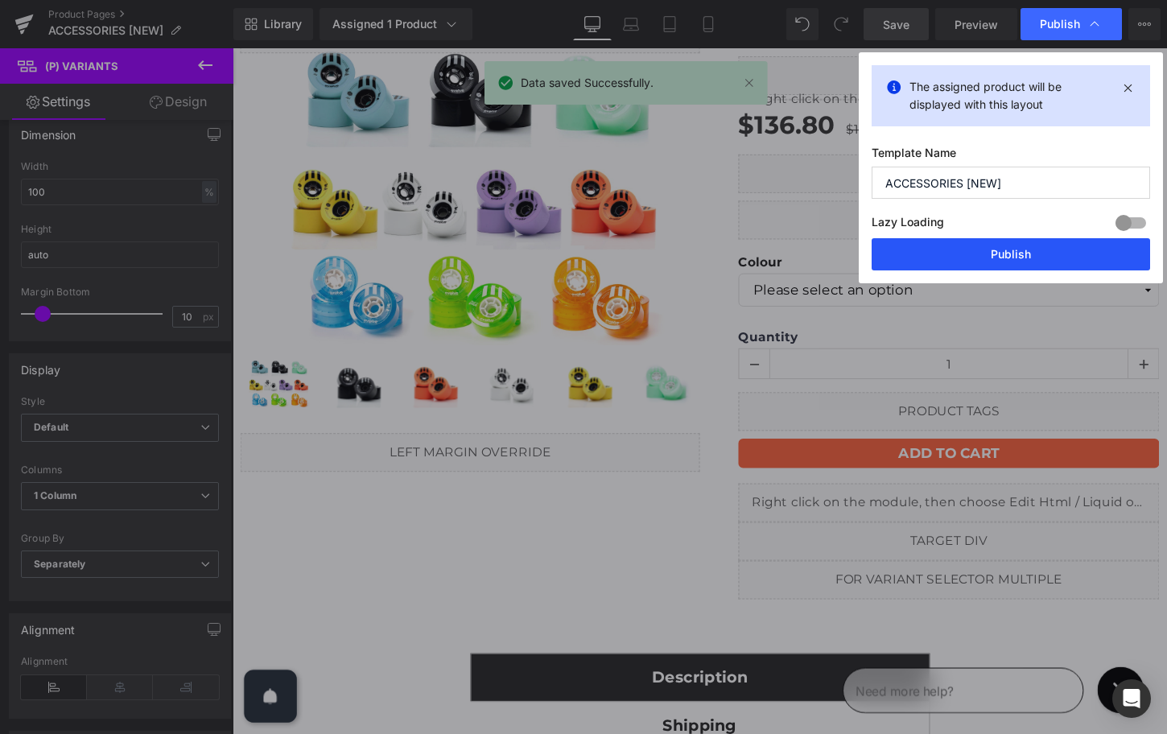
click at [1027, 254] on button "Publish" at bounding box center [1011, 254] width 279 height 32
